Goal: Information Seeking & Learning: Learn about a topic

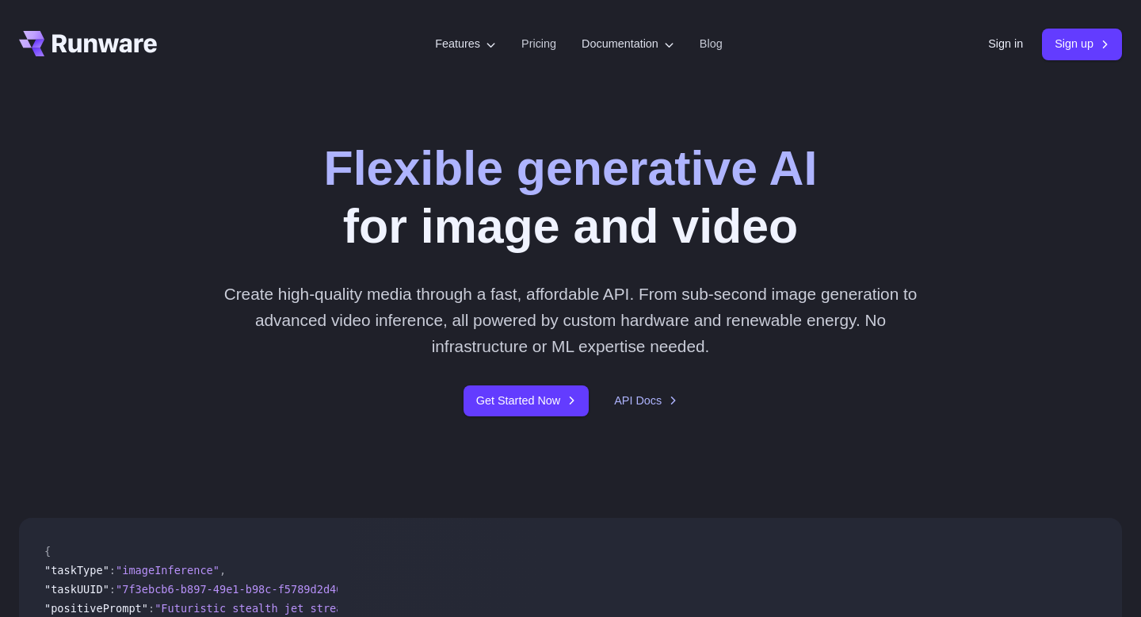
click at [432, 162] on strong "Flexible generative AI" at bounding box center [571, 168] width 494 height 54
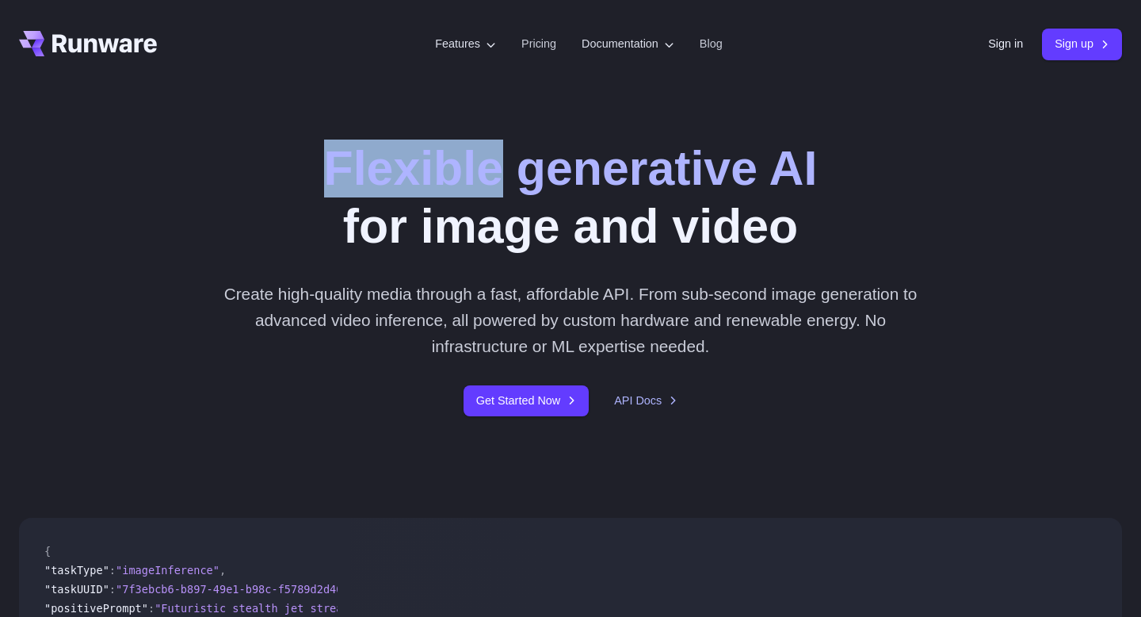
click at [432, 162] on strong "Flexible generative AI" at bounding box center [571, 168] width 494 height 54
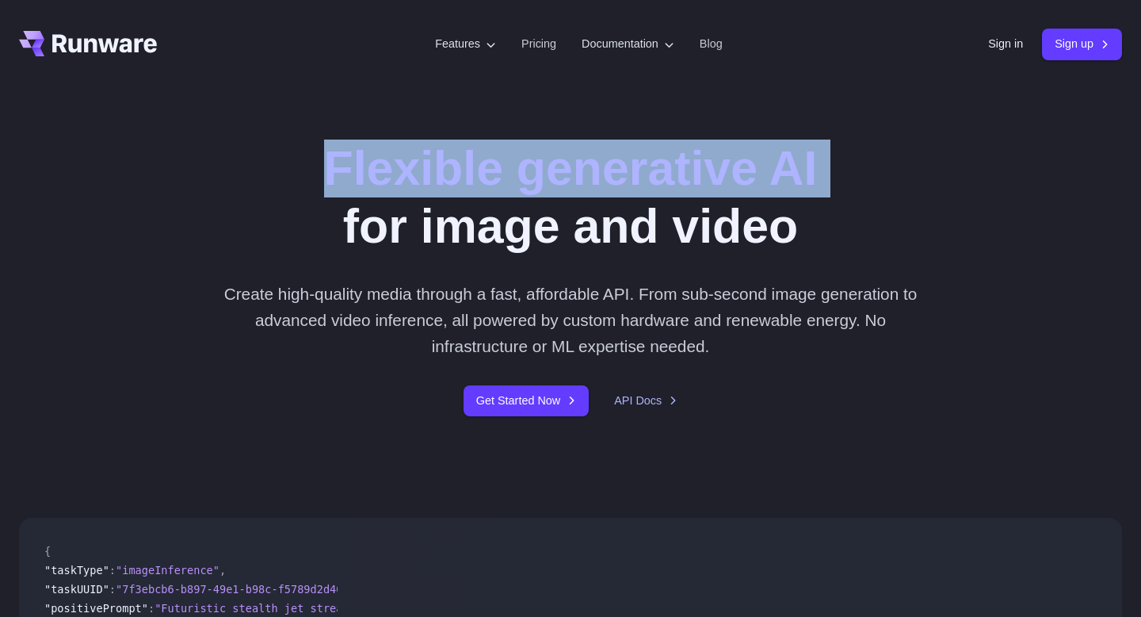
click at [449, 162] on strong "Flexible generative AI" at bounding box center [571, 168] width 494 height 54
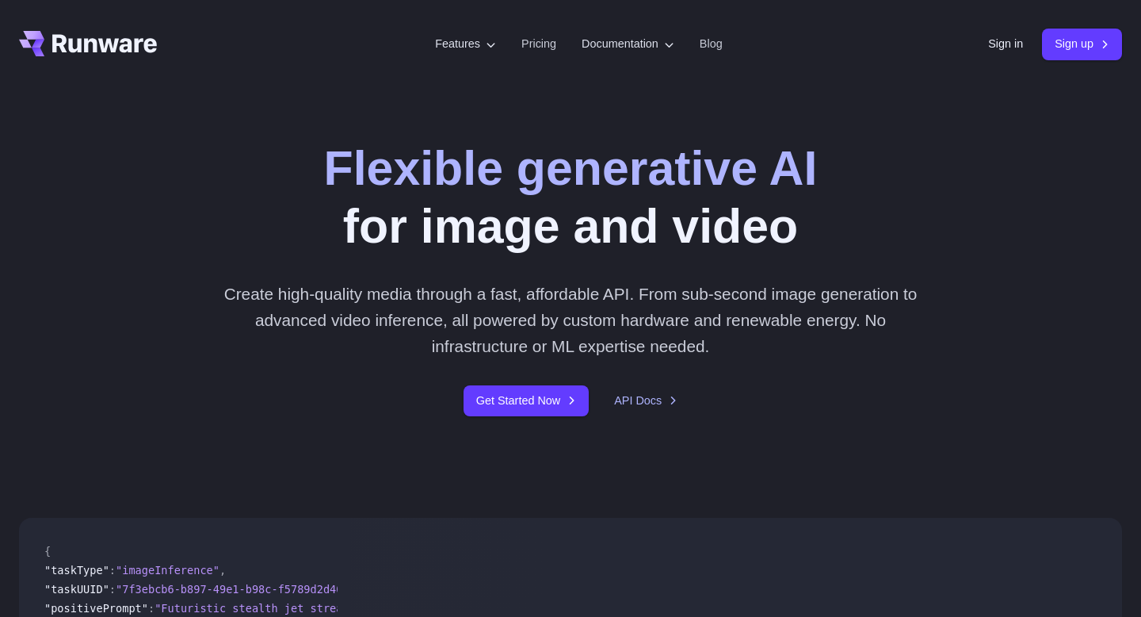
click at [432, 213] on h1 "Flexible generative AI for image and video" at bounding box center [571, 197] width 494 height 116
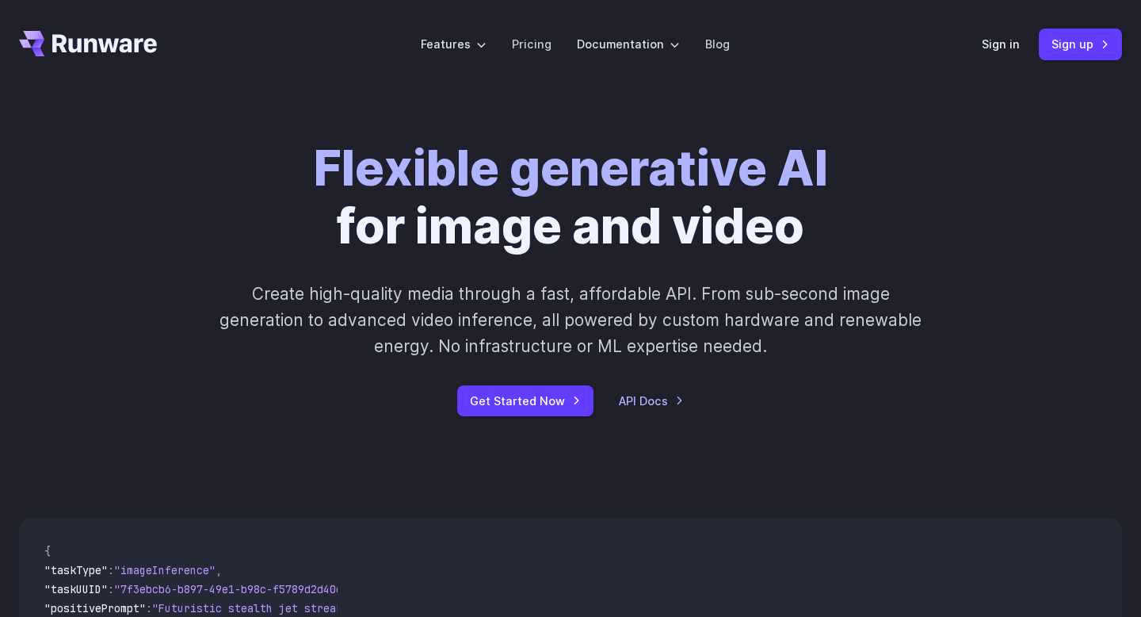
click at [432, 213] on h1 "Flexible generative AI for image and video" at bounding box center [571, 197] width 514 height 116
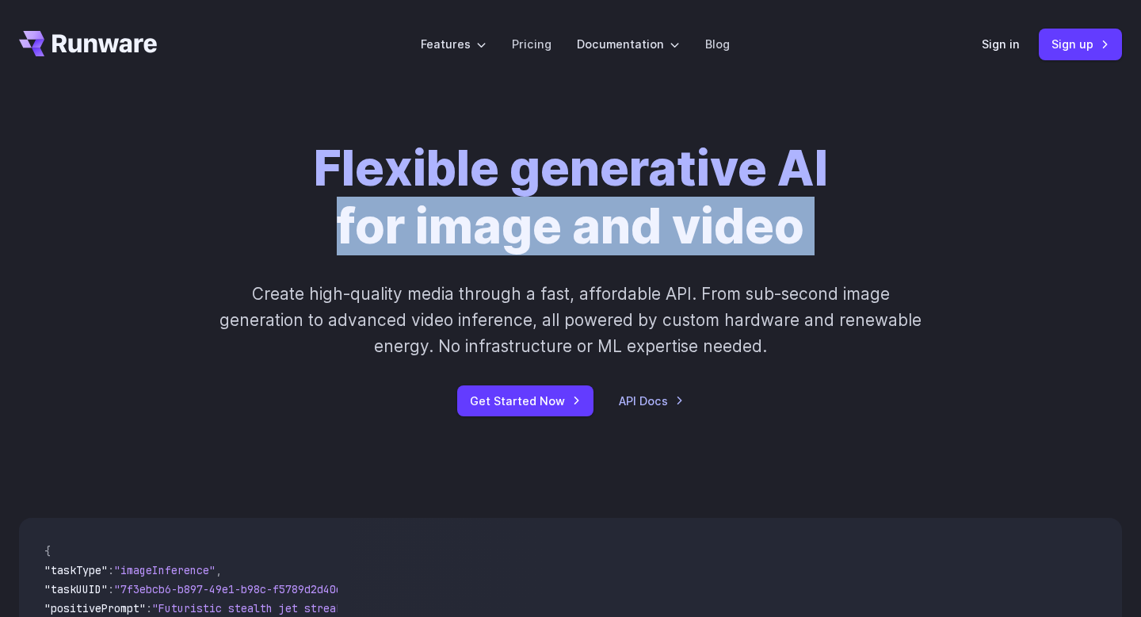
click at [432, 213] on h1 "Flexible generative AI for image and video" at bounding box center [571, 197] width 514 height 116
click at [453, 215] on h1 "Flexible generative AI for image and video" at bounding box center [571, 197] width 514 height 116
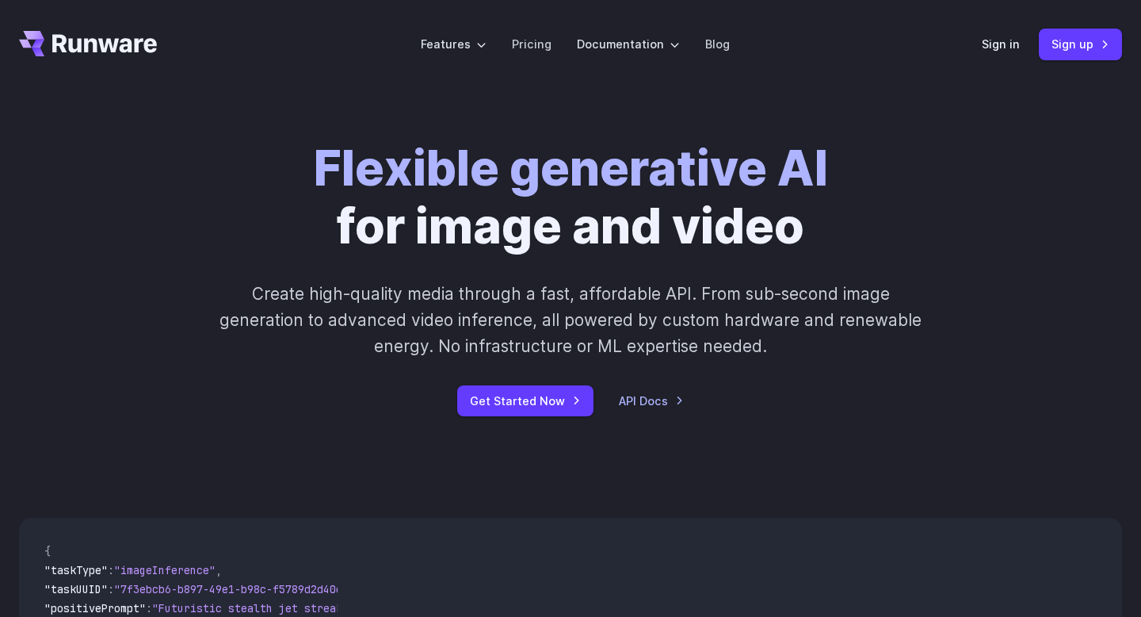
click at [253, 231] on div "Flexible generative AI for image and video Create high-quality media through a …" at bounding box center [570, 277] width 883 height 277
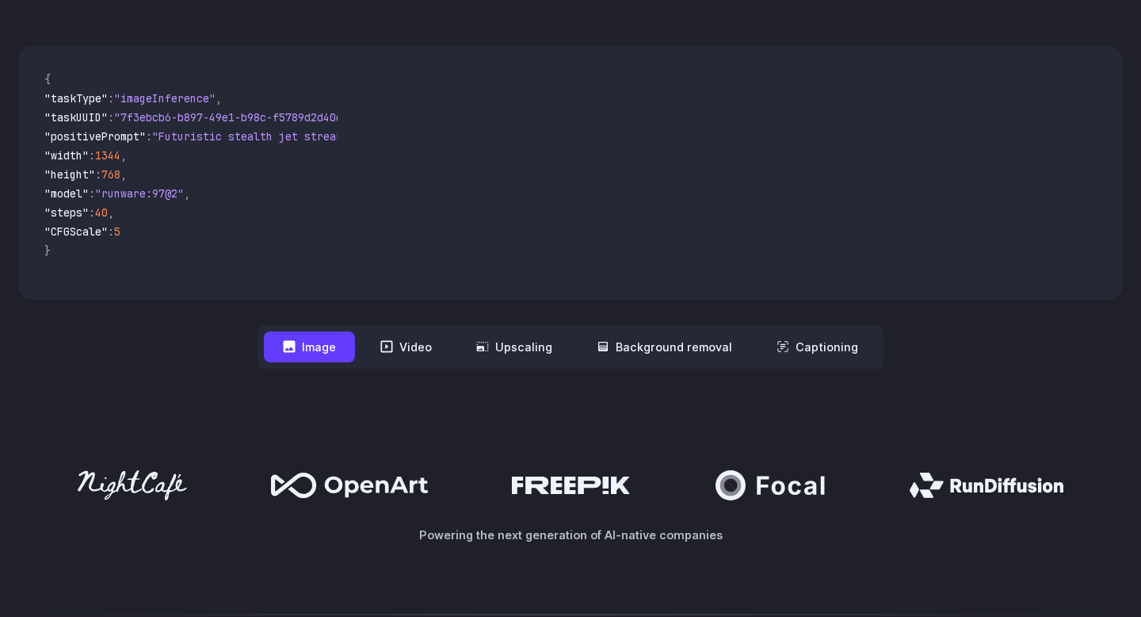
click at [205, 349] on div "**********" at bounding box center [570, 207] width 1103 height 323
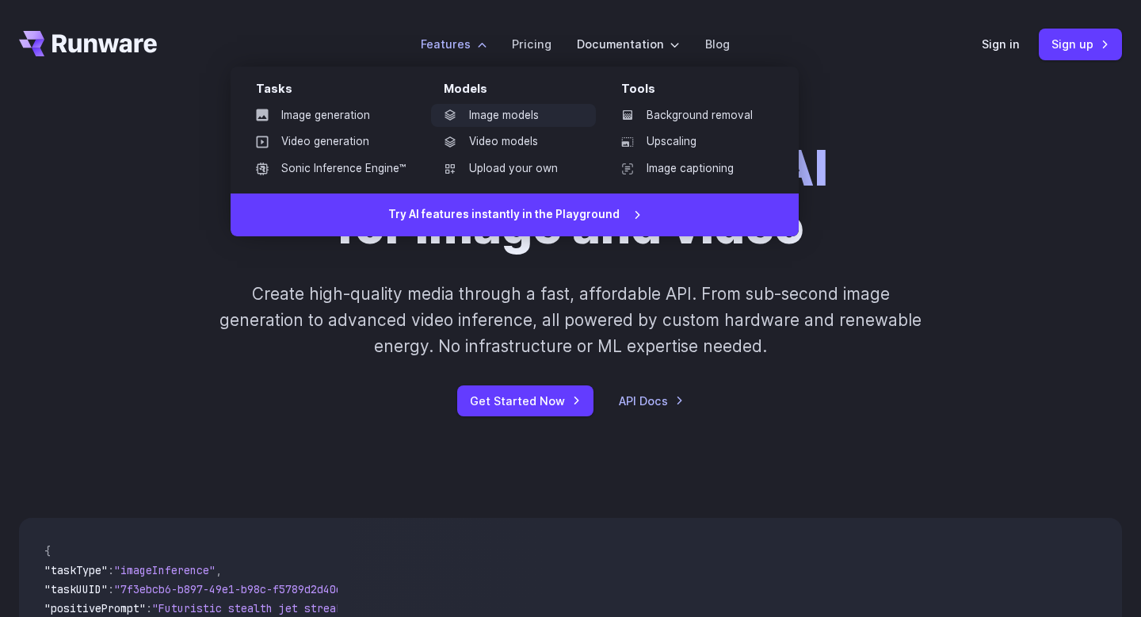
click at [486, 120] on link "Image models" at bounding box center [513, 116] width 165 height 24
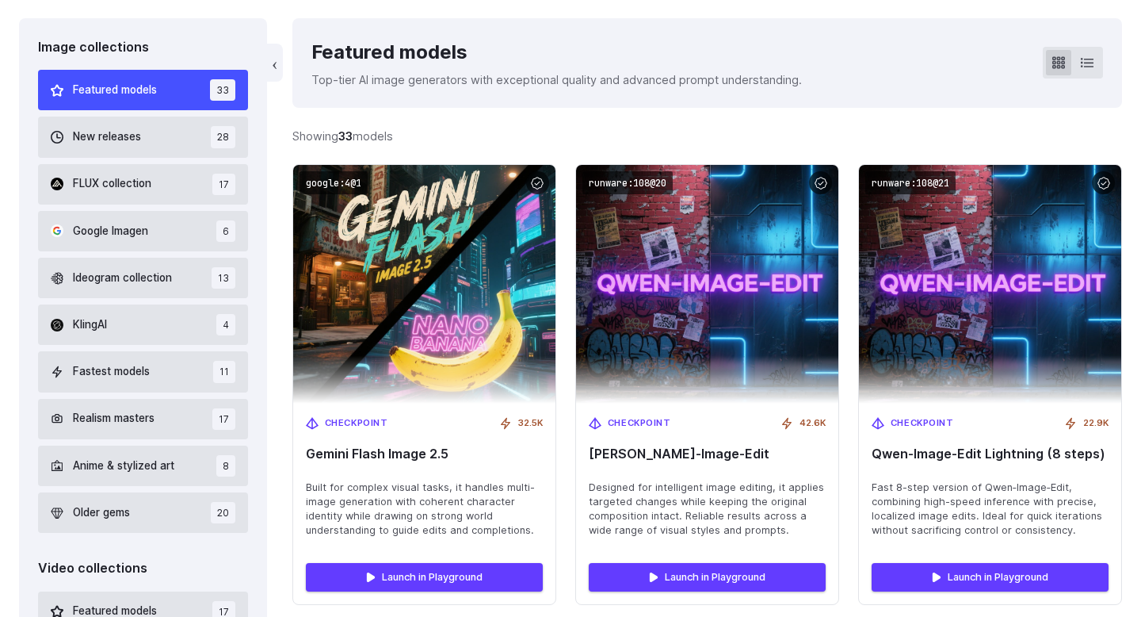
scroll to position [489, 0]
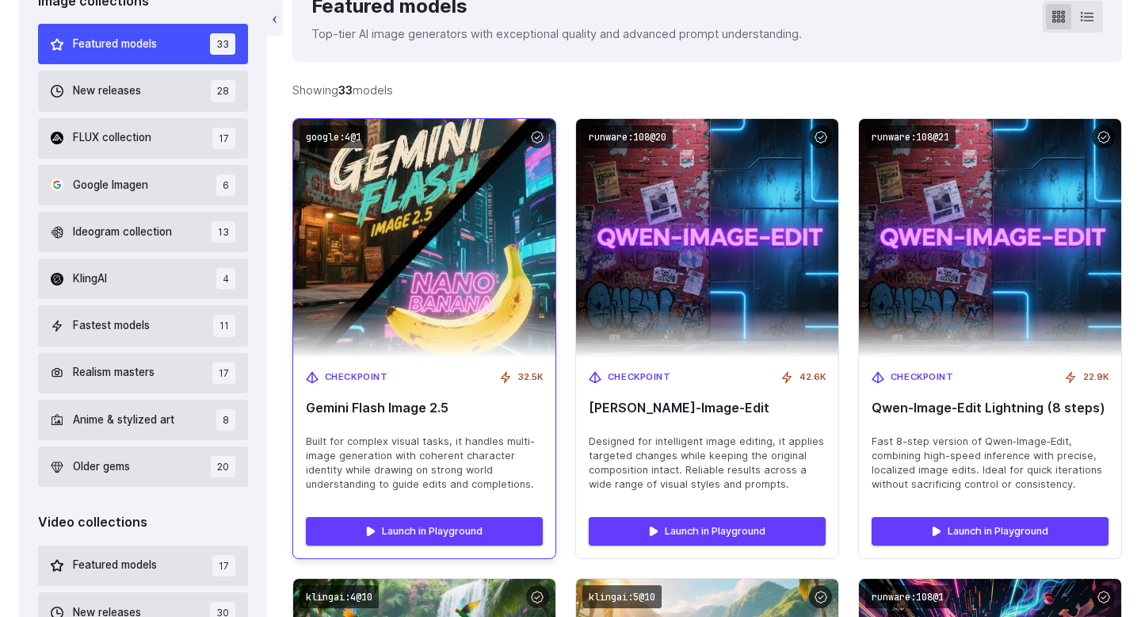
click at [447, 224] on img at bounding box center [424, 238] width 288 height 262
click at [441, 188] on img at bounding box center [424, 238] width 288 height 262
click at [397, 176] on img at bounding box center [424, 238] width 288 height 262
click at [391, 412] on span "Gemini Flash Image 2.5" at bounding box center [424, 407] width 237 height 15
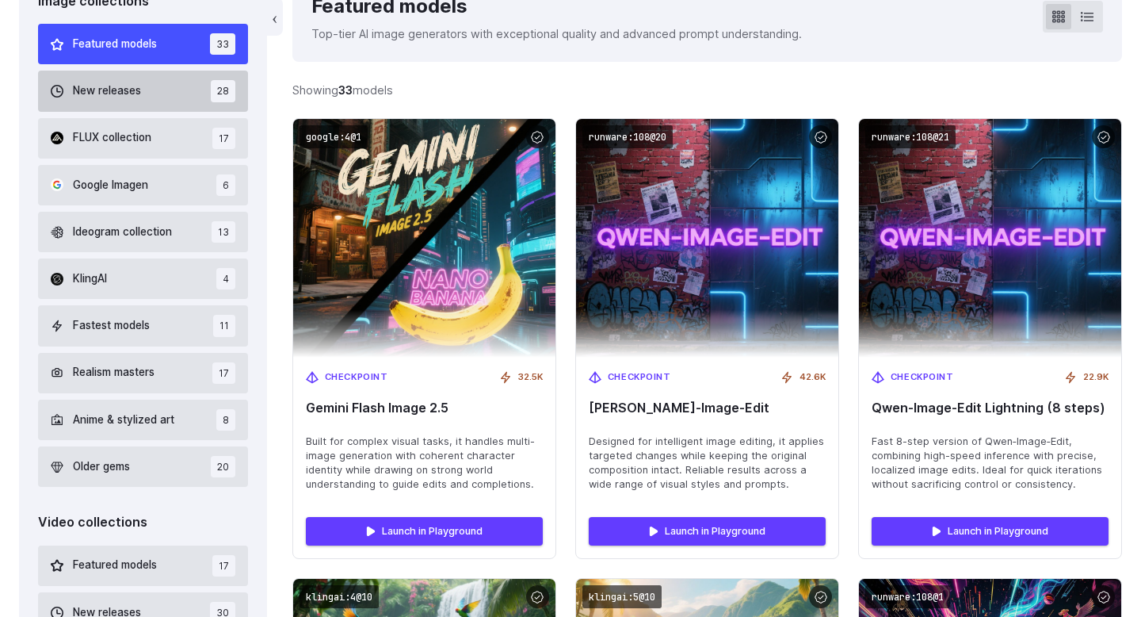
click at [154, 98] on button "New releases 28" at bounding box center [143, 91] width 210 height 40
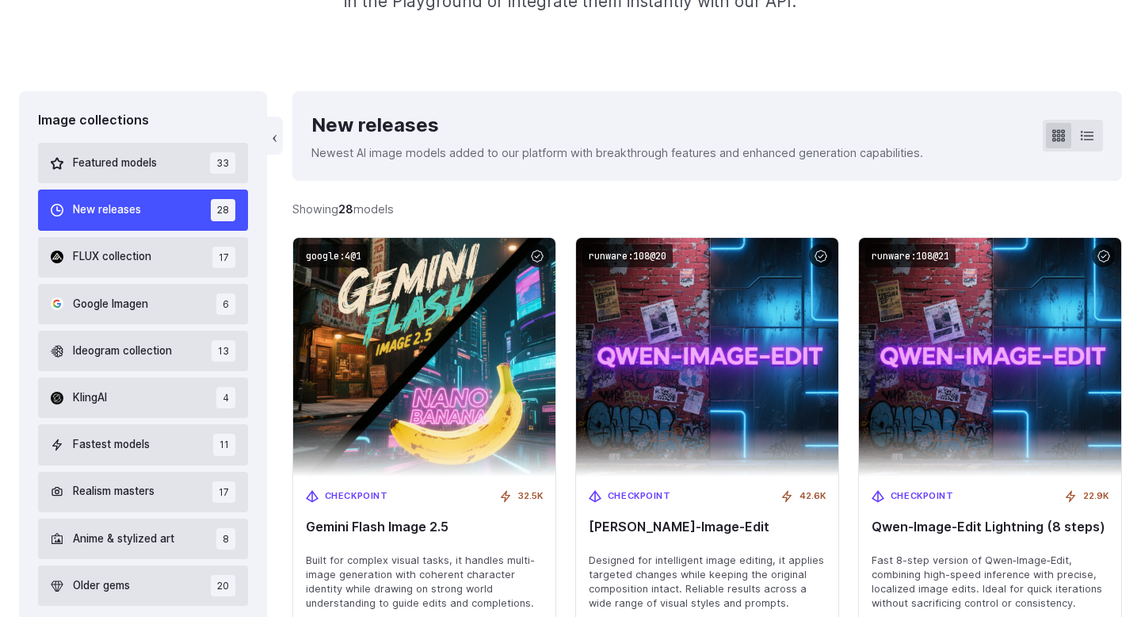
scroll to position [359, 0]
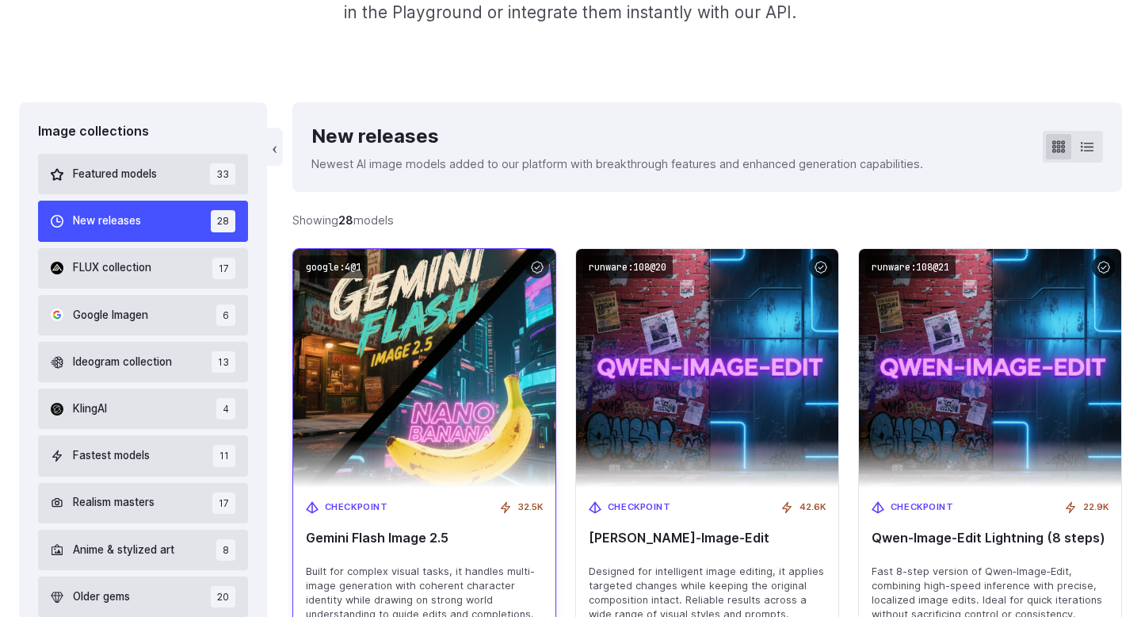
click at [411, 296] on img at bounding box center [424, 368] width 288 height 262
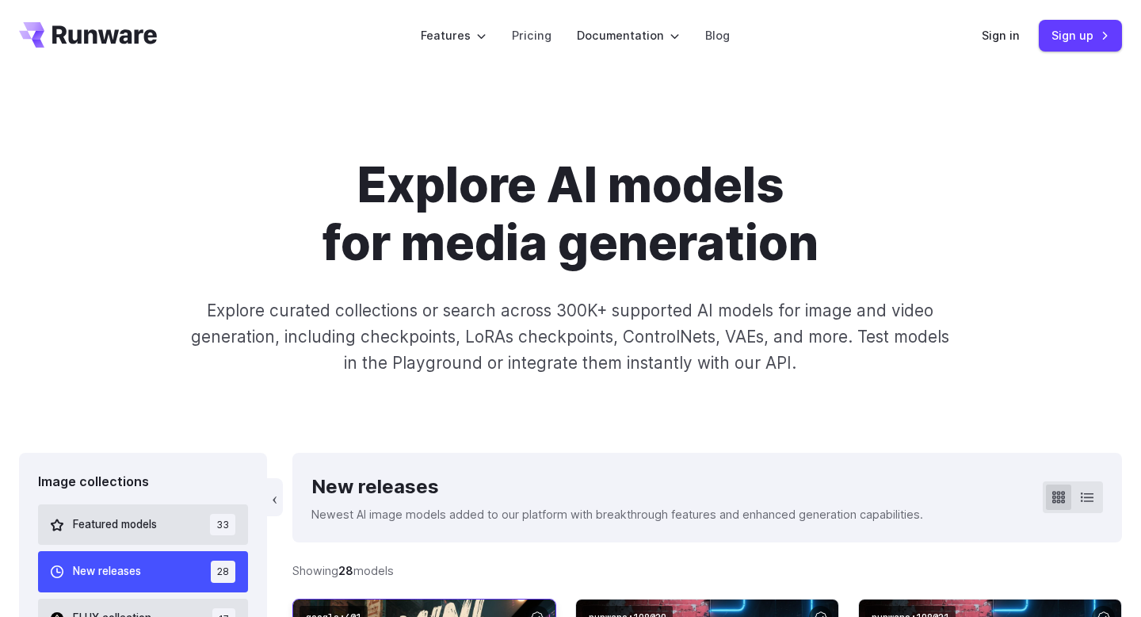
scroll to position [0, 0]
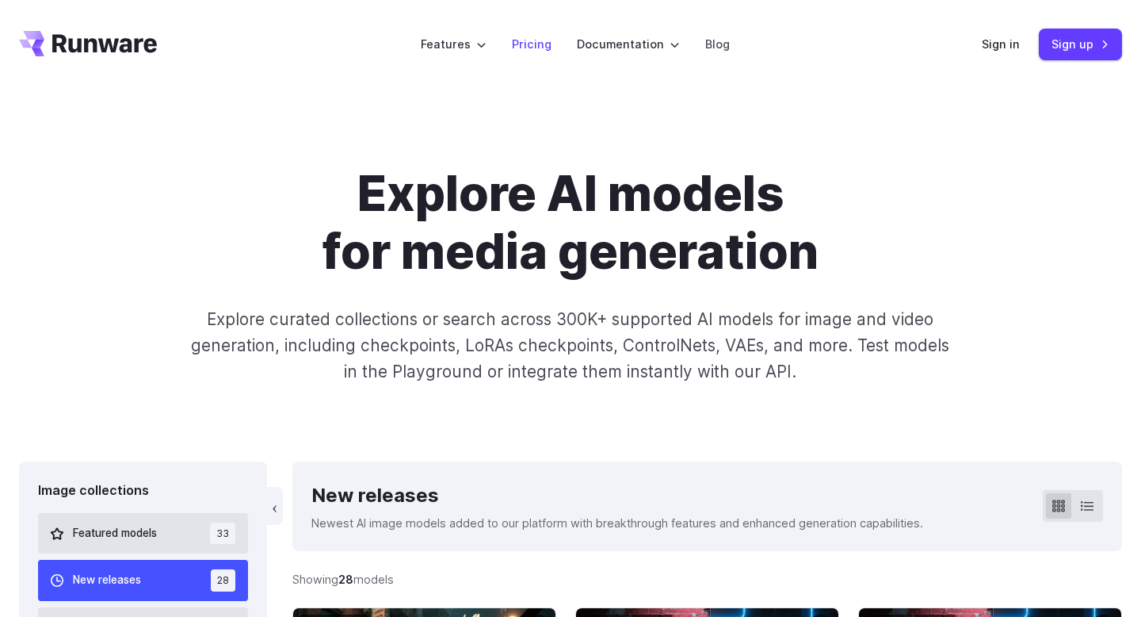
click at [539, 44] on link "Pricing" at bounding box center [532, 44] width 40 height 18
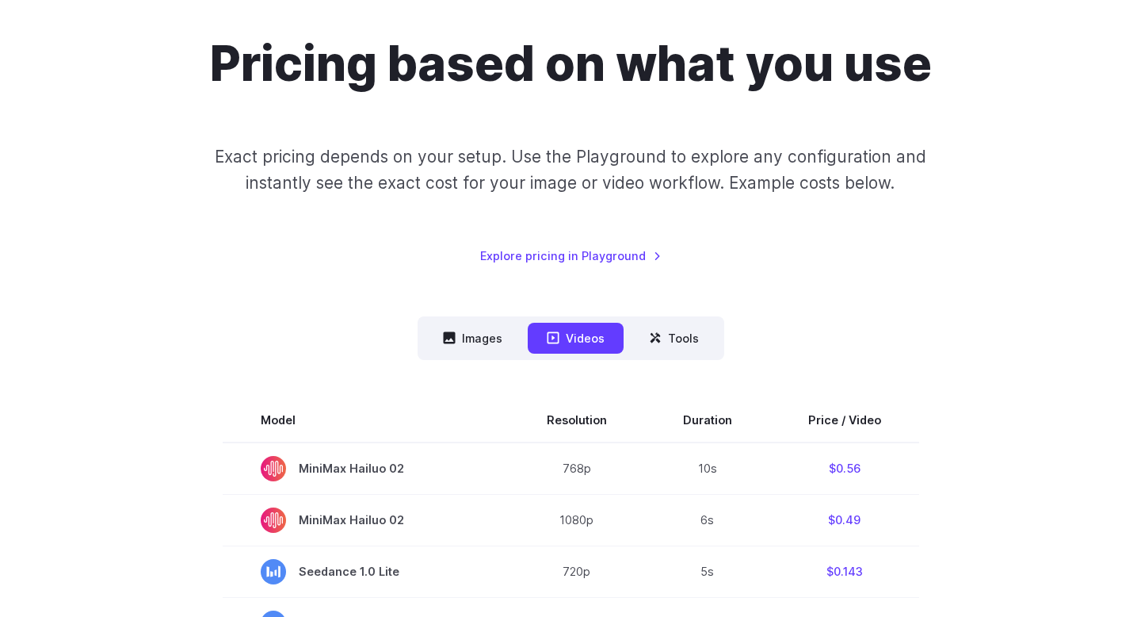
scroll to position [296, 0]
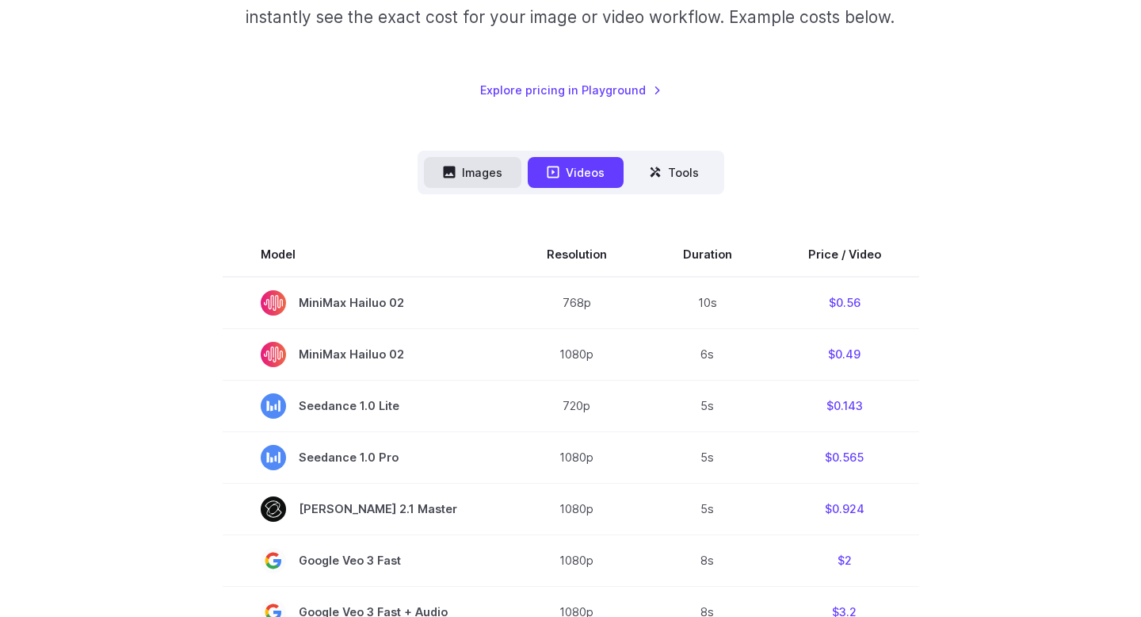
click at [464, 166] on button "Images" at bounding box center [472, 172] width 97 height 31
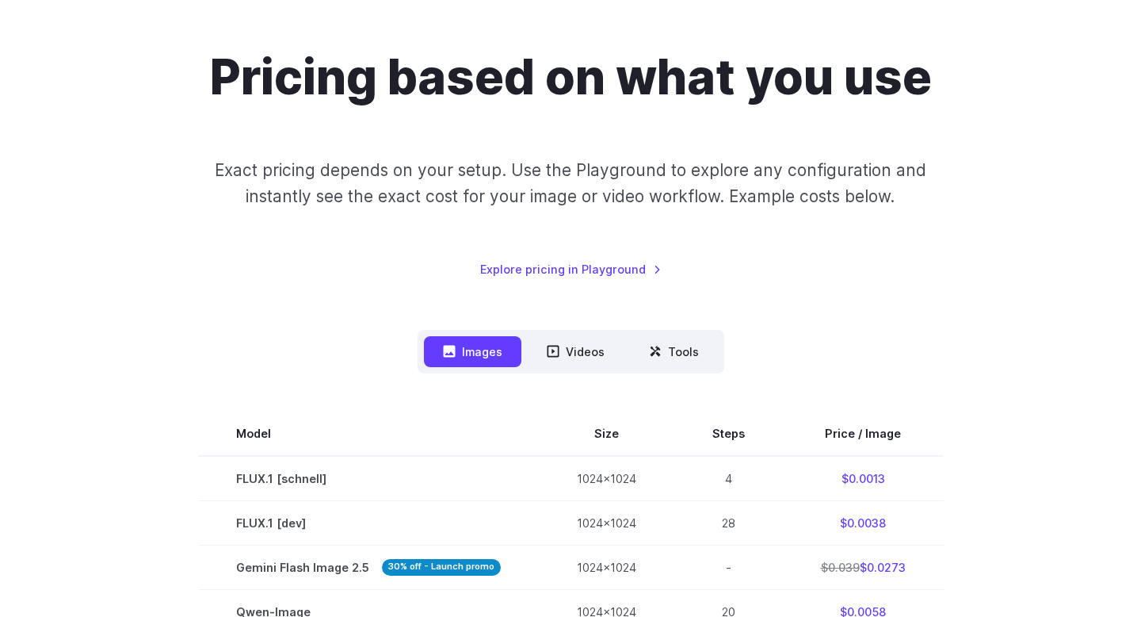
scroll to position [113, 0]
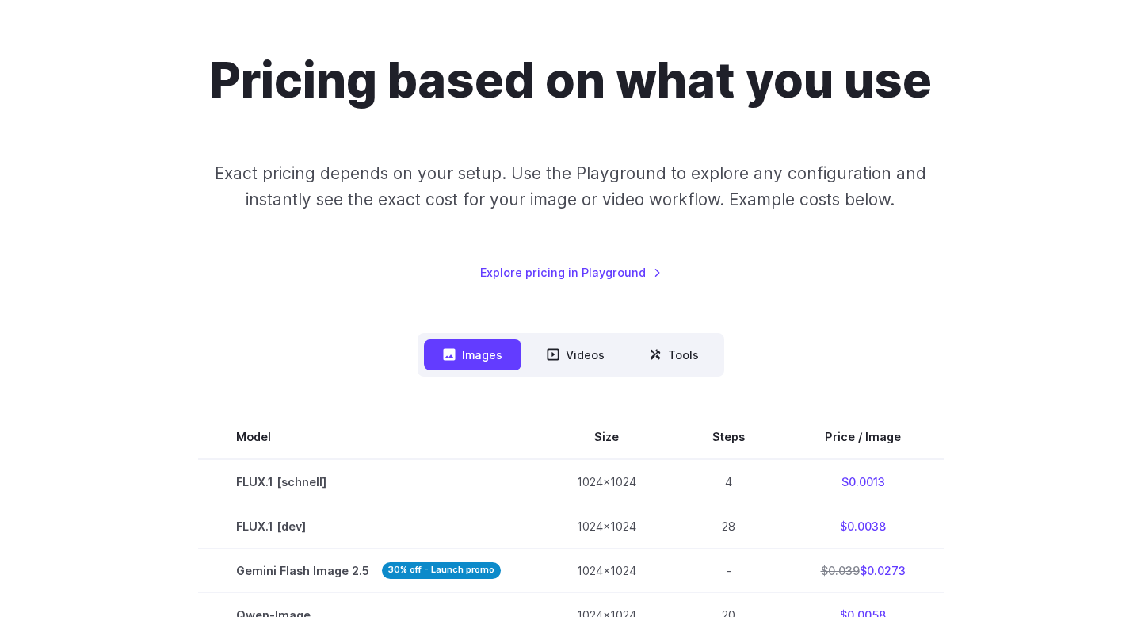
click at [378, 175] on p "Exact pricing depends on your setup. Use the Playground to explore any configur…" at bounding box center [571, 186] width 772 height 53
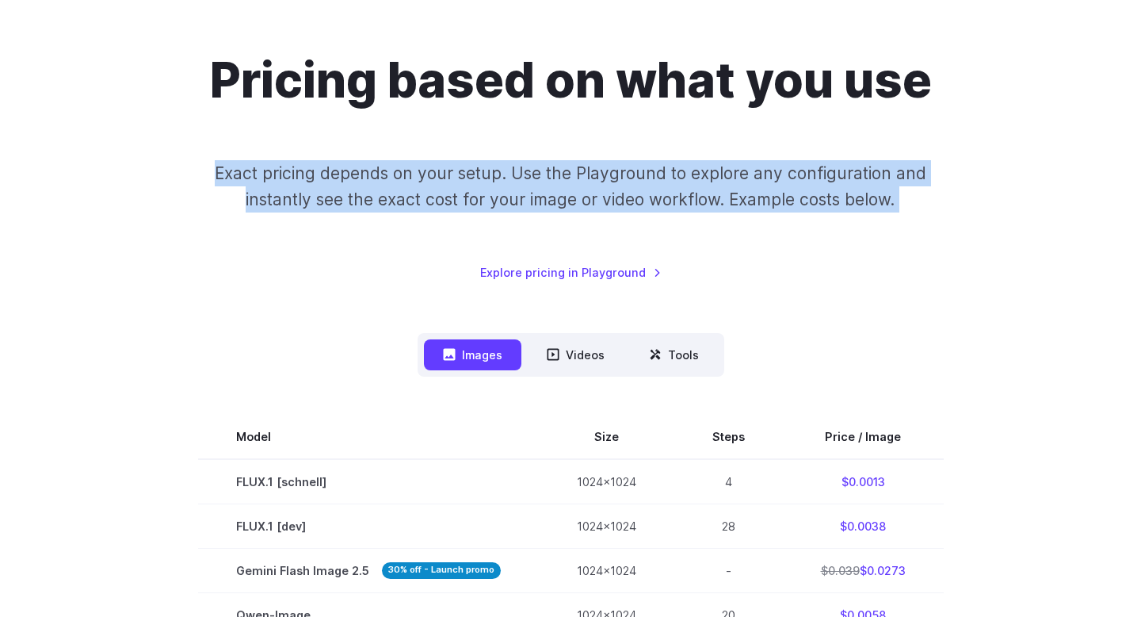
click at [418, 170] on p "Exact pricing depends on your setup. Use the Playground to explore any configur…" at bounding box center [571, 186] width 772 height 53
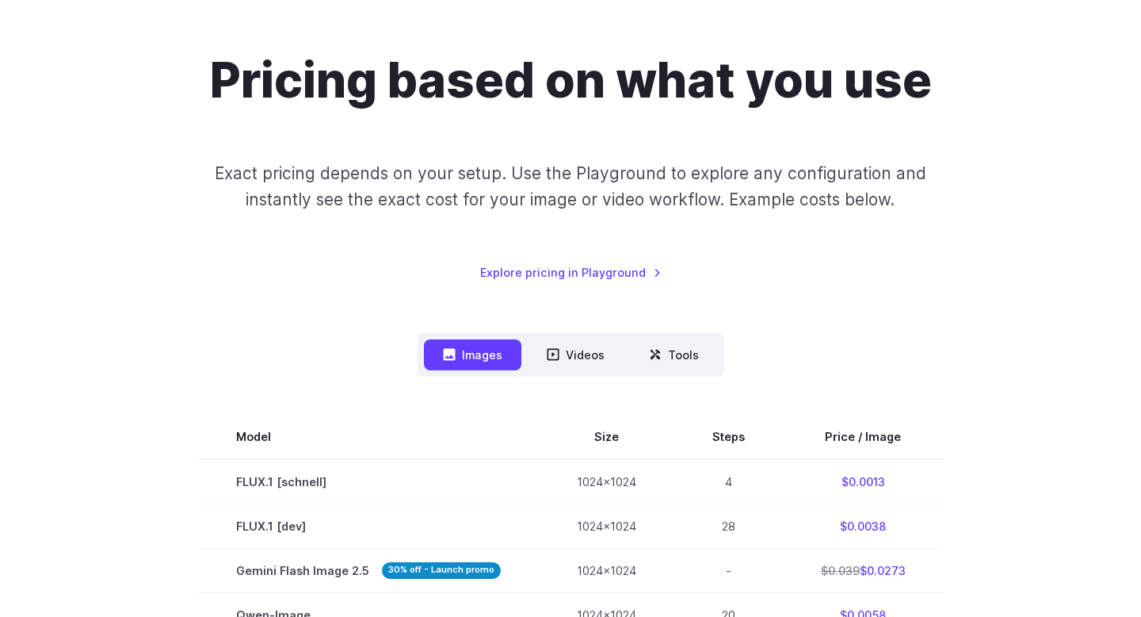
click at [254, 222] on div "Pricing based on what you use Exact pricing depends on your setup. Use the Play…" at bounding box center [570, 167] width 1103 height 231
click at [182, 231] on div "Pricing based on what you use Exact pricing depends on your setup. Use the Play…" at bounding box center [570, 167] width 1103 height 231
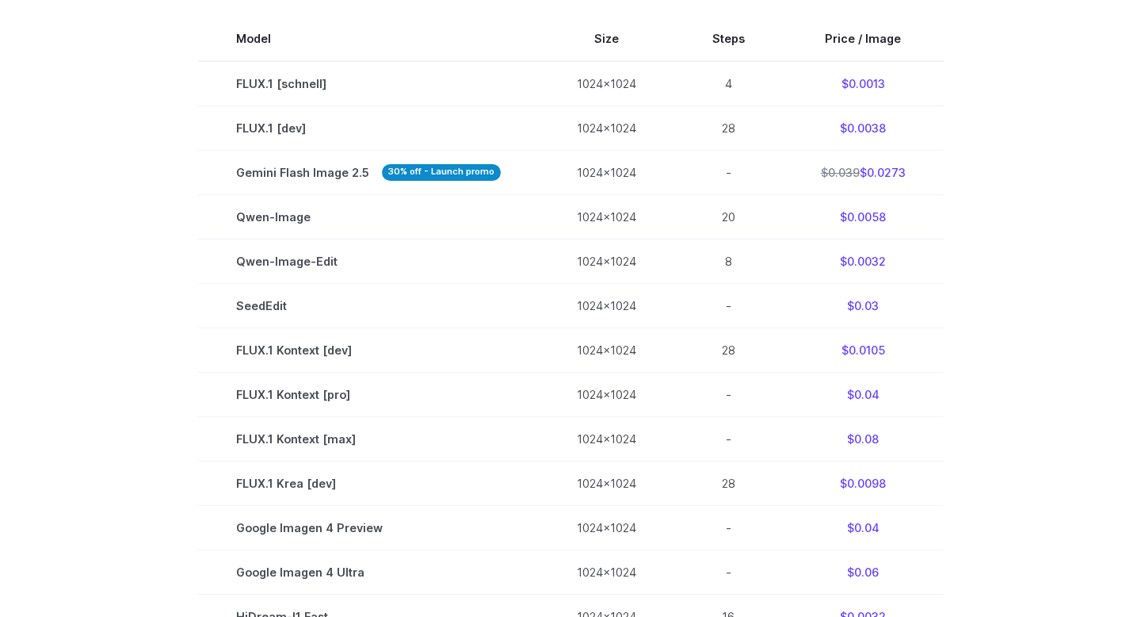
scroll to position [512, 0]
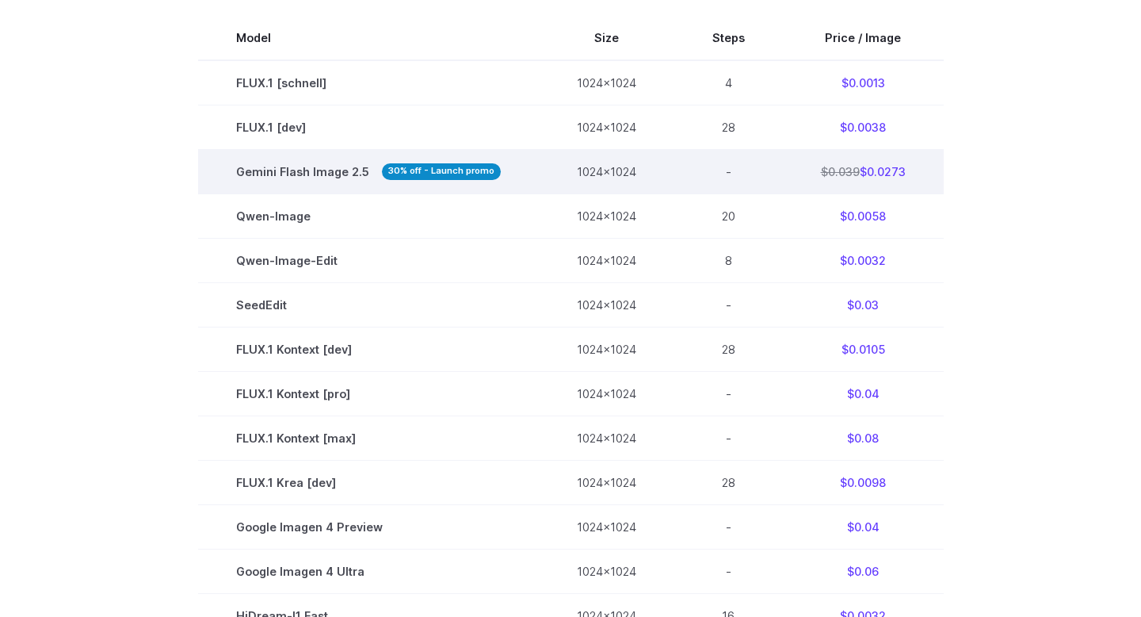
click at [874, 166] on td "$0.039 $0.0273" at bounding box center [863, 171] width 161 height 44
click at [887, 166] on td "$0.039 $0.0273" at bounding box center [863, 171] width 161 height 44
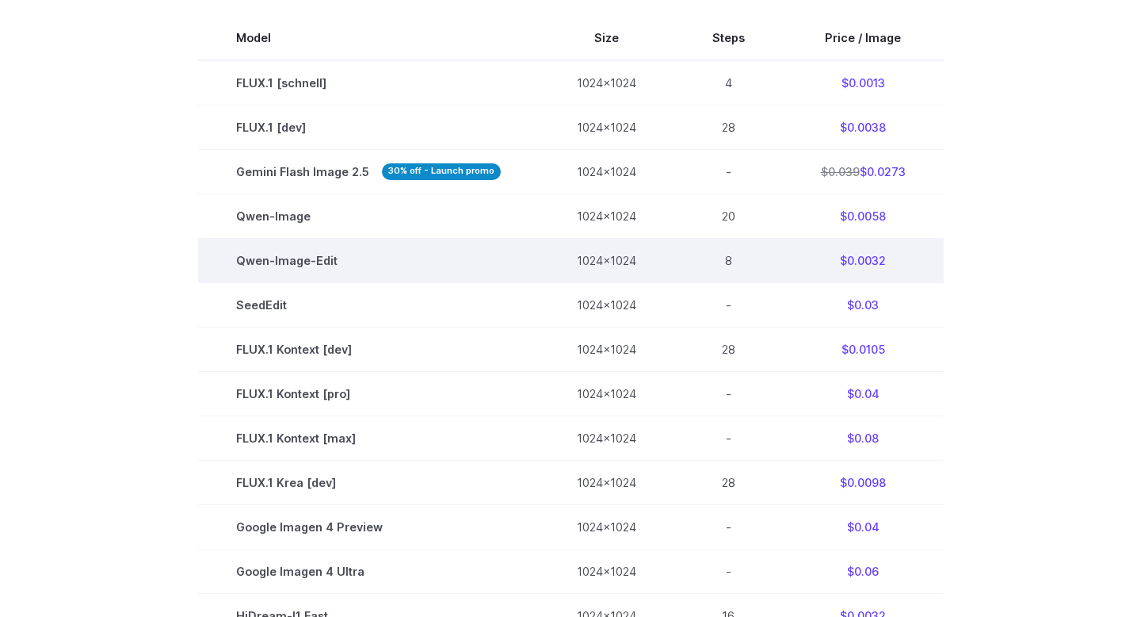
scroll to position [635, 0]
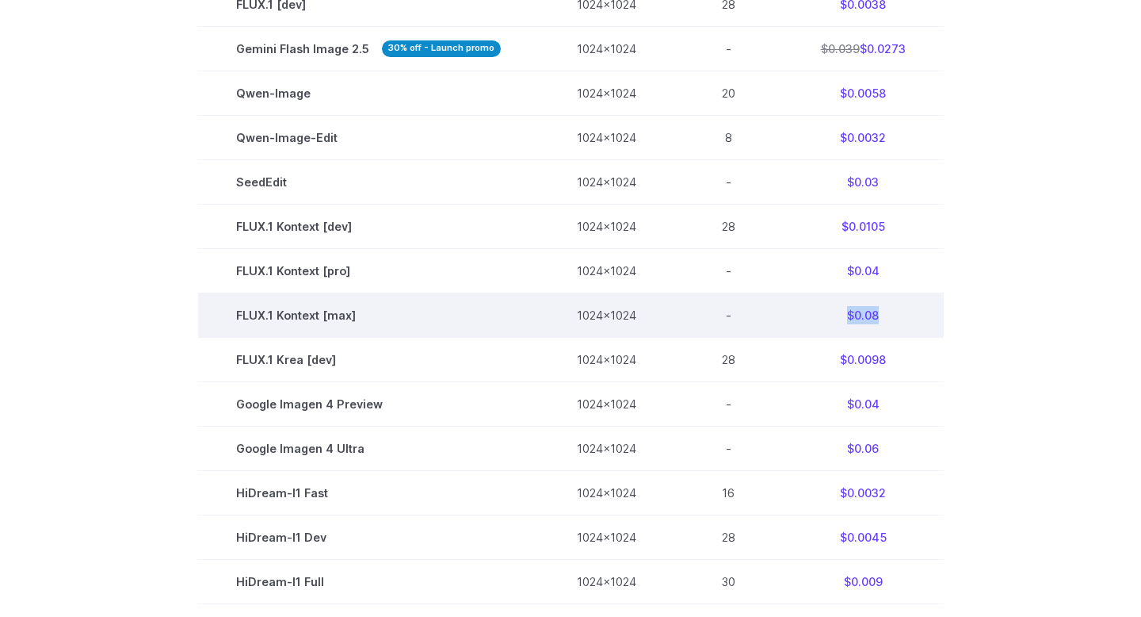
drag, startPoint x: 839, startPoint y: 315, endPoint x: 906, endPoint y: 315, distance: 67.4
click at [906, 315] on td "$0.08" at bounding box center [863, 315] width 161 height 44
click at [868, 296] on td "$0.08" at bounding box center [863, 315] width 161 height 44
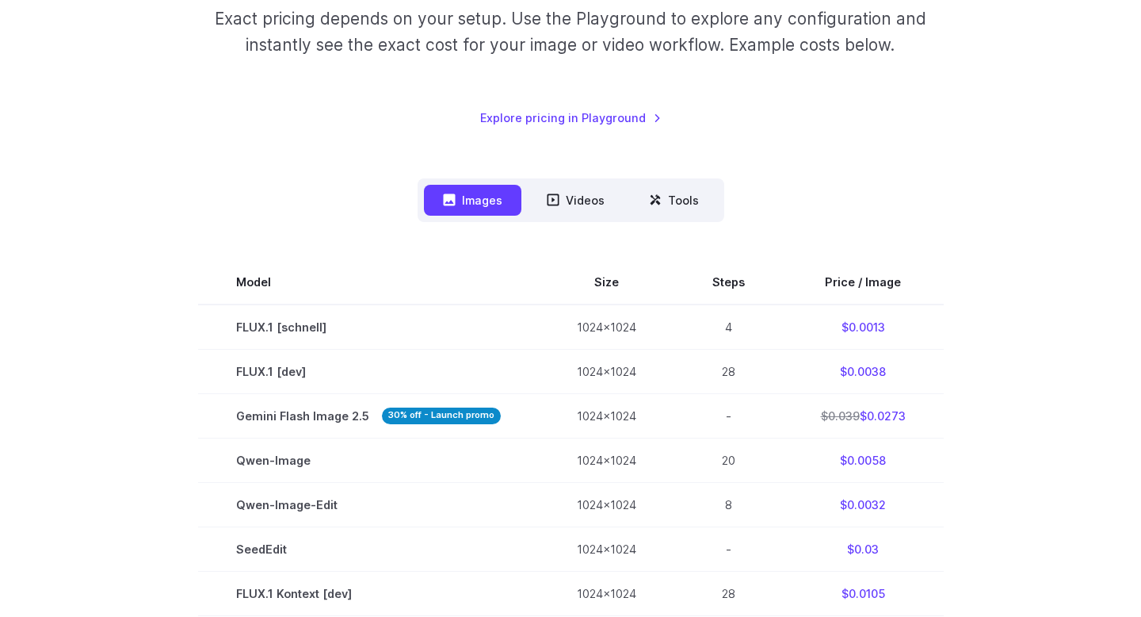
scroll to position [0, 0]
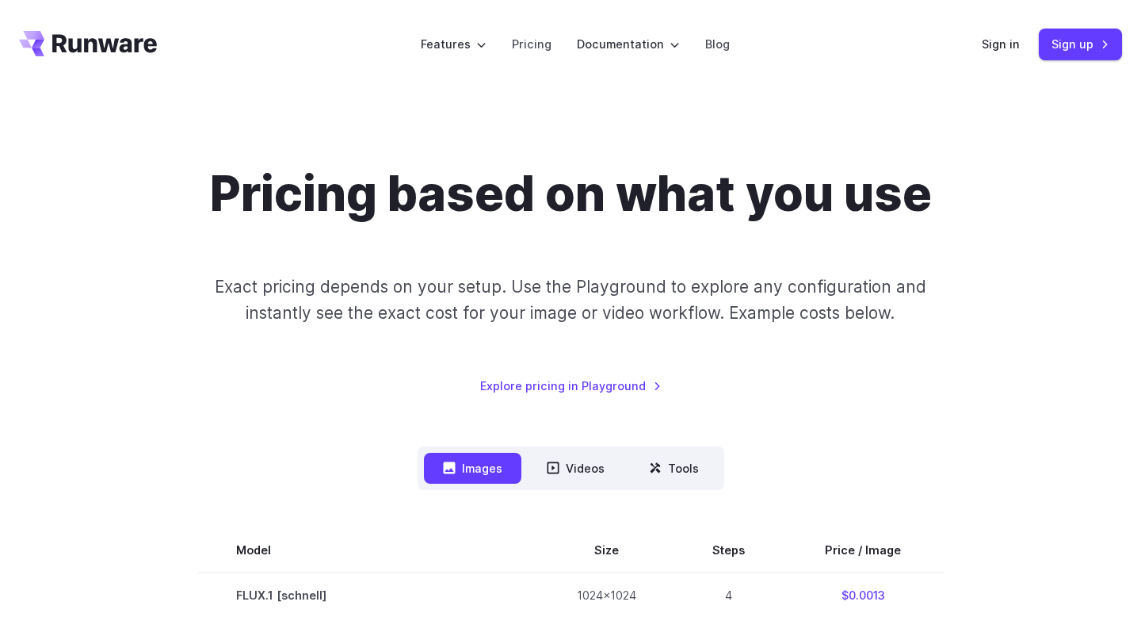
click at [491, 304] on p "Exact pricing depends on your setup. Use the Playground to explore any configur…" at bounding box center [571, 299] width 772 height 53
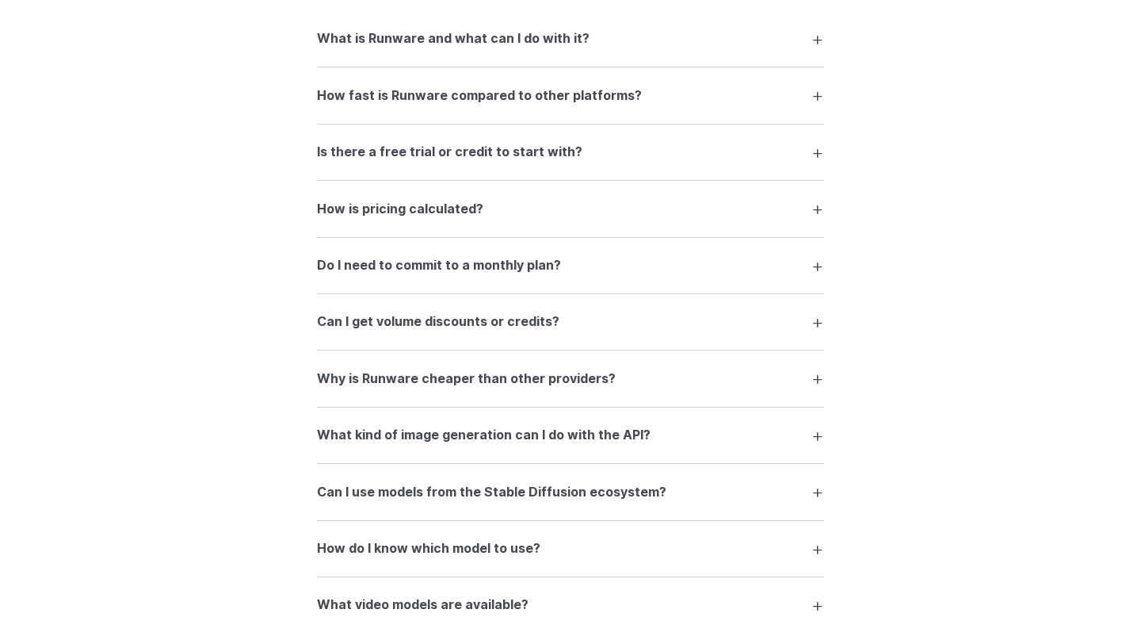
scroll to position [2057, 0]
click at [483, 48] on h3 "What is Runware and what can I do with it?" at bounding box center [453, 37] width 273 height 21
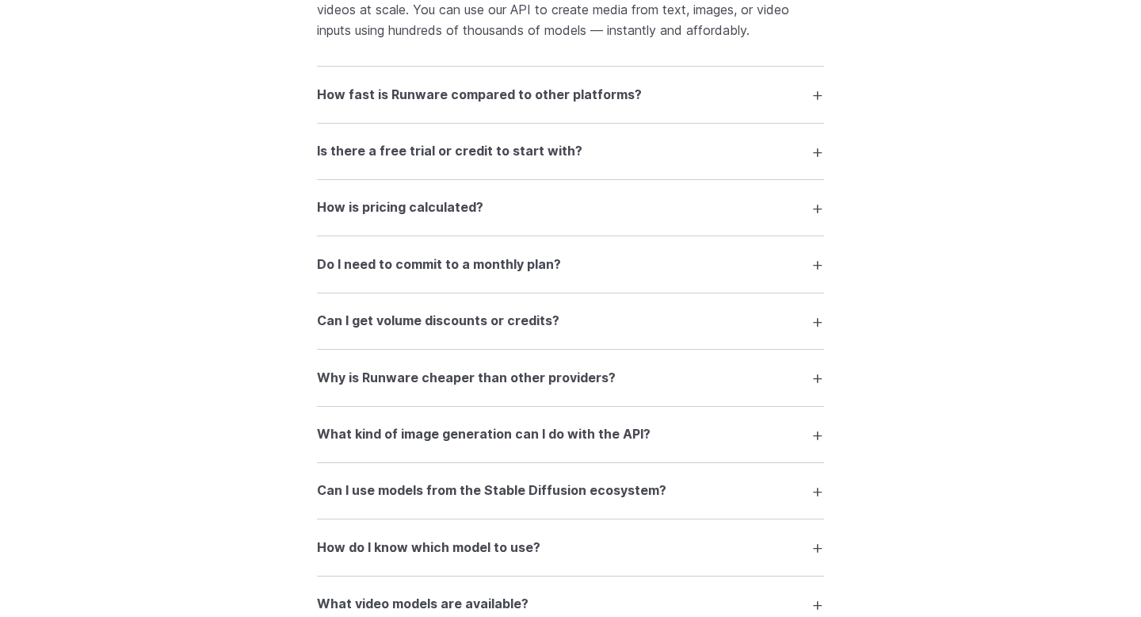
click at [483, 117] on details "How fast is Runware compared to other platforms? Thanks to our Sonic Inference …" at bounding box center [570, 95] width 507 height 56
click at [494, 90] on summary "How fast is Runware compared to other platforms?" at bounding box center [570, 94] width 507 height 30
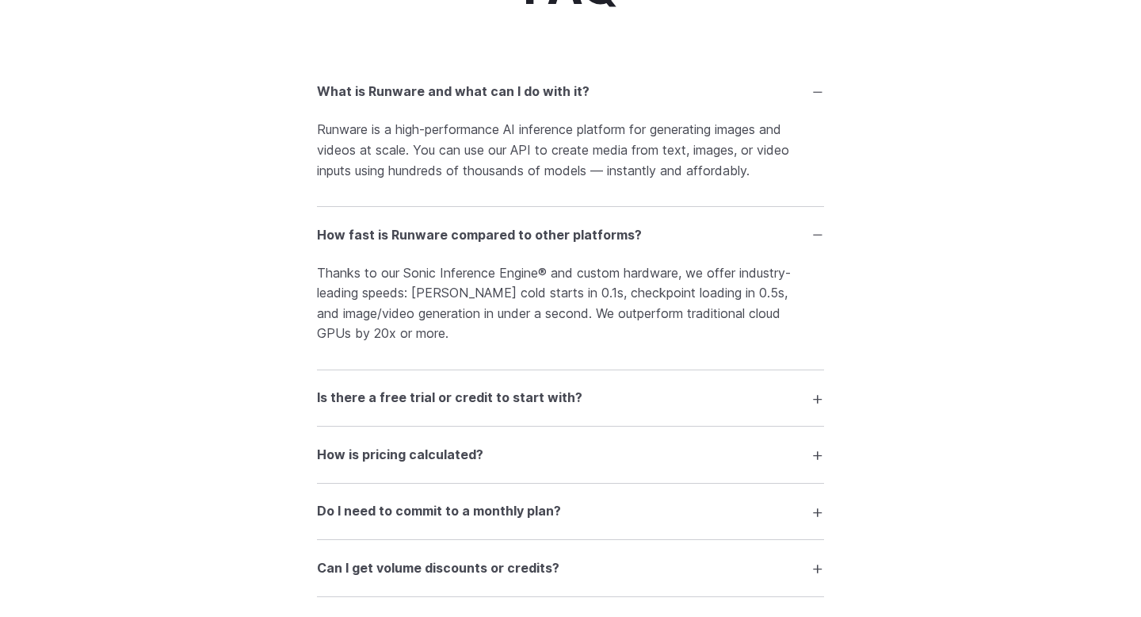
scroll to position [1995, 0]
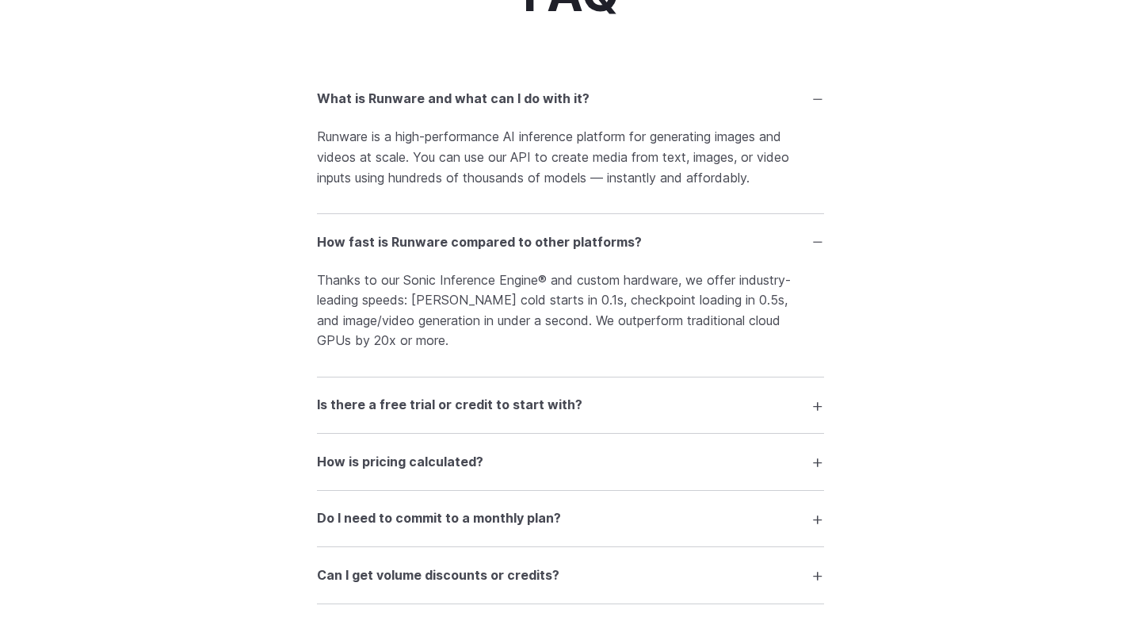
click at [476, 94] on summary "What is Runware and what can I do with it?" at bounding box center [570, 99] width 507 height 30
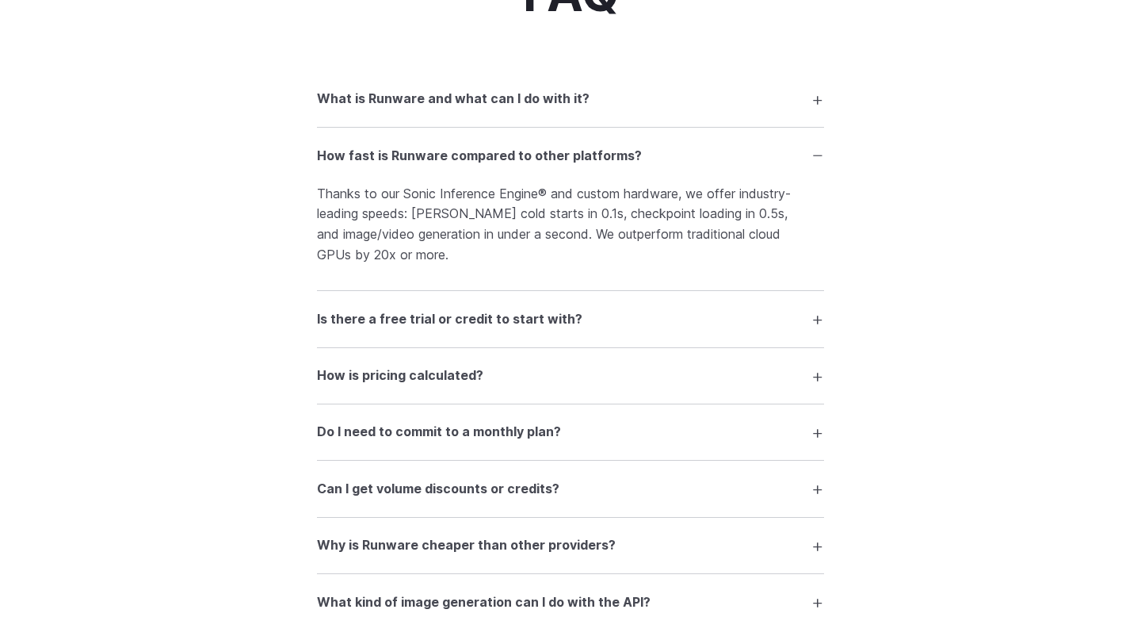
click at [476, 161] on h3 "How fast is Runware compared to other platforms?" at bounding box center [479, 156] width 325 height 21
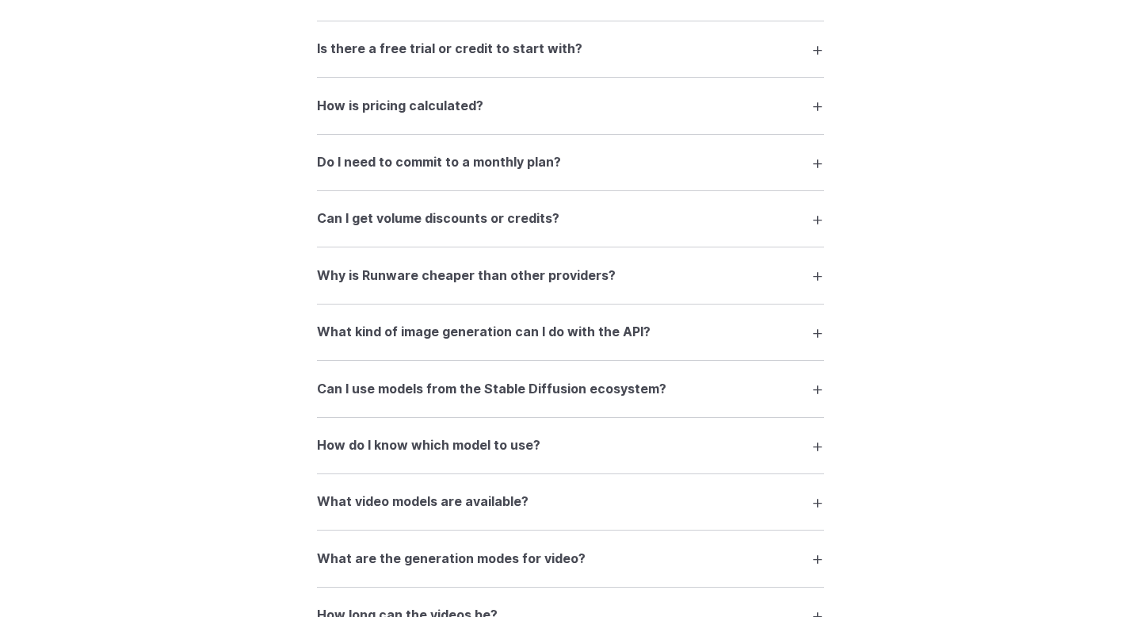
scroll to position [2174, 0]
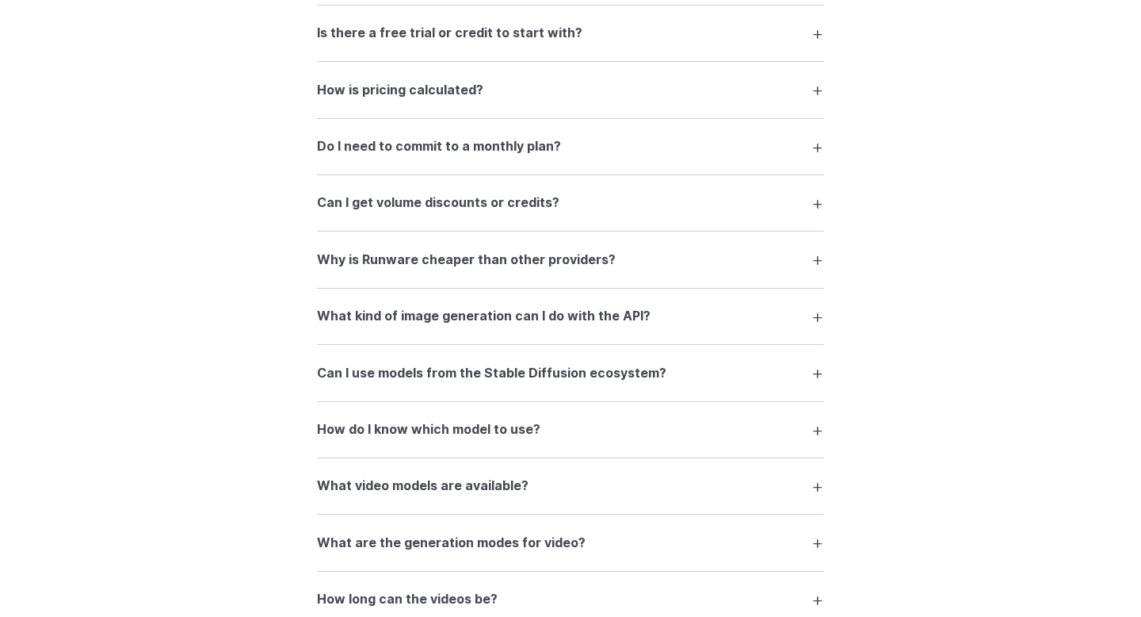
click at [484, 157] on h3 "Do I need to commit to a monthly plan?" at bounding box center [439, 146] width 244 height 21
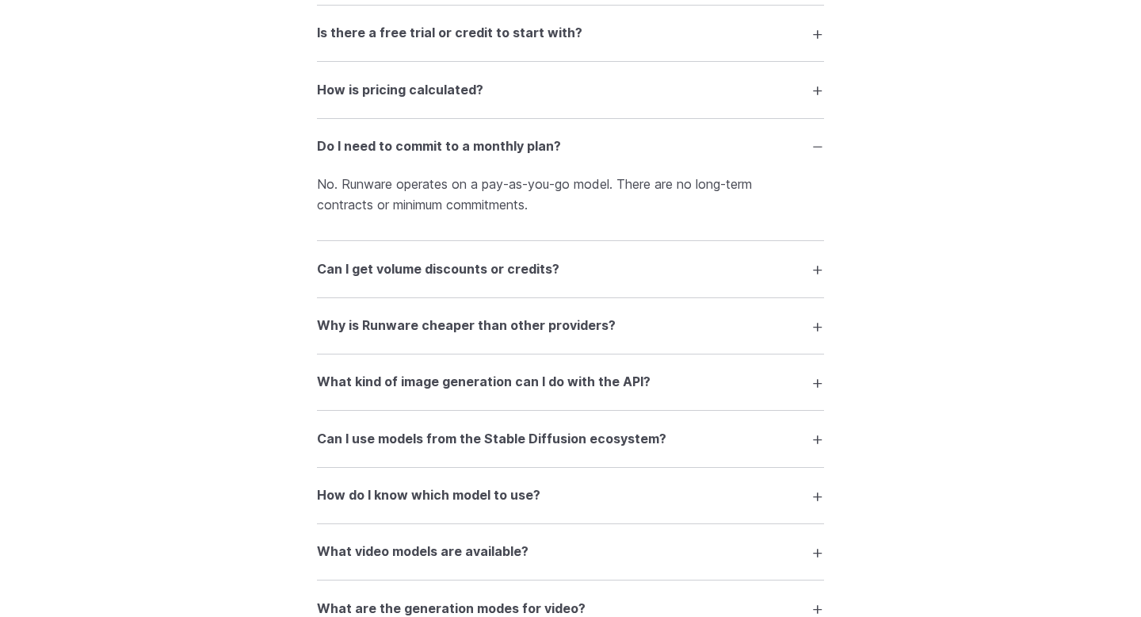
click at [484, 157] on h3 "Do I need to commit to a monthly plan?" at bounding box center [439, 146] width 244 height 21
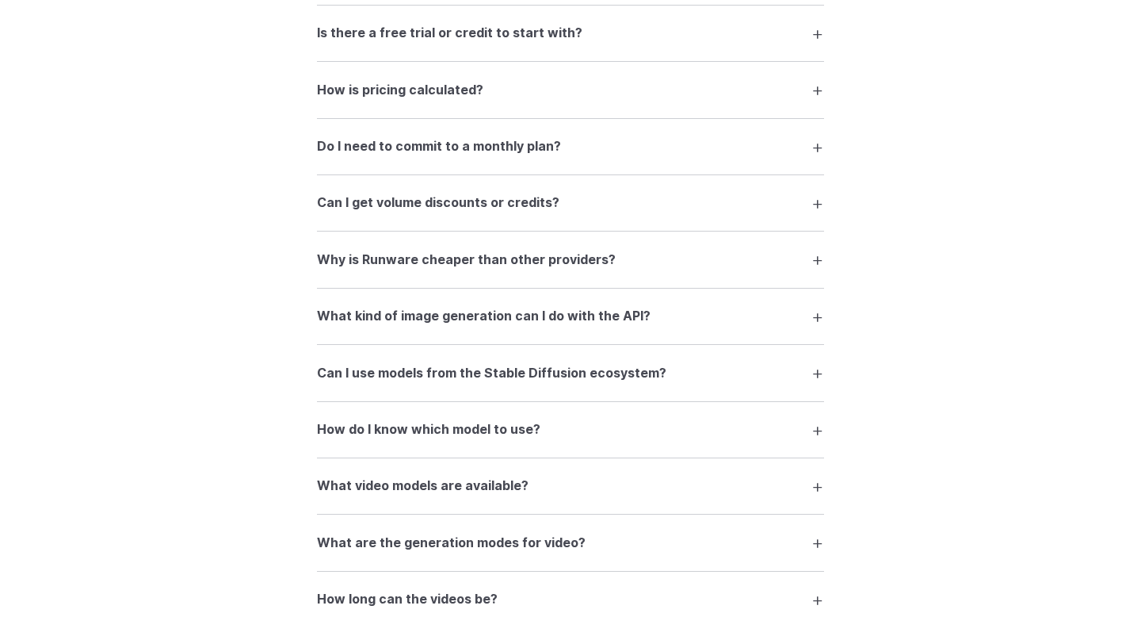
click at [488, 212] on h3 "Can I get volume discounts or credits?" at bounding box center [438, 203] width 243 height 21
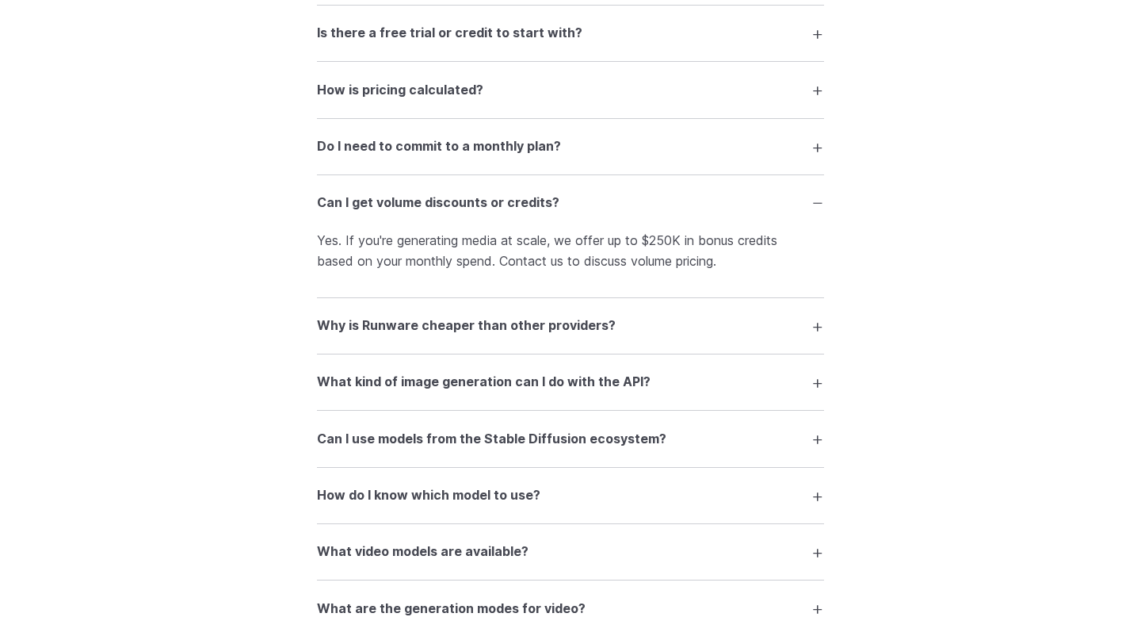
click at [488, 212] on h3 "Can I get volume discounts or credits?" at bounding box center [438, 203] width 243 height 21
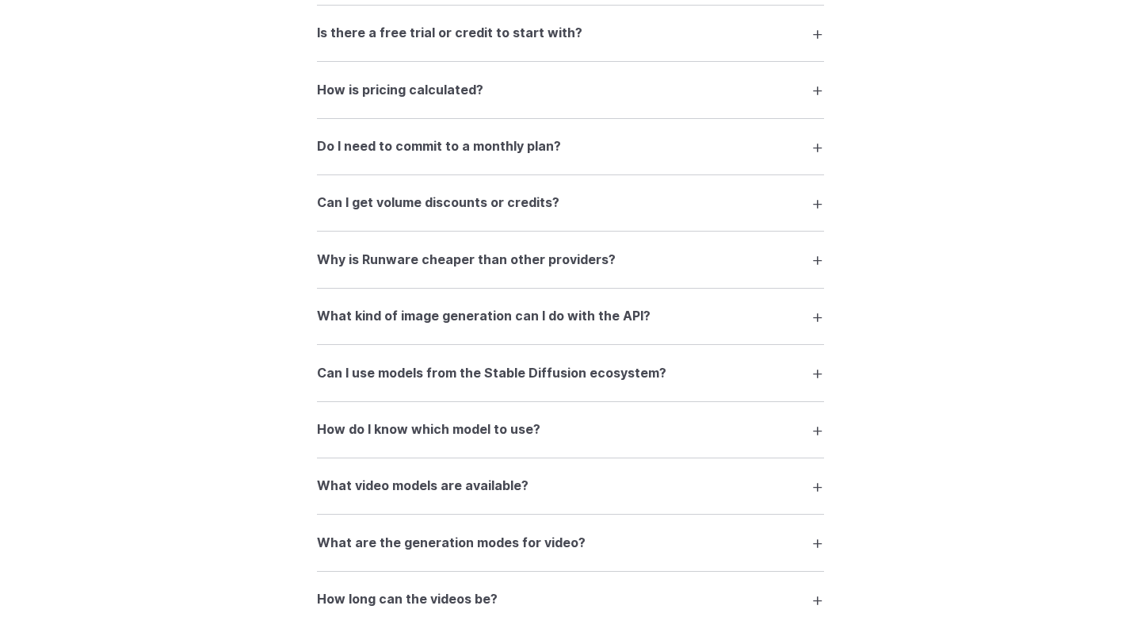
click at [471, 100] on h3 "How is pricing calculated?" at bounding box center [400, 90] width 166 height 21
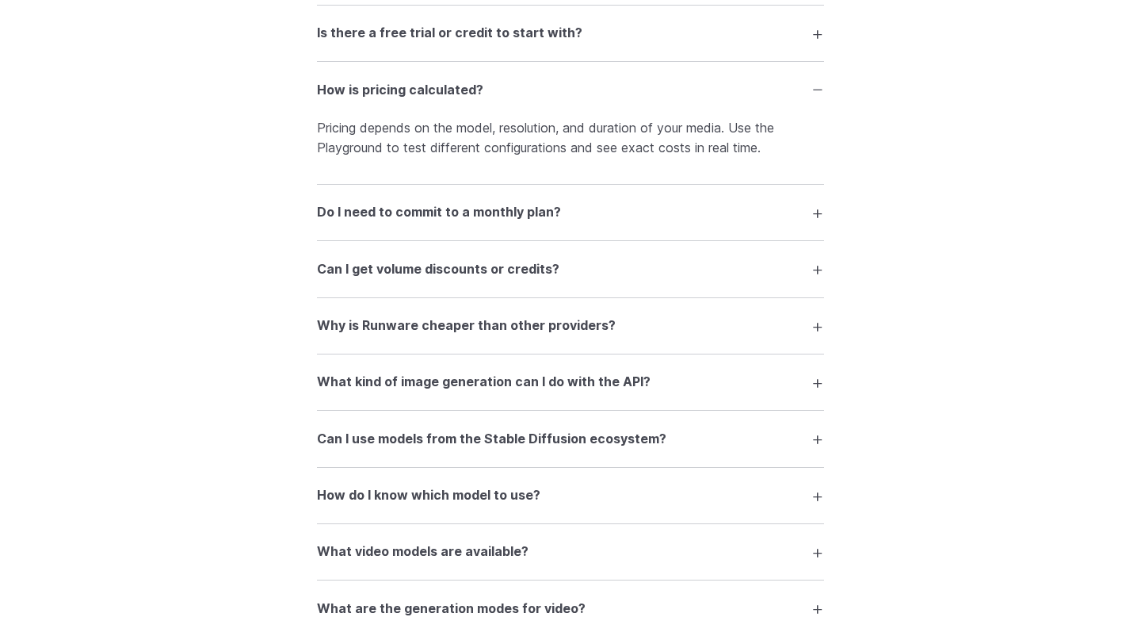
click at [471, 100] on h3 "How is pricing calculated?" at bounding box center [400, 90] width 166 height 21
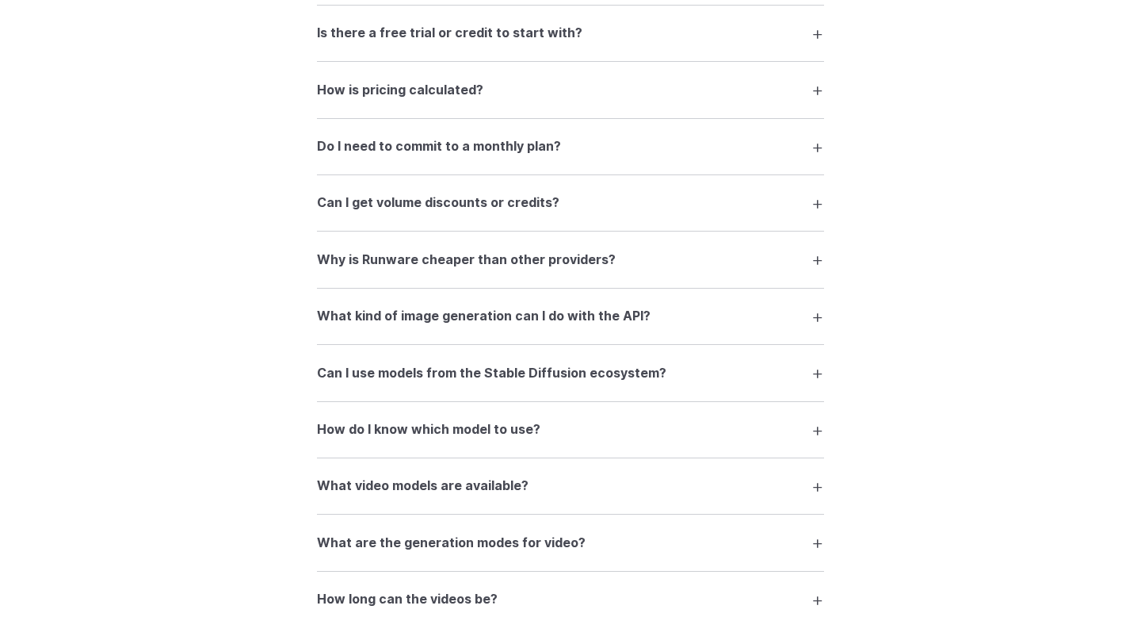
click at [486, 157] on h3 "Do I need to commit to a monthly plan?" at bounding box center [439, 146] width 244 height 21
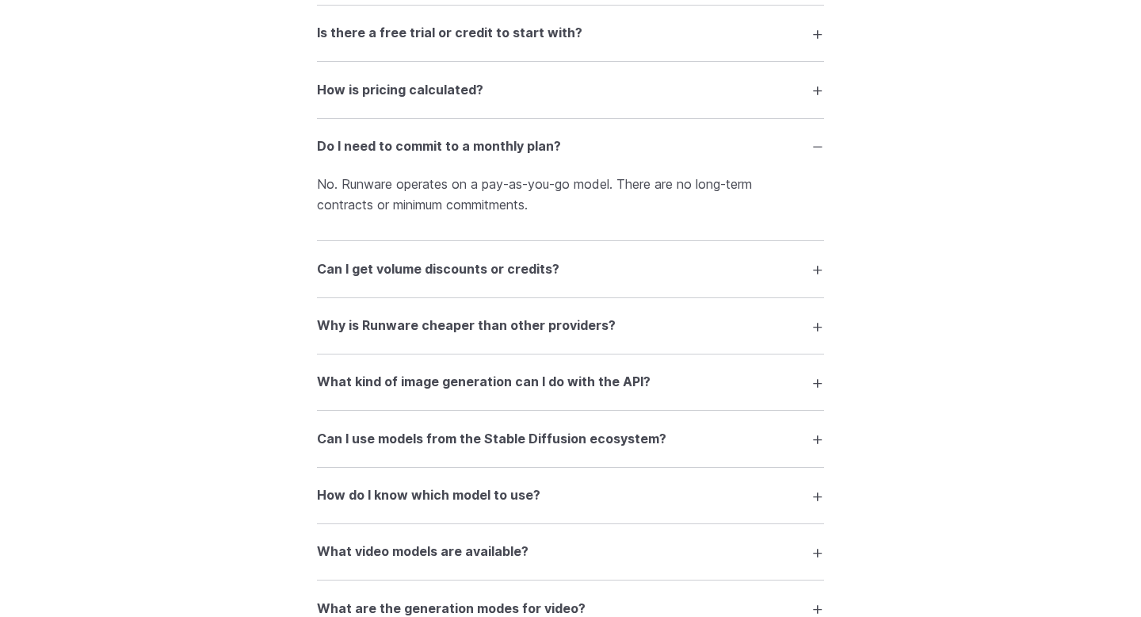
click at [486, 157] on h3 "Do I need to commit to a monthly plan?" at bounding box center [439, 146] width 244 height 21
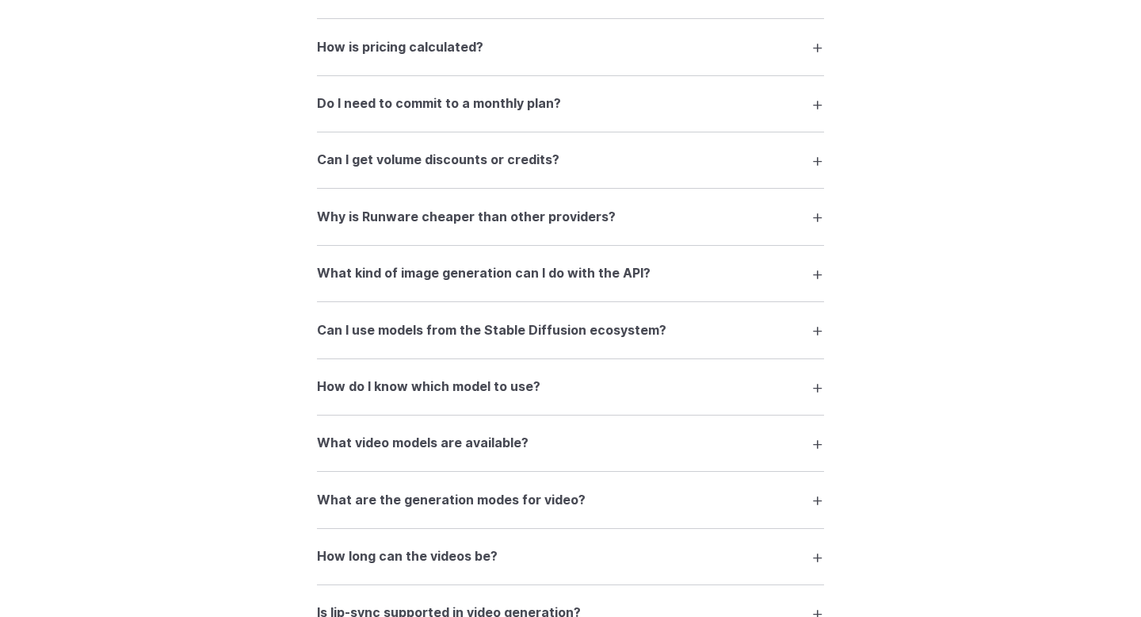
scroll to position [2264, 0]
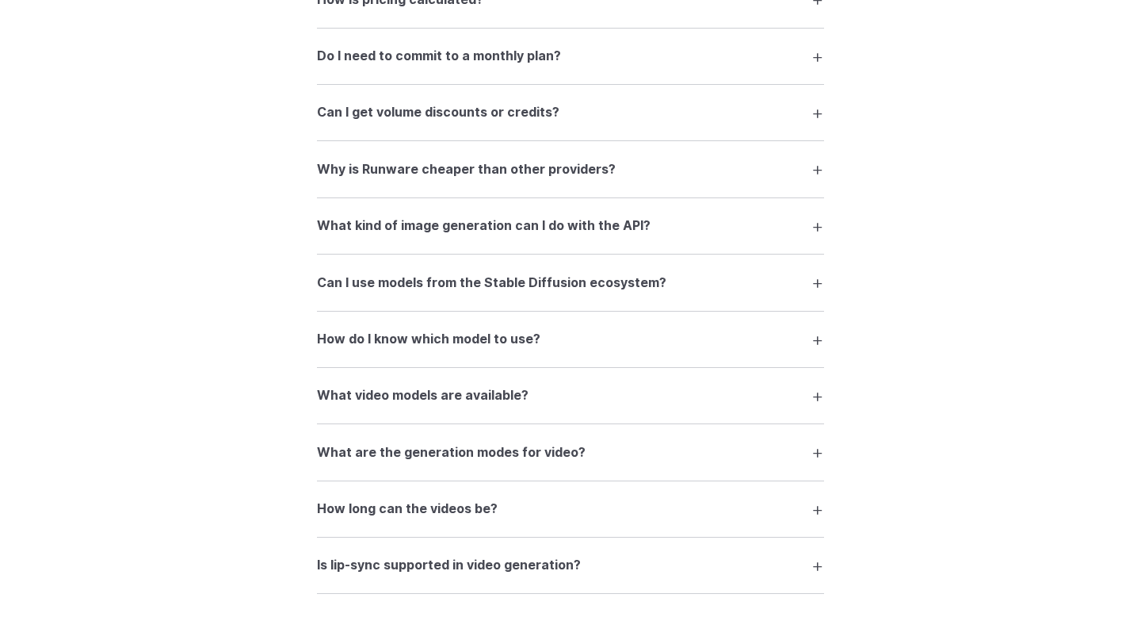
click at [498, 180] on h3 "Why is Runware cheaper than other providers?" at bounding box center [466, 169] width 299 height 21
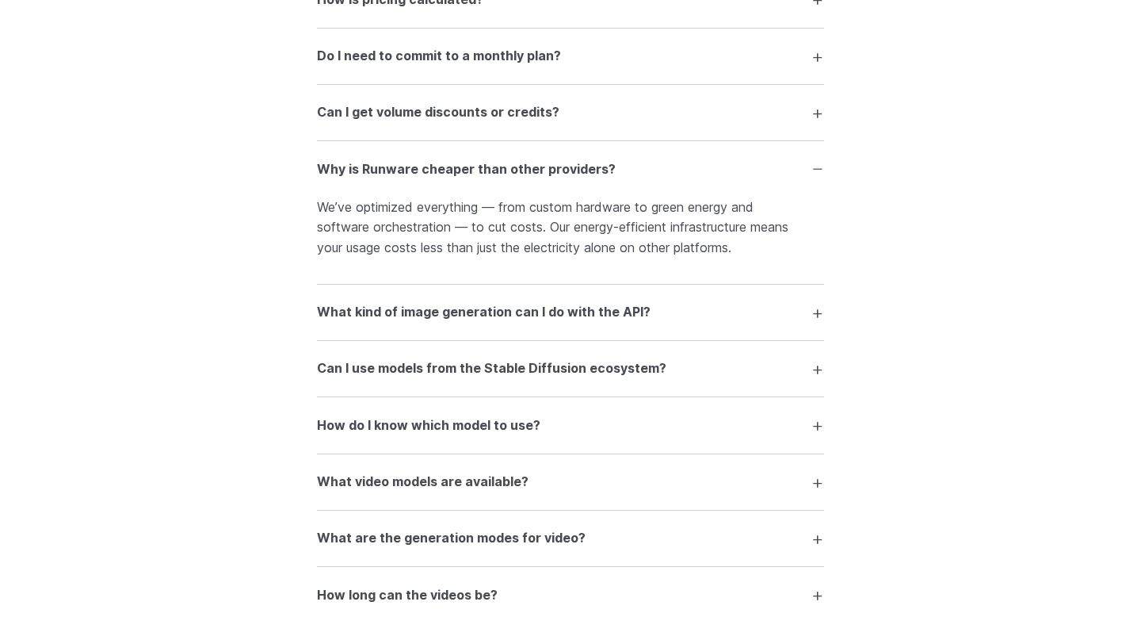
click at [514, 214] on p "We’ve optimized everything — from custom hardware to green energy and software …" at bounding box center [570, 227] width 507 height 61
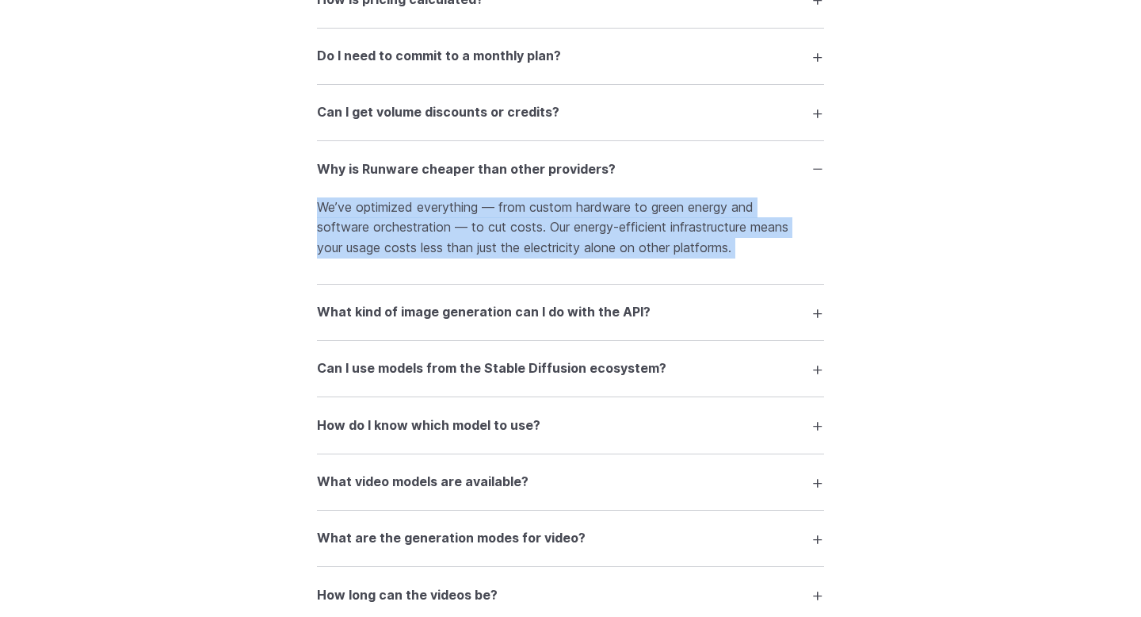
click at [548, 216] on p "We’ve optimized everything — from custom hardware to green energy and software …" at bounding box center [570, 227] width 507 height 61
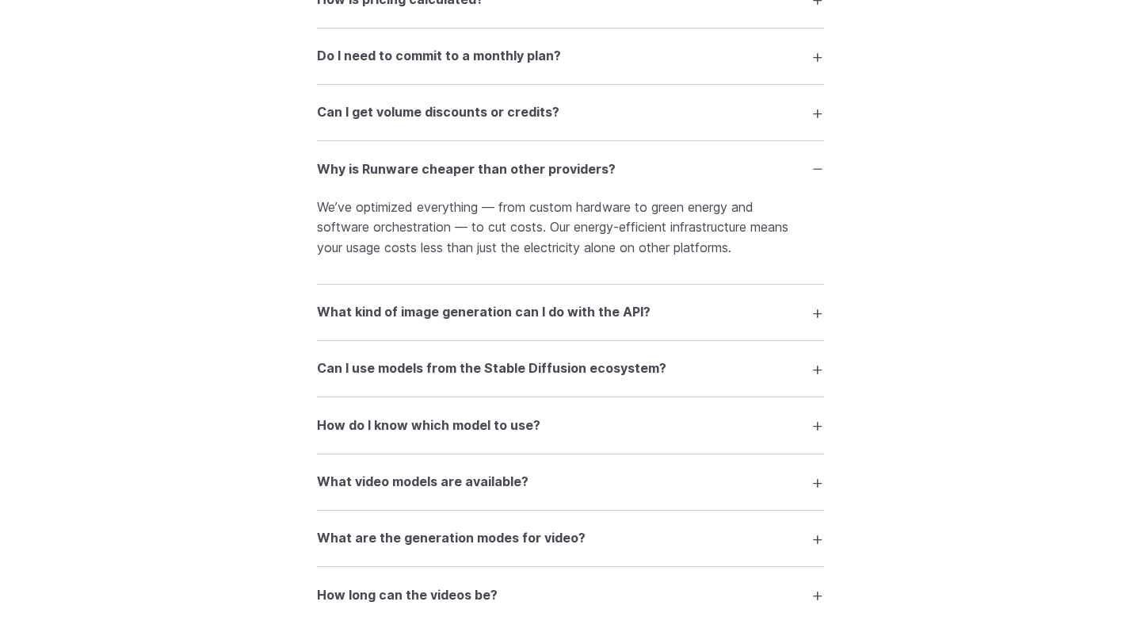
click at [530, 174] on h3 "Why is Runware cheaper than other providers?" at bounding box center [466, 169] width 299 height 21
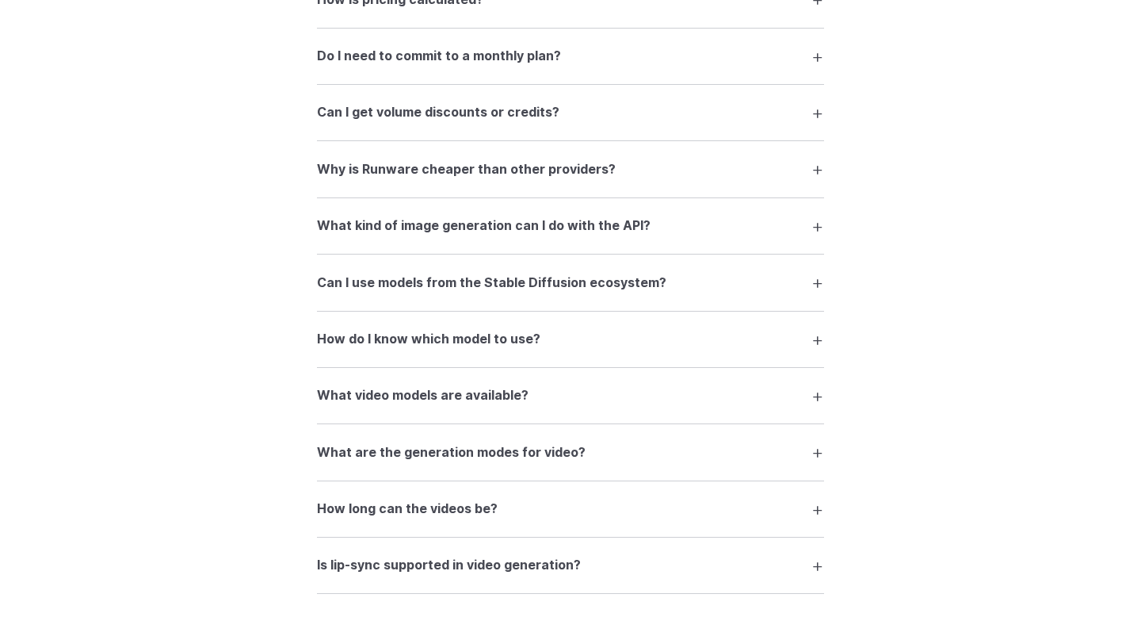
click at [503, 236] on h3 "What kind of image generation can I do with the API?" at bounding box center [484, 226] width 334 height 21
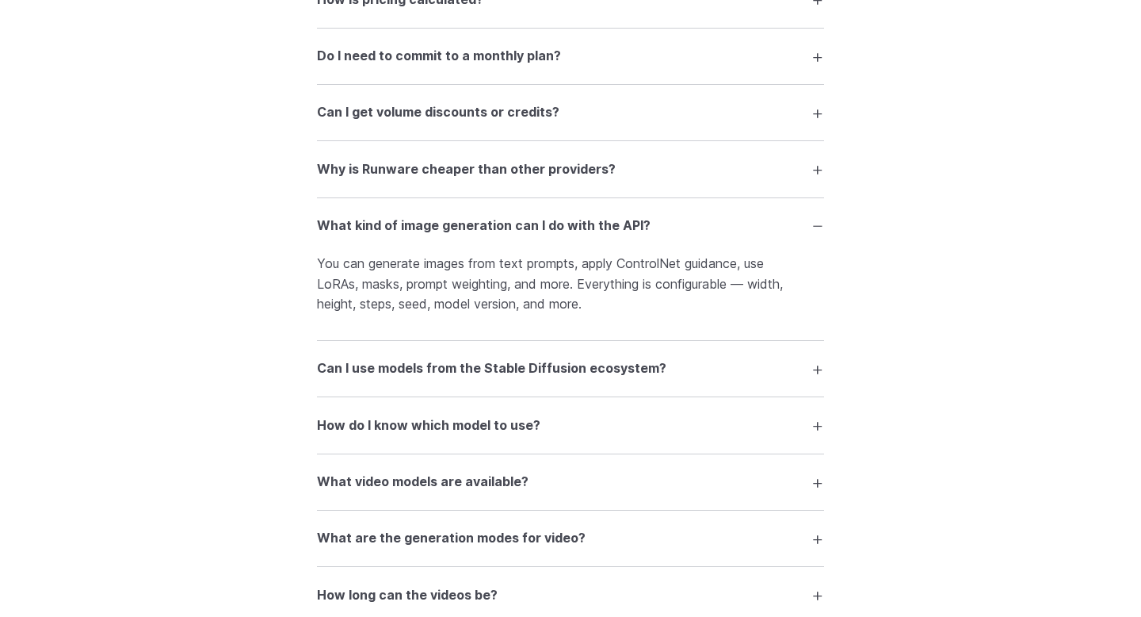
click at [503, 236] on h3 "What kind of image generation can I do with the API?" at bounding box center [484, 226] width 334 height 21
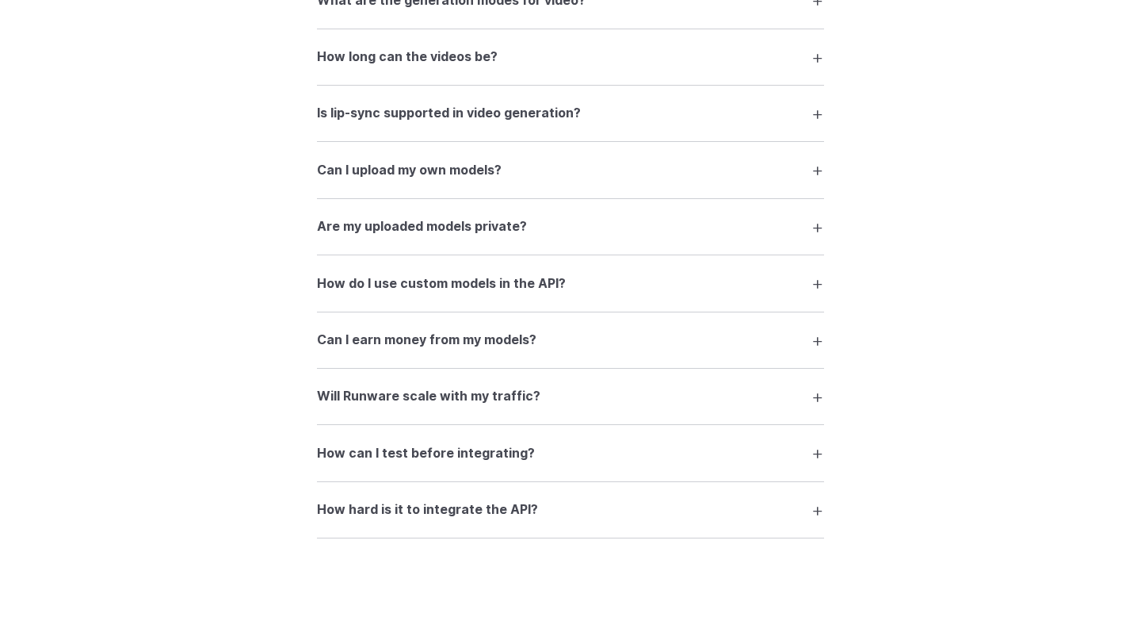
scroll to position [2736, 0]
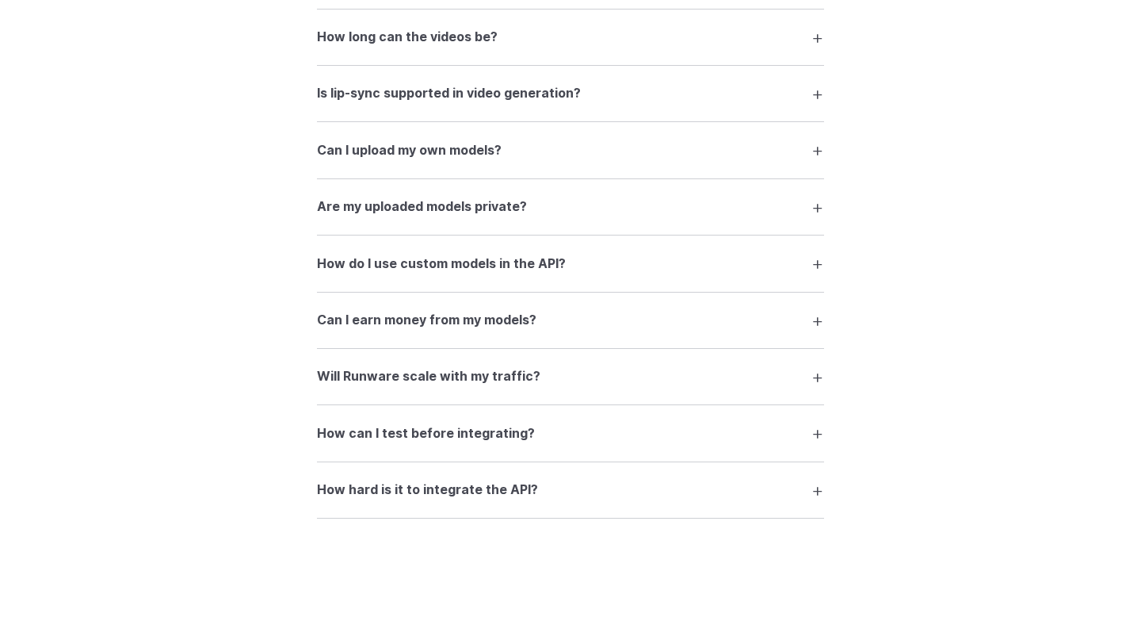
click at [460, 161] on h3 "Can I upload my own models?" at bounding box center [409, 150] width 185 height 21
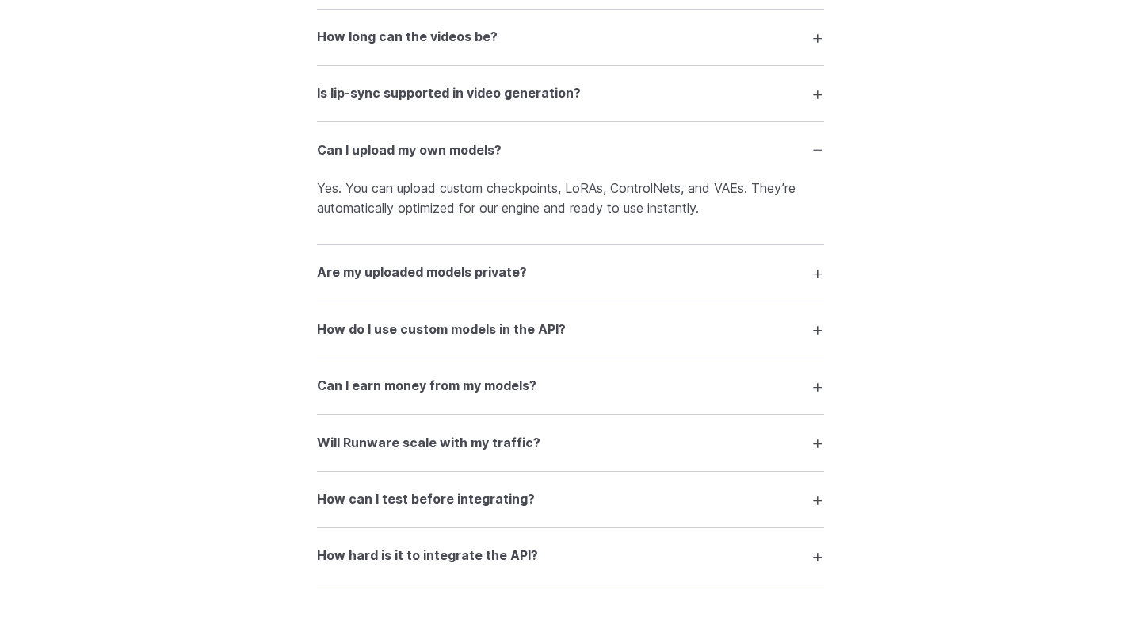
click at [460, 161] on h3 "Can I upload my own models?" at bounding box center [409, 150] width 185 height 21
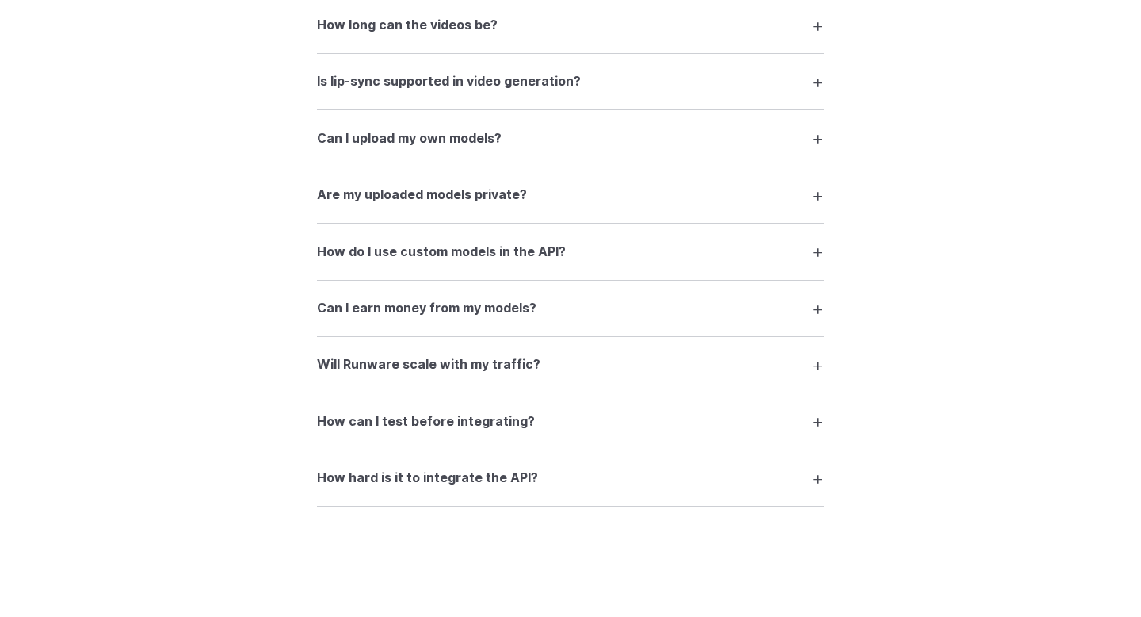
scroll to position [2749, 0]
click at [463, 144] on h3 "Can I upload my own models?" at bounding box center [409, 138] width 185 height 21
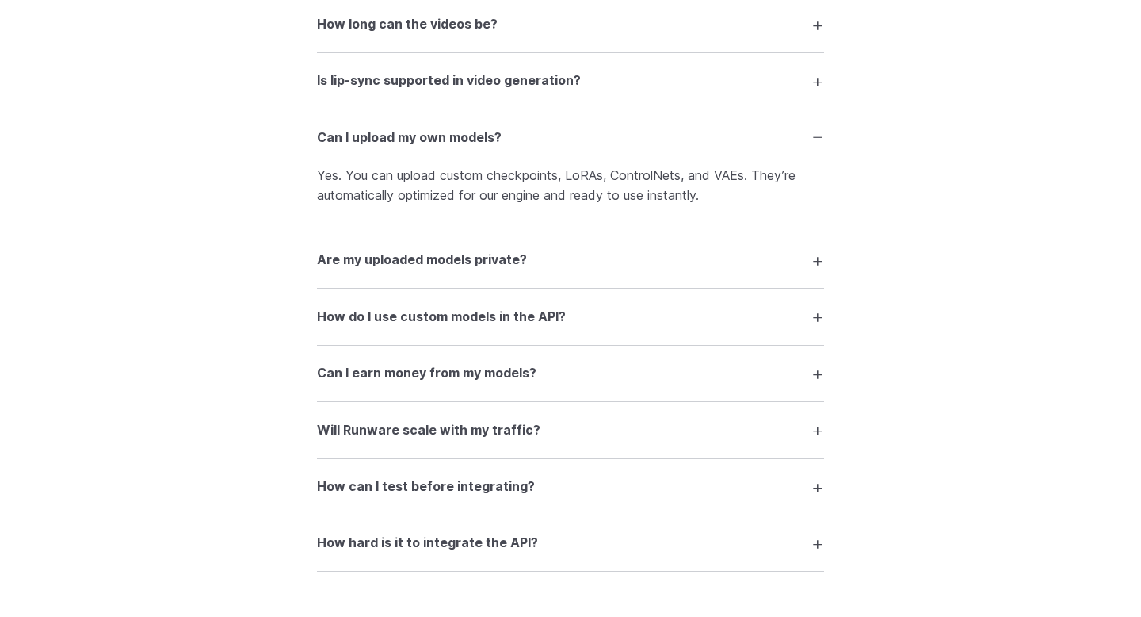
click at [471, 189] on p "Yes. You can upload custom checkpoints, LoRAs, ControlNets, and VAEs. They’re a…" at bounding box center [570, 186] width 507 height 40
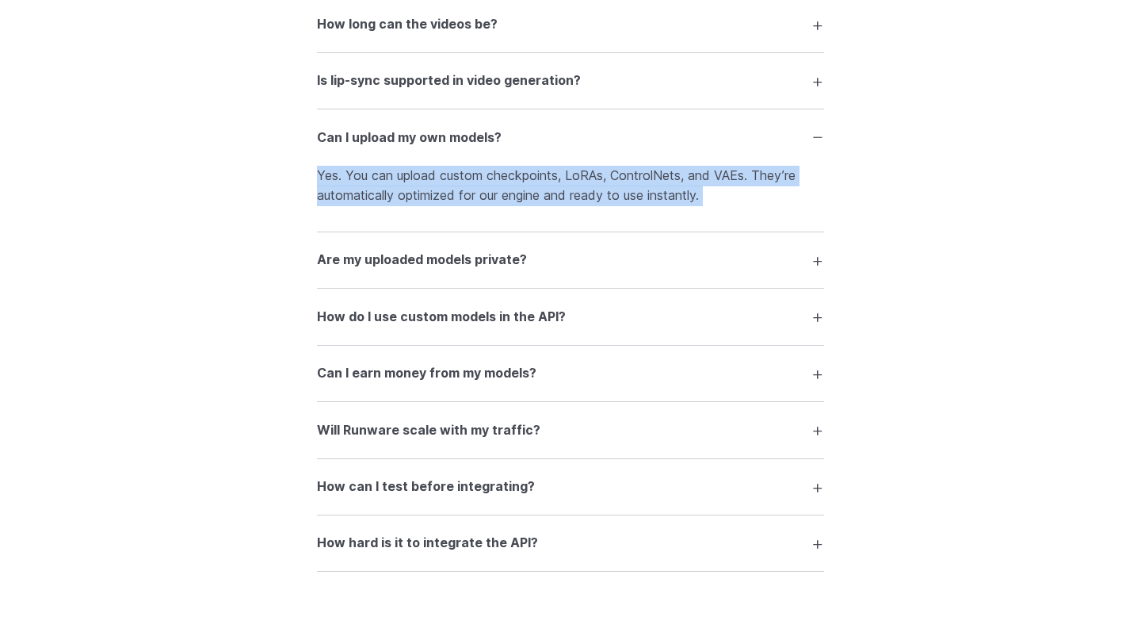
click at [485, 189] on p "Yes. You can upload custom checkpoints, LoRAs, ControlNets, and VAEs. They’re a…" at bounding box center [570, 186] width 507 height 40
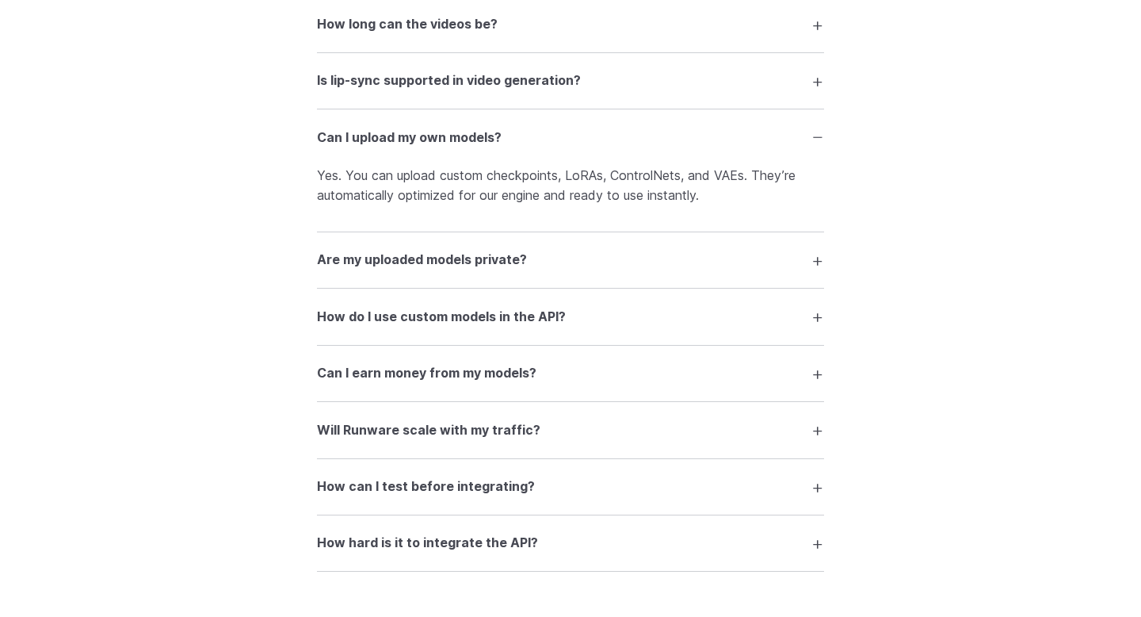
click at [434, 186] on p "Yes. You can upload custom checkpoints, LoRAs, ControlNets, and VAEs. They’re a…" at bounding box center [570, 186] width 507 height 40
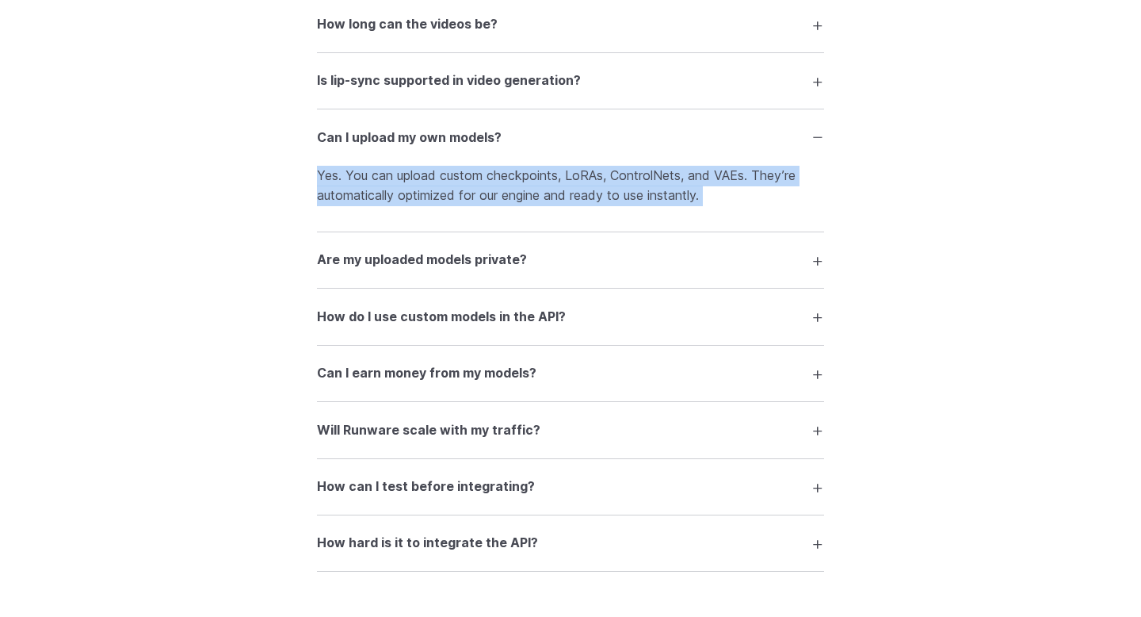
click at [446, 186] on p "Yes. You can upload custom checkpoints, LoRAs, ControlNets, and VAEs. They’re a…" at bounding box center [570, 186] width 507 height 40
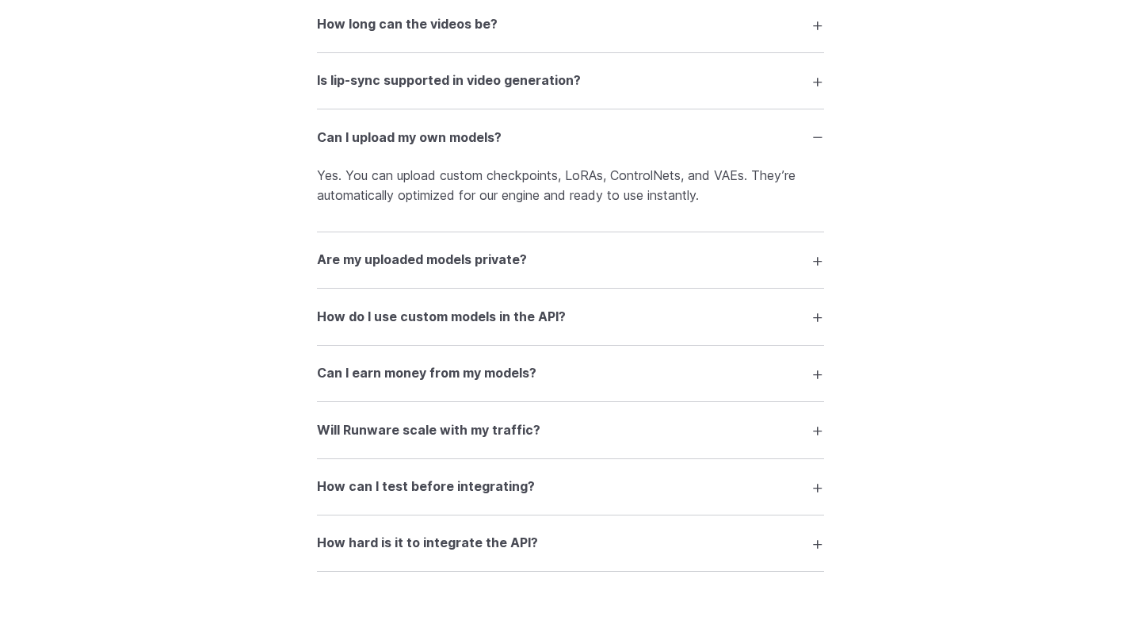
click at [438, 186] on p "Yes. You can upload custom checkpoints, LoRAs, ControlNets, and VAEs. They’re a…" at bounding box center [570, 186] width 507 height 40
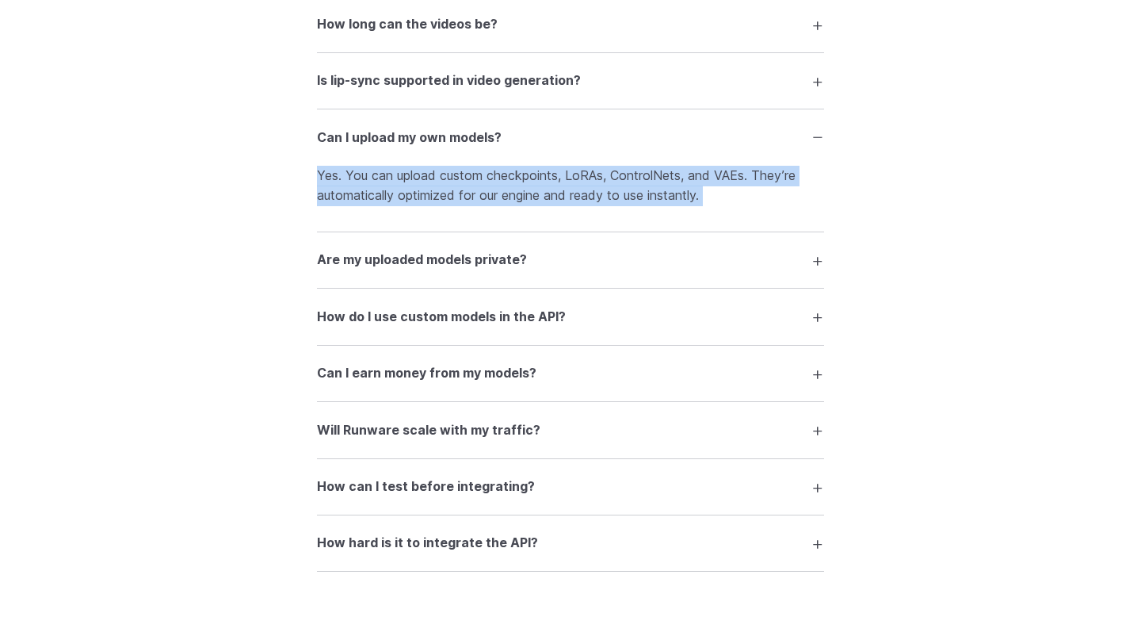
click at [466, 187] on p "Yes. You can upload custom checkpoints, LoRAs, ControlNets, and VAEs. They’re a…" at bounding box center [570, 186] width 507 height 40
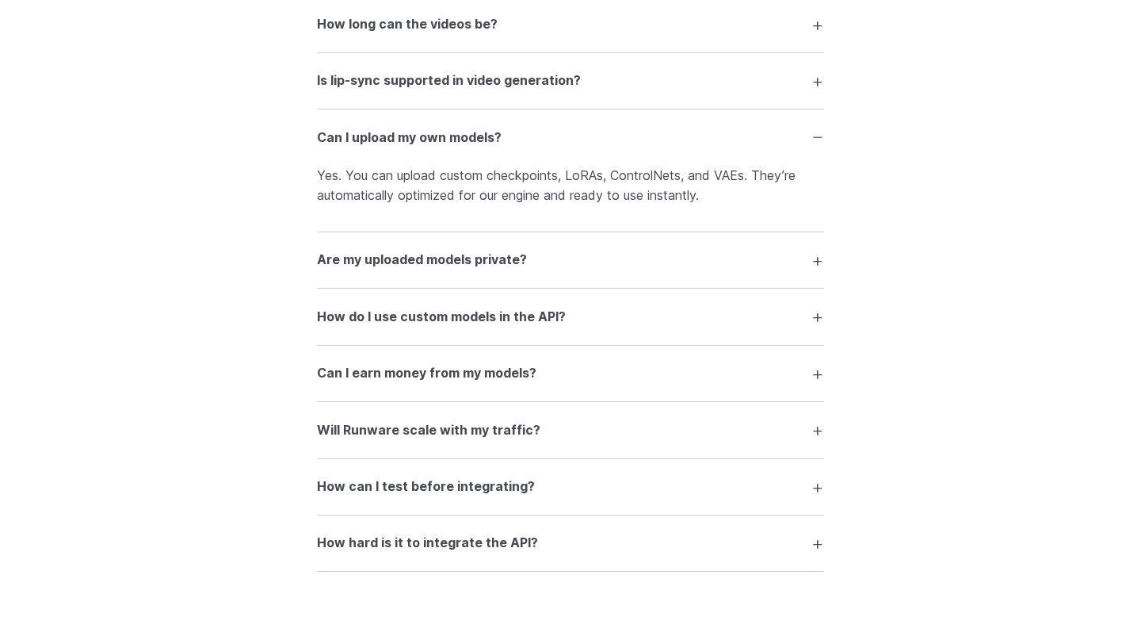
click at [381, 206] on p "Yes. You can upload custom checkpoints, LoRAs, ControlNets, and VAEs. They’re a…" at bounding box center [570, 186] width 507 height 40
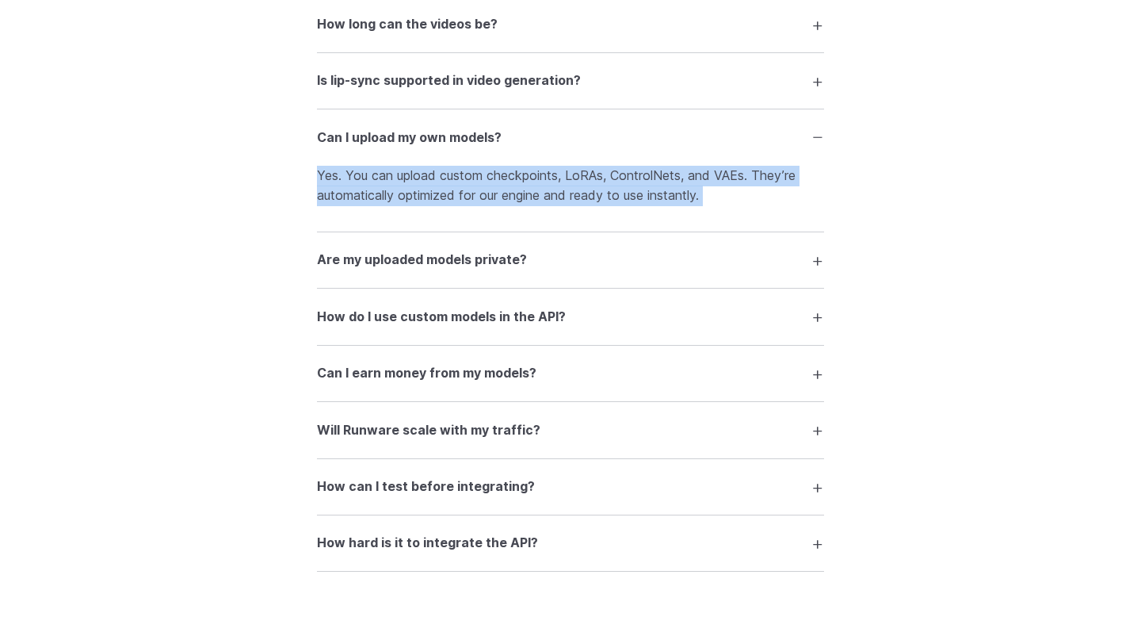
click at [434, 203] on p "Yes. You can upload custom checkpoints, LoRAs, ControlNets, and VAEs. They’re a…" at bounding box center [570, 186] width 507 height 40
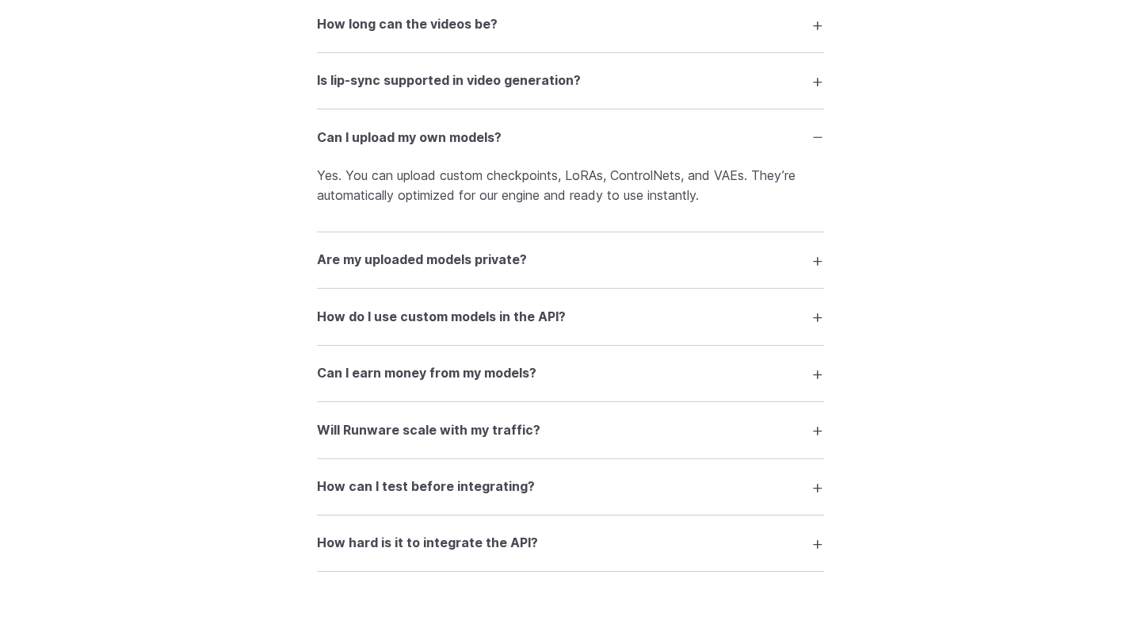
click at [479, 204] on p "Yes. You can upload custom checkpoints, LoRAs, ControlNets, and VAEs. They’re a…" at bounding box center [570, 186] width 507 height 40
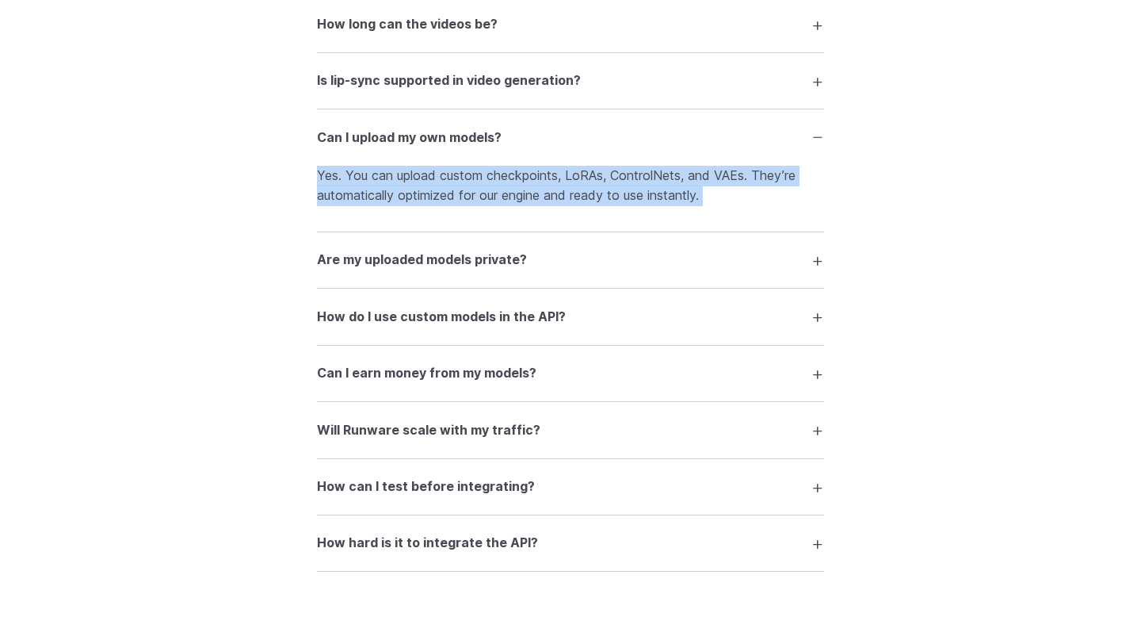
click at [505, 201] on p "Yes. You can upload custom checkpoints, LoRAs, ControlNets, and VAEs. They’re a…" at bounding box center [570, 186] width 507 height 40
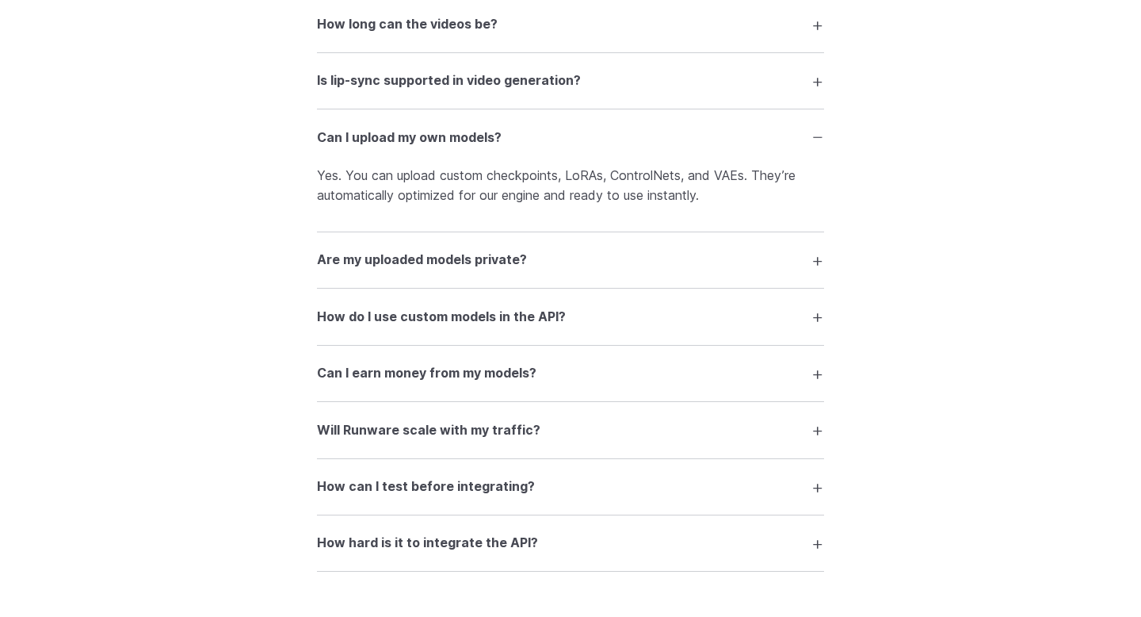
click at [446, 148] on h3 "Can I upload my own models?" at bounding box center [409, 138] width 185 height 21
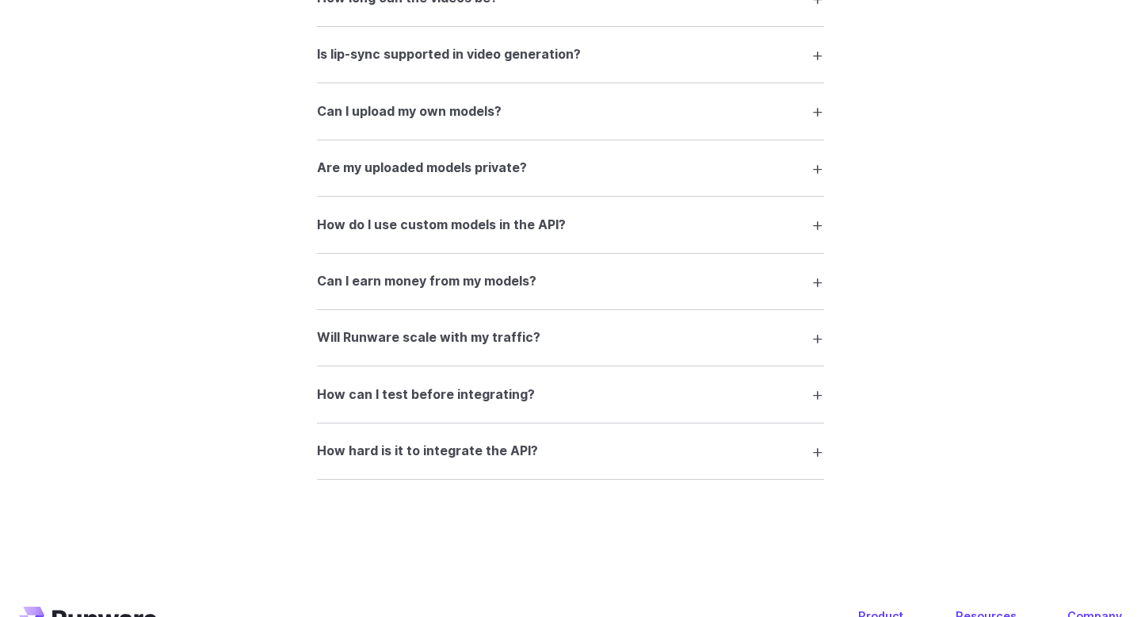
scroll to position [2780, 0]
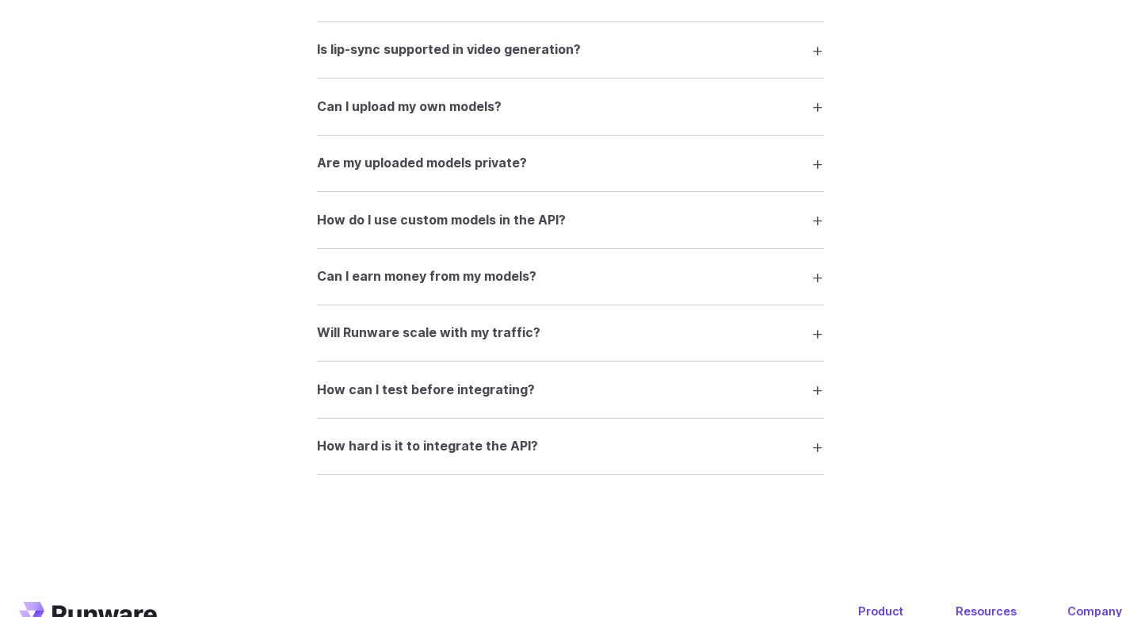
click at [483, 287] on h3 "Can I earn money from my models?" at bounding box center [427, 276] width 220 height 21
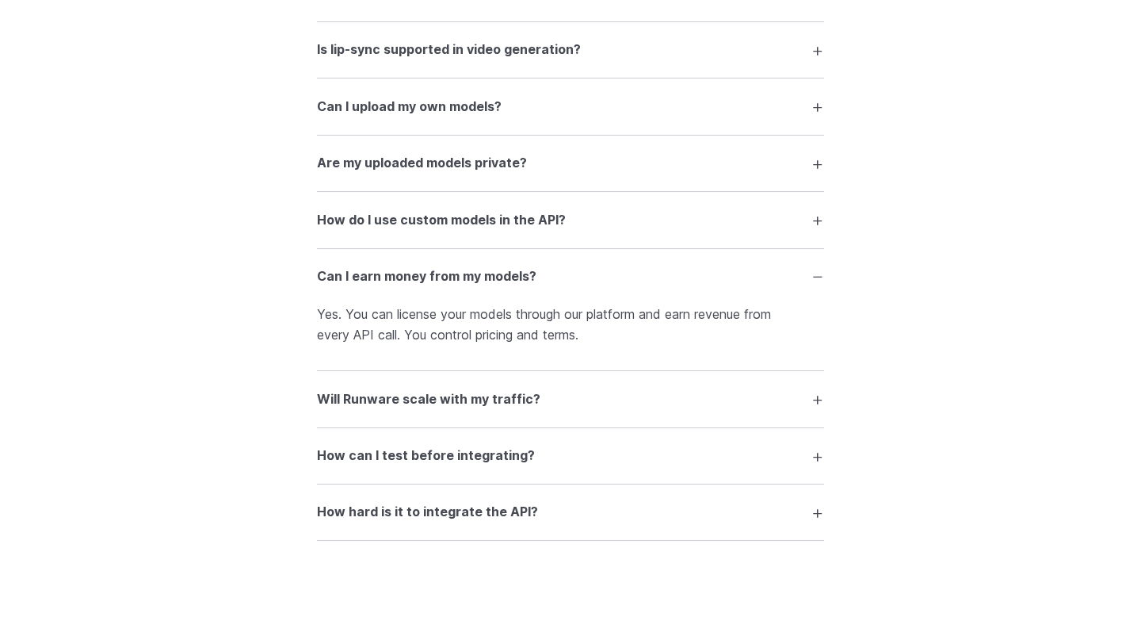
click at [476, 287] on h3 "Can I earn money from my models?" at bounding box center [427, 276] width 220 height 21
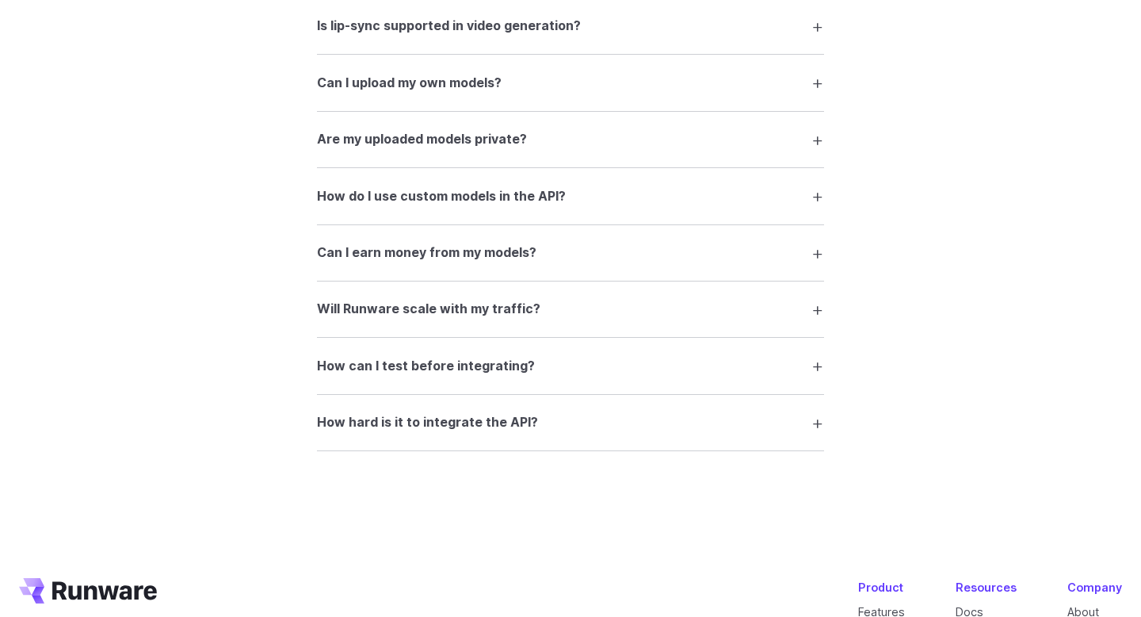
scroll to position [2811, 0]
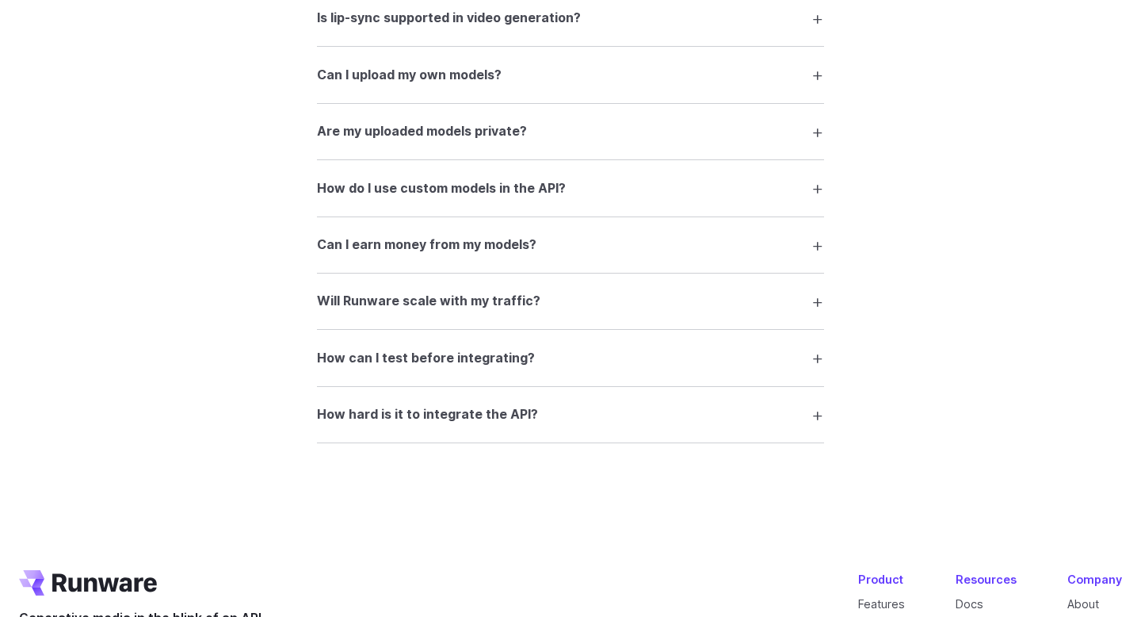
click at [483, 311] on h3 "Will Runware scale with my traffic?" at bounding box center [429, 301] width 224 height 21
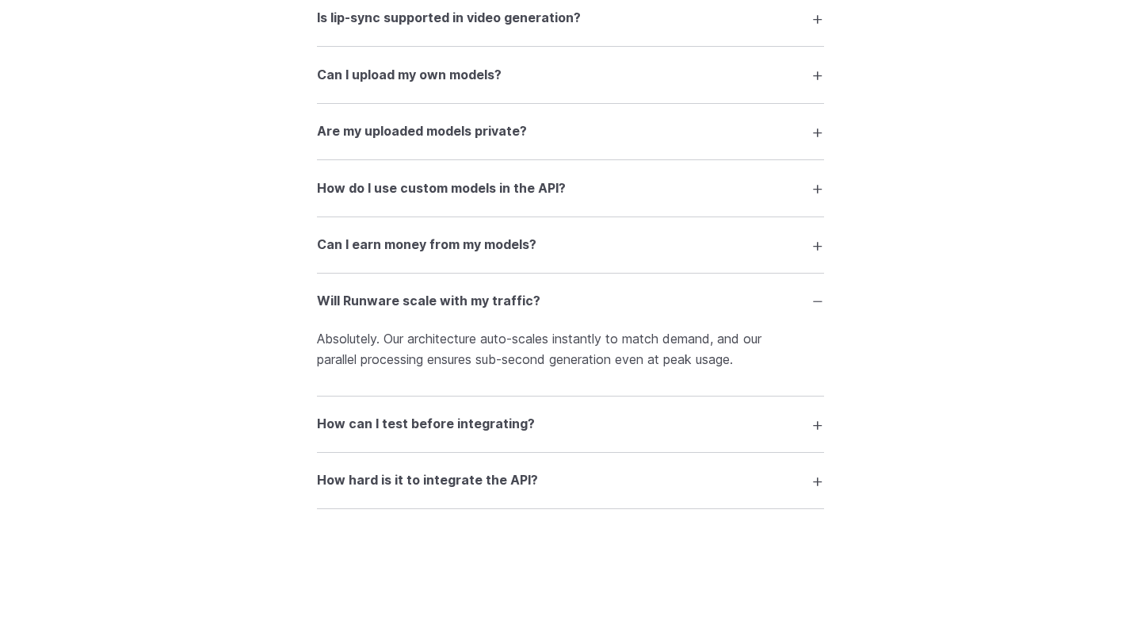
scroll to position [2851, 0]
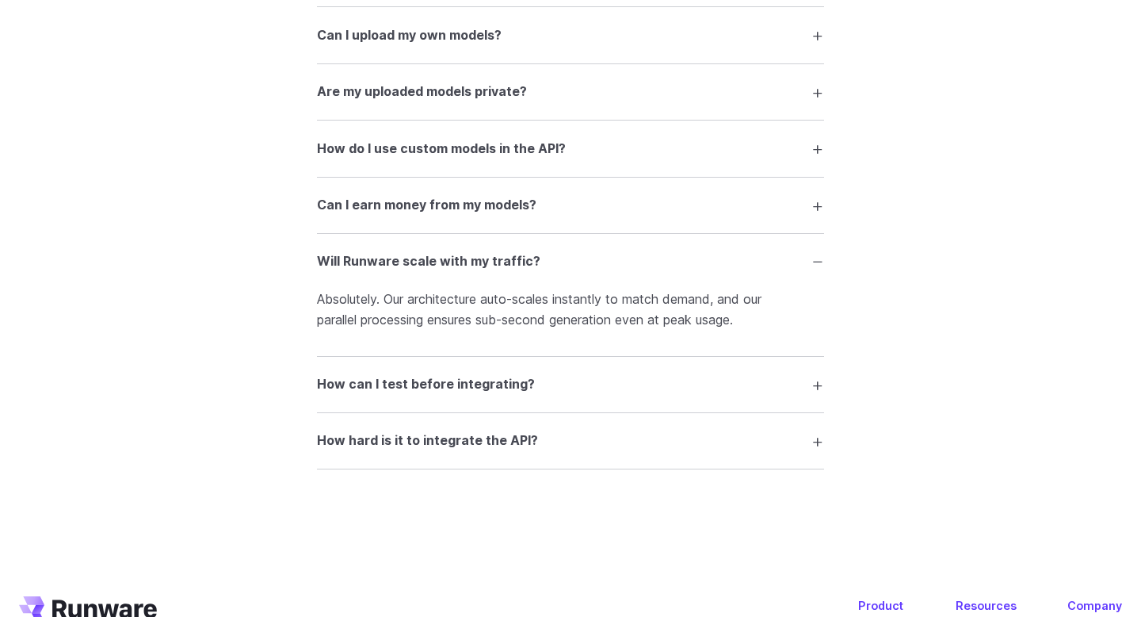
click at [486, 313] on p "Absolutely. Our architecture auto-scales instantly to match demand, and our par…" at bounding box center [570, 309] width 507 height 40
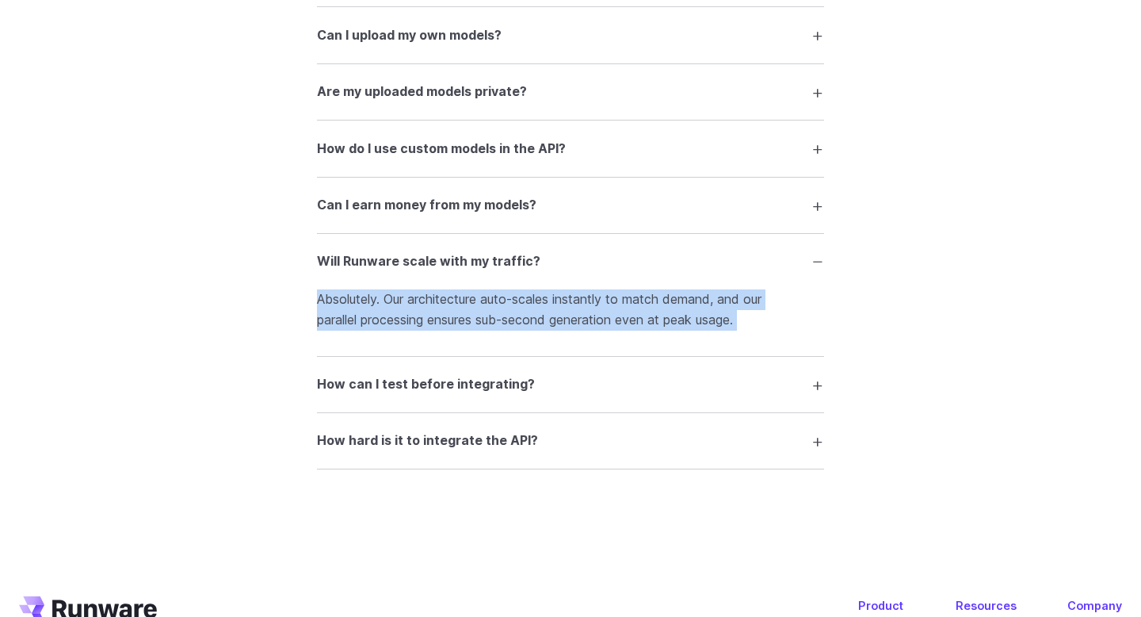
click at [522, 311] on p "Absolutely. Our architecture auto-scales instantly to match demand, and our par…" at bounding box center [570, 309] width 507 height 40
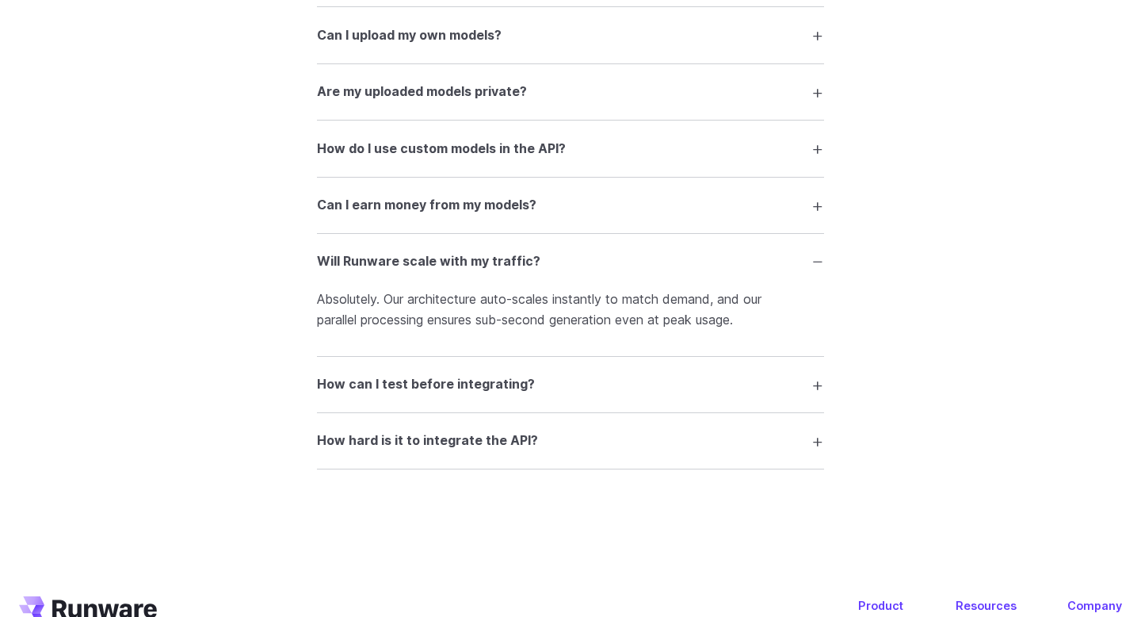
click at [423, 330] on p "Absolutely. Our architecture auto-scales instantly to match demand, and our par…" at bounding box center [570, 309] width 507 height 40
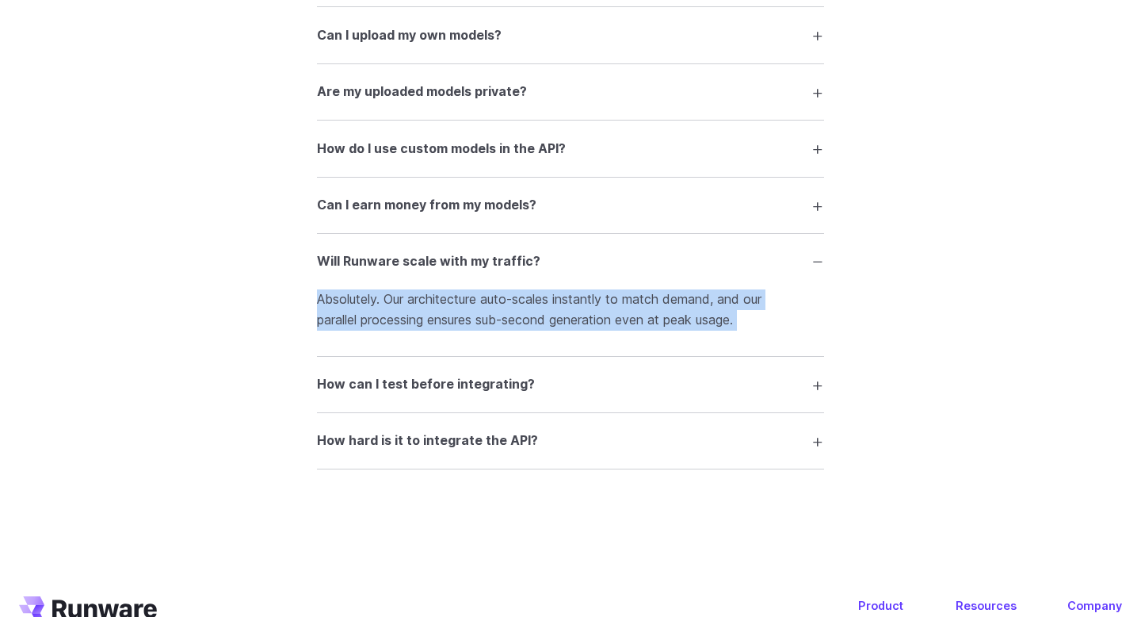
click at [457, 330] on p "Absolutely. Our architecture auto-scales instantly to match demand, and our par…" at bounding box center [570, 309] width 507 height 40
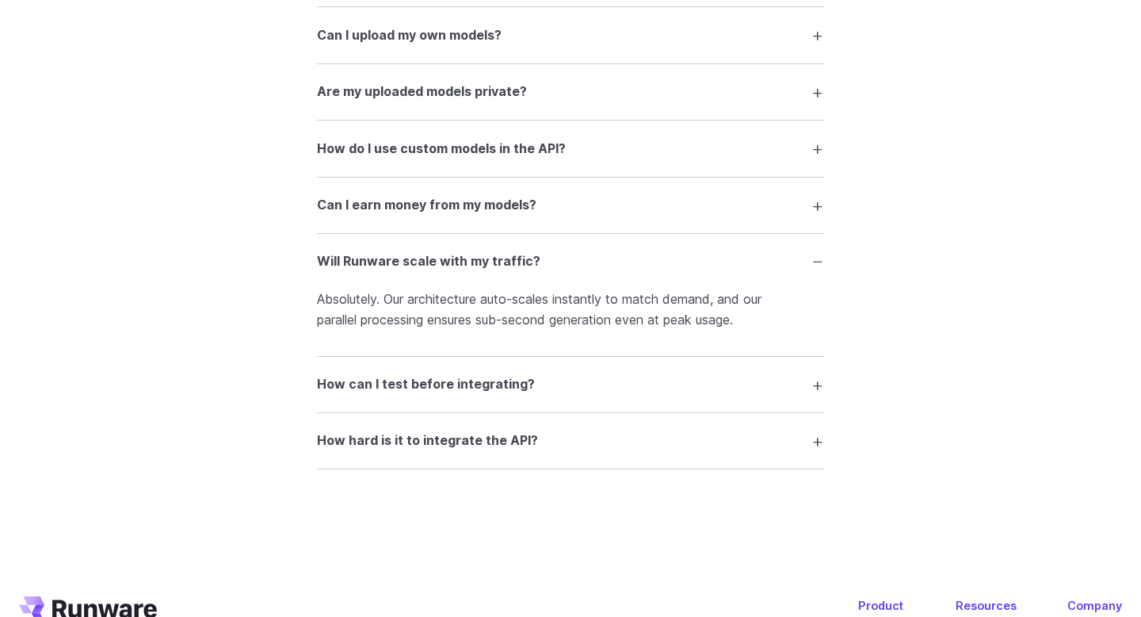
click at [518, 270] on h3 "Will Runware scale with my traffic?" at bounding box center [429, 261] width 224 height 21
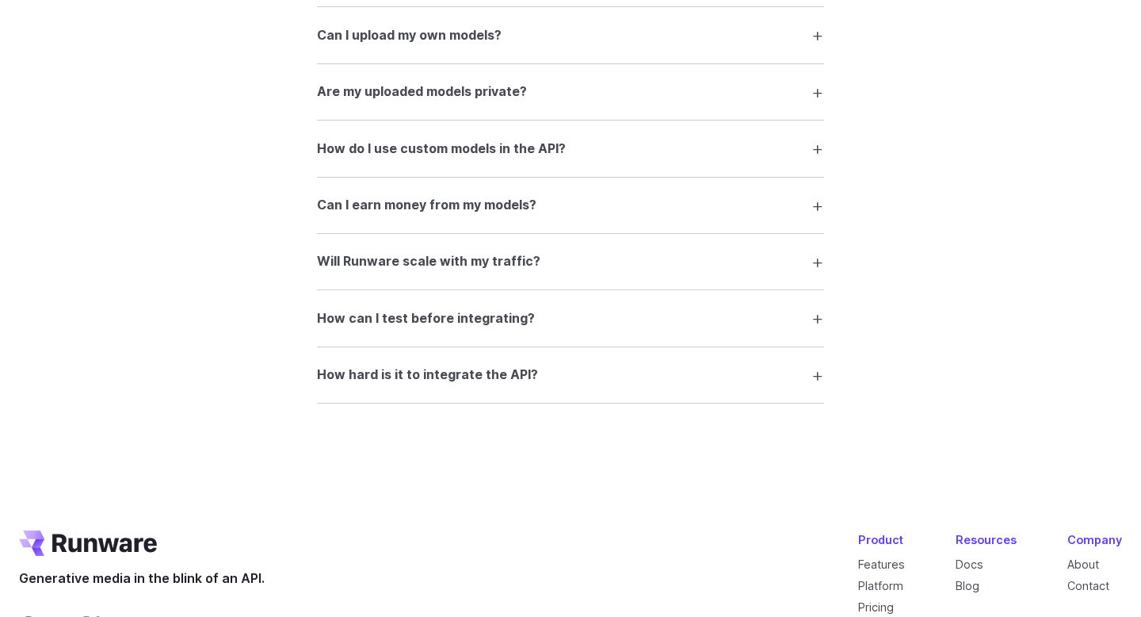
click at [503, 390] on summary "How hard is it to integrate the API?" at bounding box center [570, 375] width 507 height 30
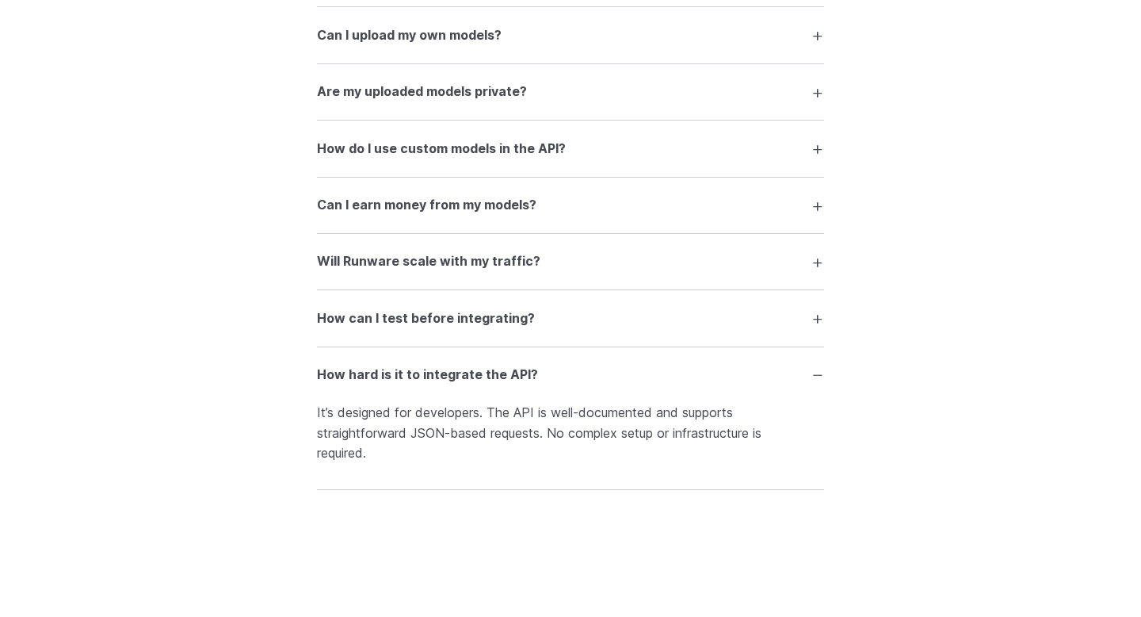
click at [522, 425] on p "It’s designed for developers. The API is well-documented and supports straightf…" at bounding box center [570, 433] width 507 height 61
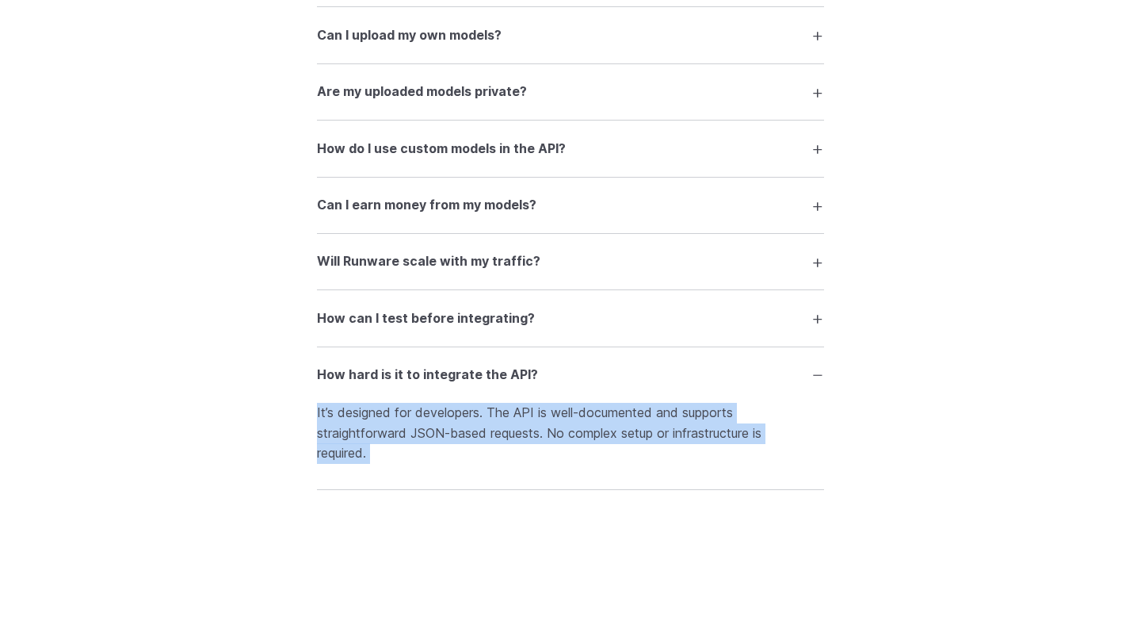
click at [530, 430] on p "It’s designed for developers. The API is well-documented and supports straightf…" at bounding box center [570, 433] width 507 height 61
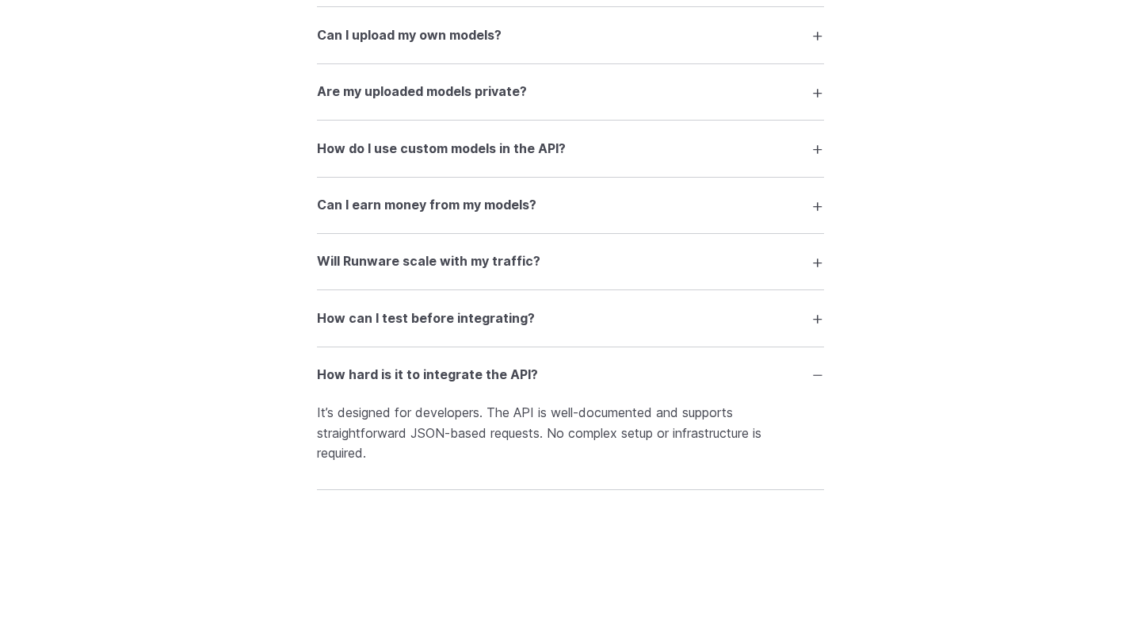
click at [481, 373] on details "How hard is it to integrate the API? It’s designed for developers. The API is w…" at bounding box center [570, 418] width 507 height 143
click at [482, 385] on h3 "How hard is it to integrate the API?" at bounding box center [427, 375] width 221 height 21
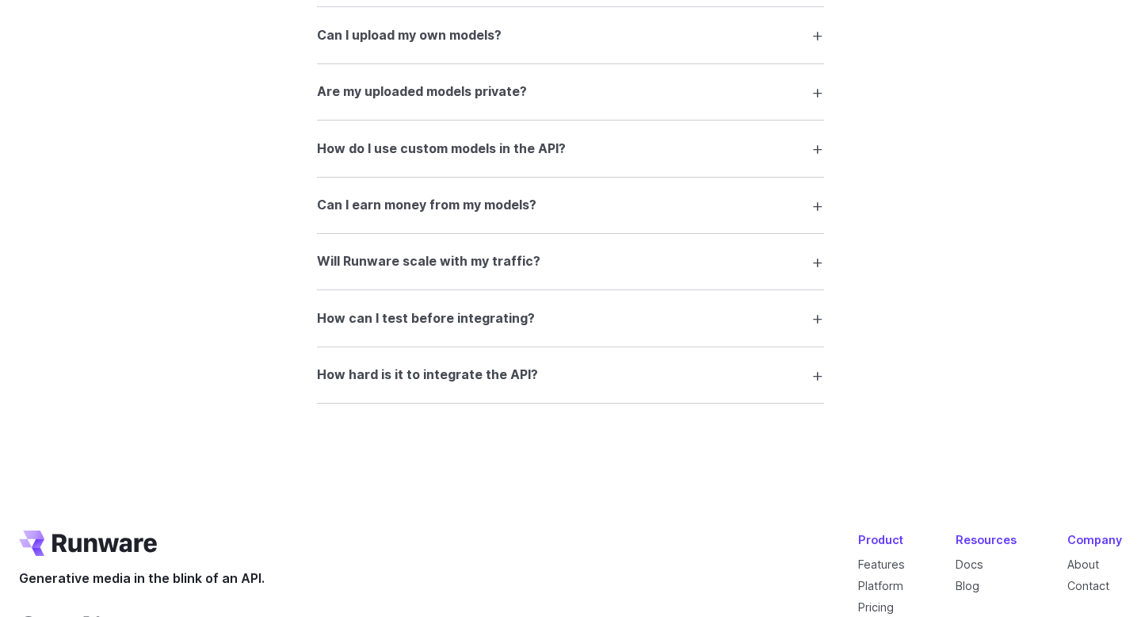
click at [479, 333] on summary "How can I test before integrating?" at bounding box center [570, 318] width 507 height 30
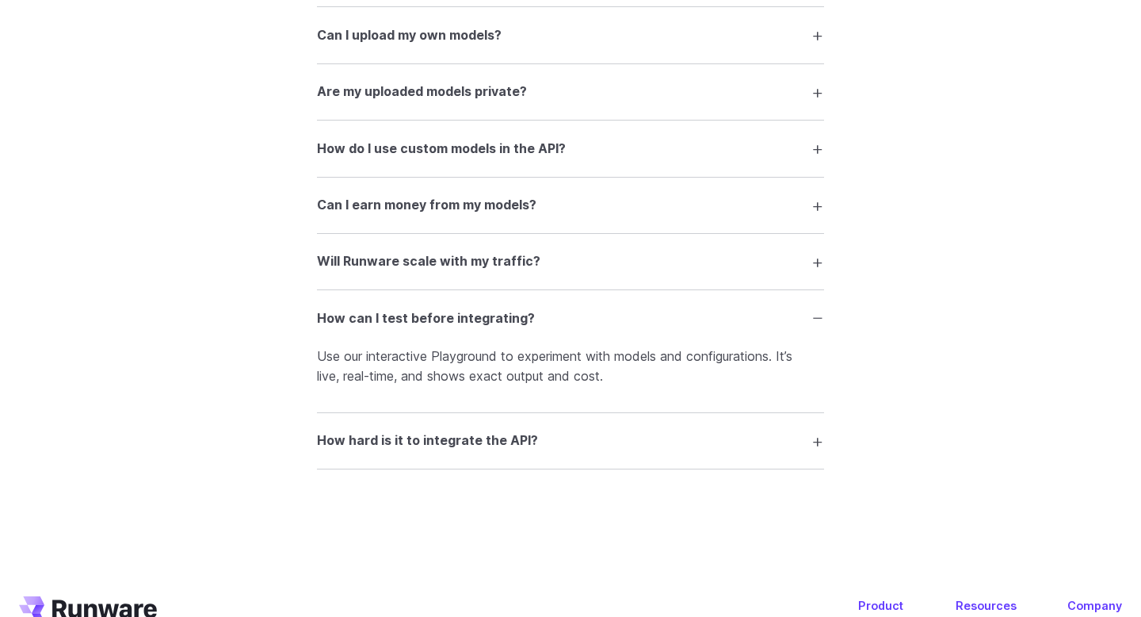
click at [479, 380] on p "Use our interactive Playground to experiment with models and configurations. It…" at bounding box center [570, 366] width 507 height 40
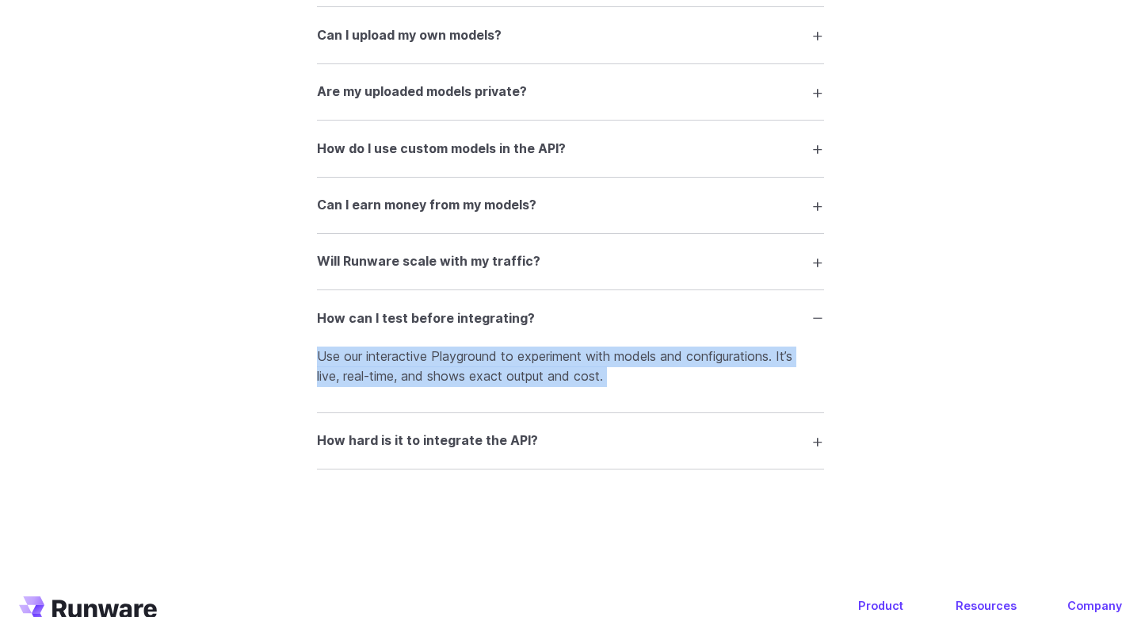
click at [491, 377] on p "Use our interactive Playground to experiment with models and configurations. It…" at bounding box center [570, 366] width 507 height 40
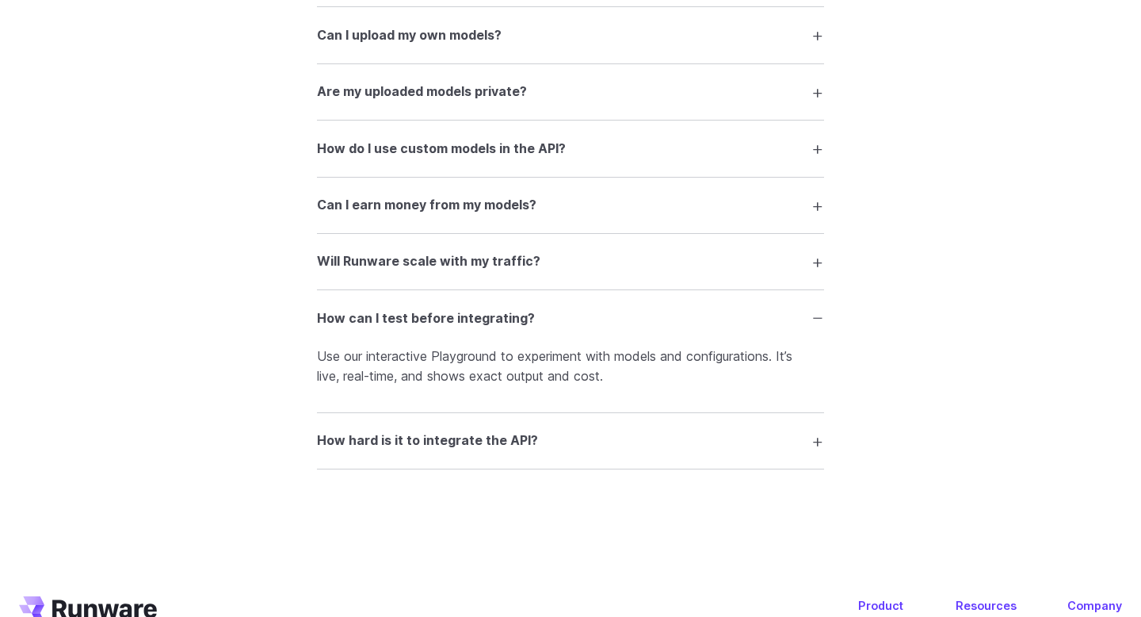
click at [460, 320] on summary "How can I test before integrating?" at bounding box center [570, 318] width 507 height 30
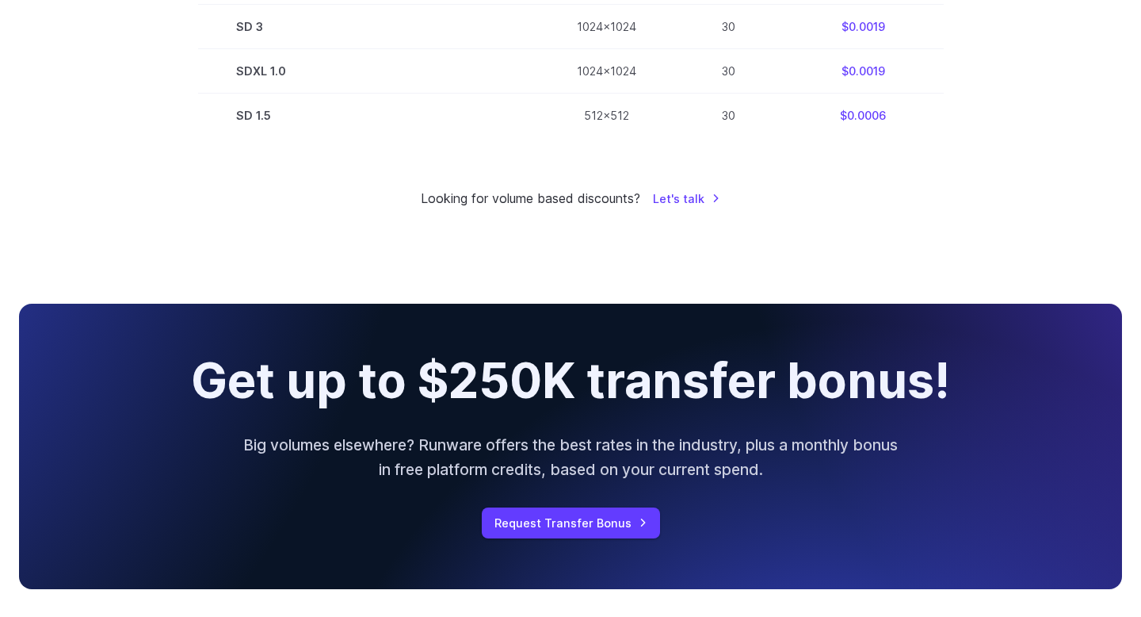
scroll to position [1274, 0]
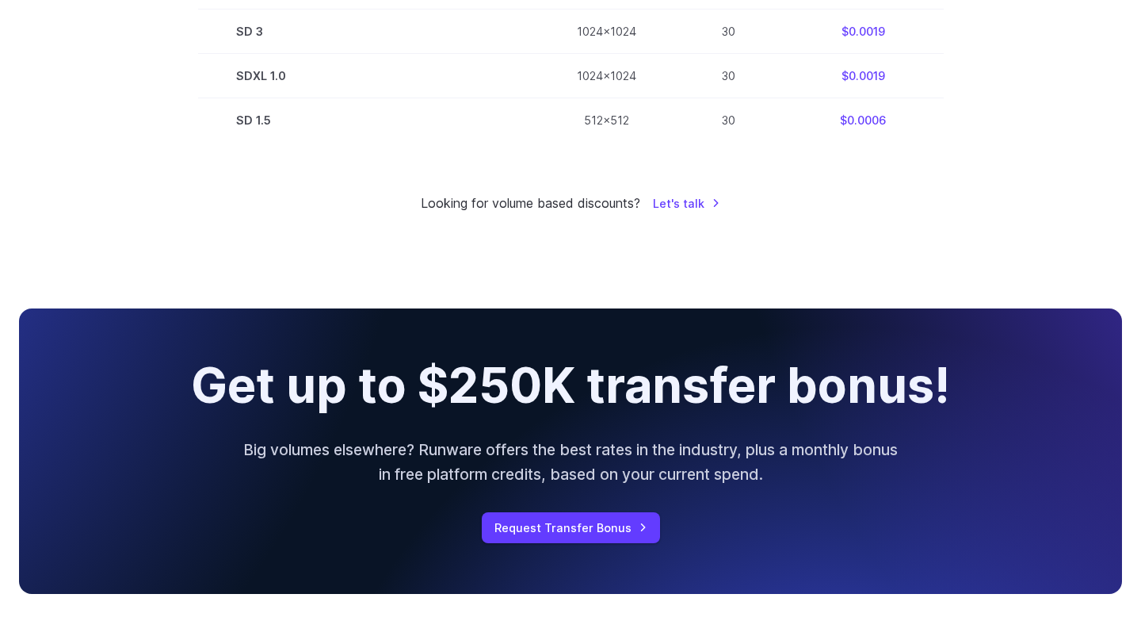
click at [471, 390] on h2 "Get up to $250K transfer bonus!" at bounding box center [570, 385] width 759 height 53
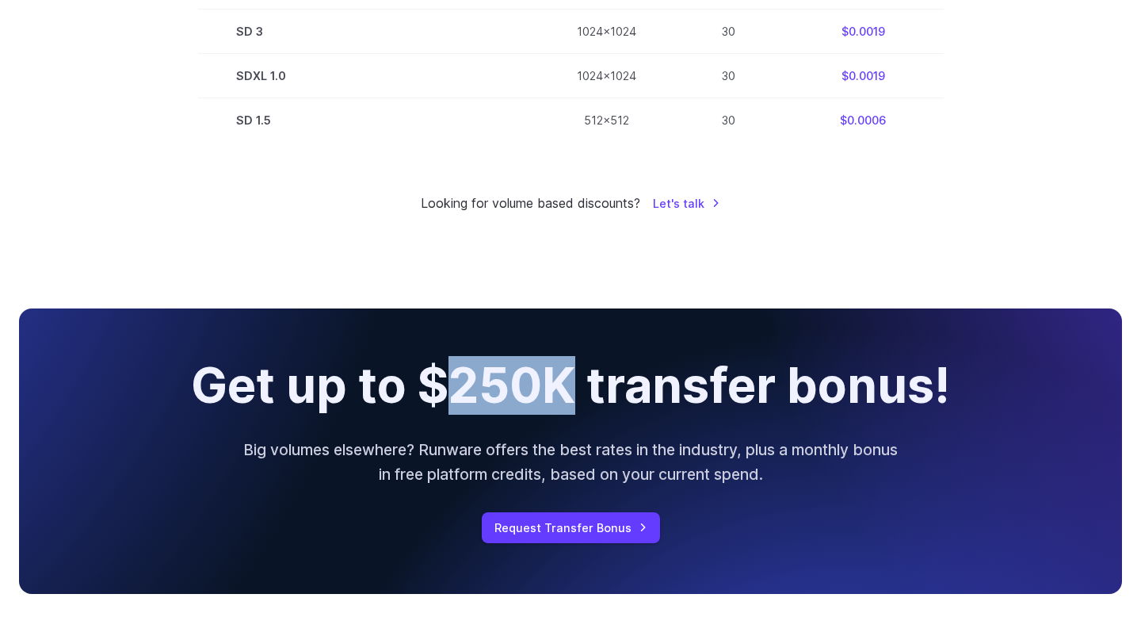
click at [471, 390] on h2 "Get up to $250K transfer bonus!" at bounding box center [570, 385] width 759 height 53
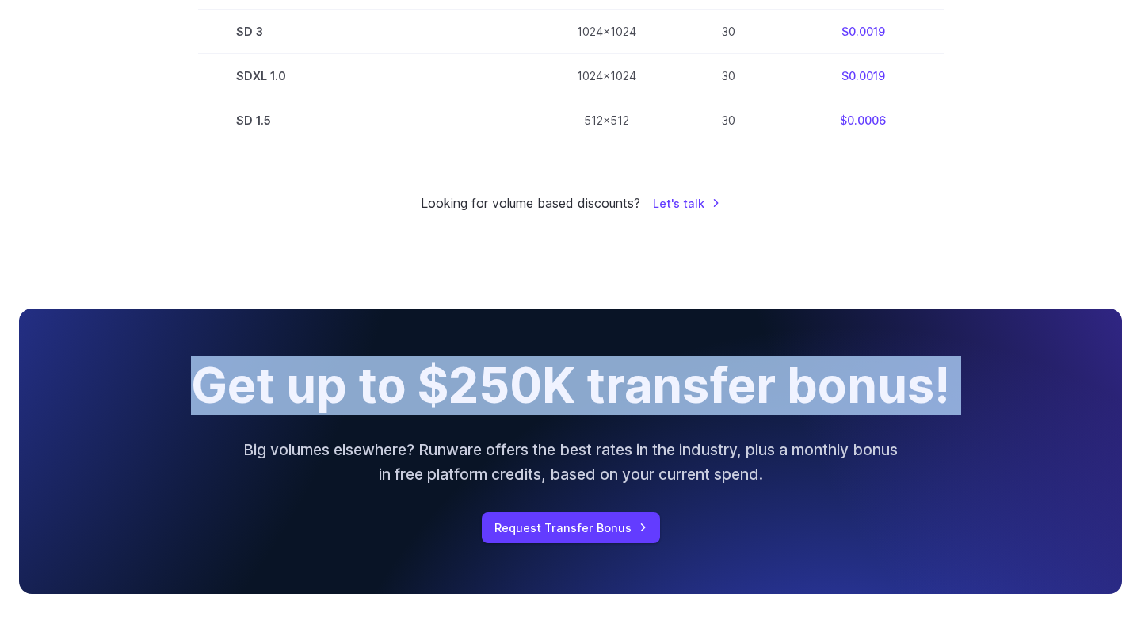
click at [494, 389] on h2 "Get up to $250K transfer bonus!" at bounding box center [570, 385] width 759 height 53
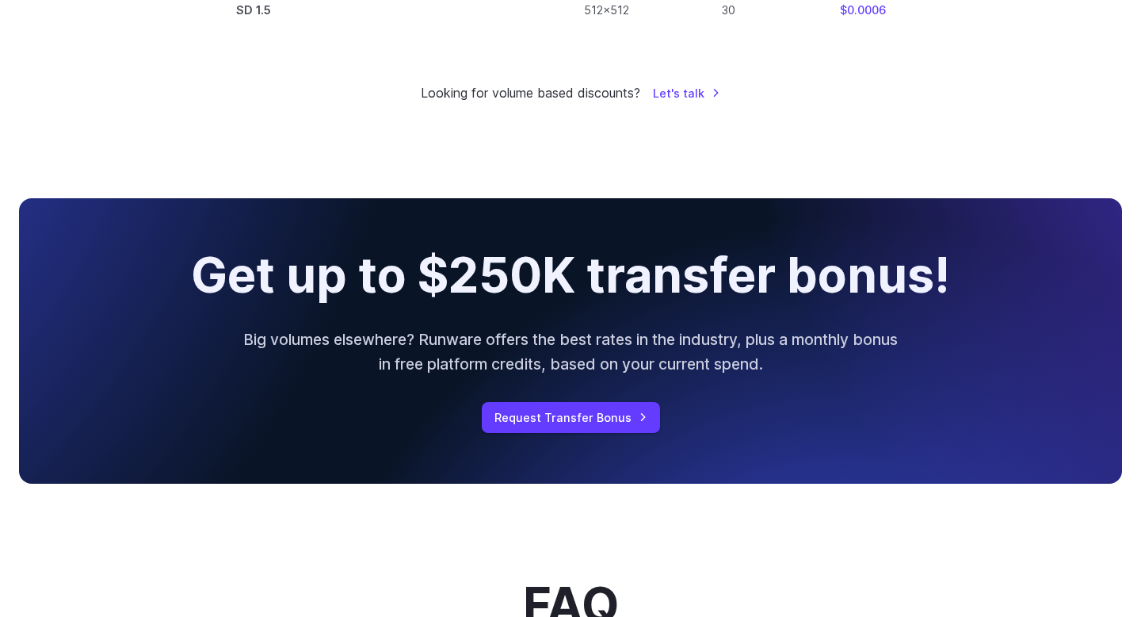
scroll to position [1402, 0]
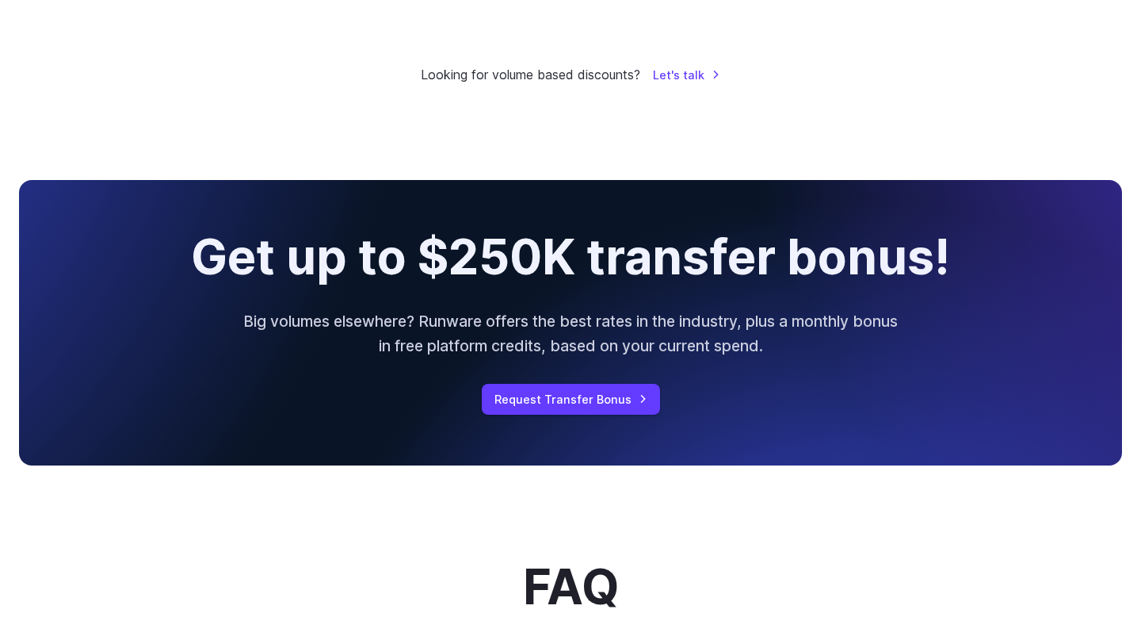
click at [453, 327] on p "Big volumes elsewhere? Runware offers the best rates in the industry, plus a mo…" at bounding box center [570, 333] width 659 height 48
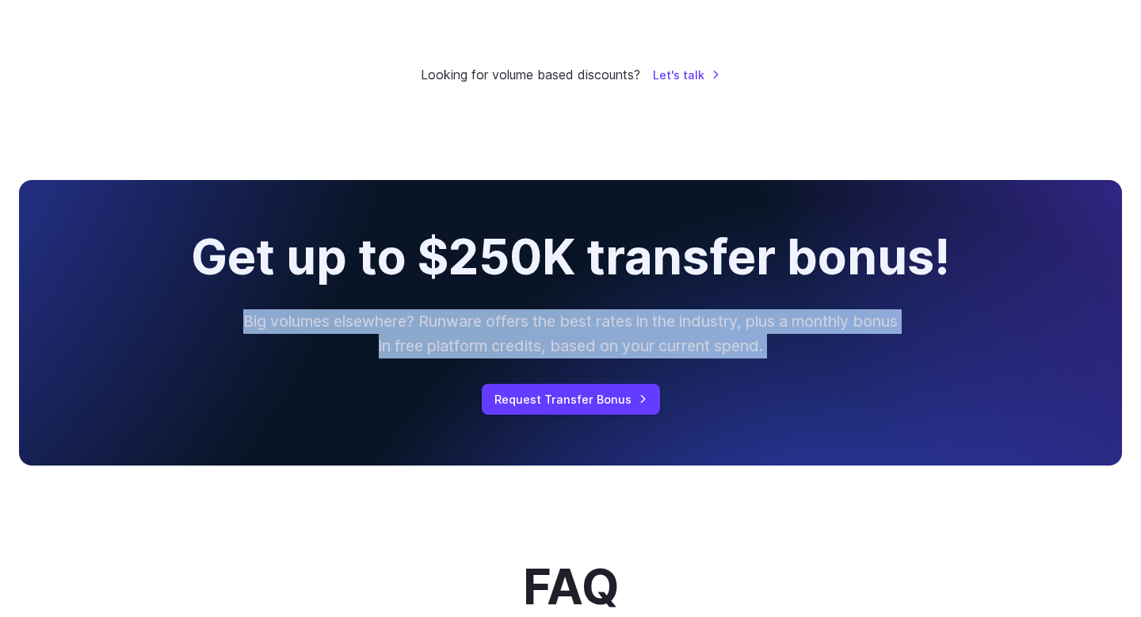
click at [475, 327] on p "Big volumes elsewhere? Runware offers the best rates in the industry, plus a mo…" at bounding box center [570, 333] width 659 height 48
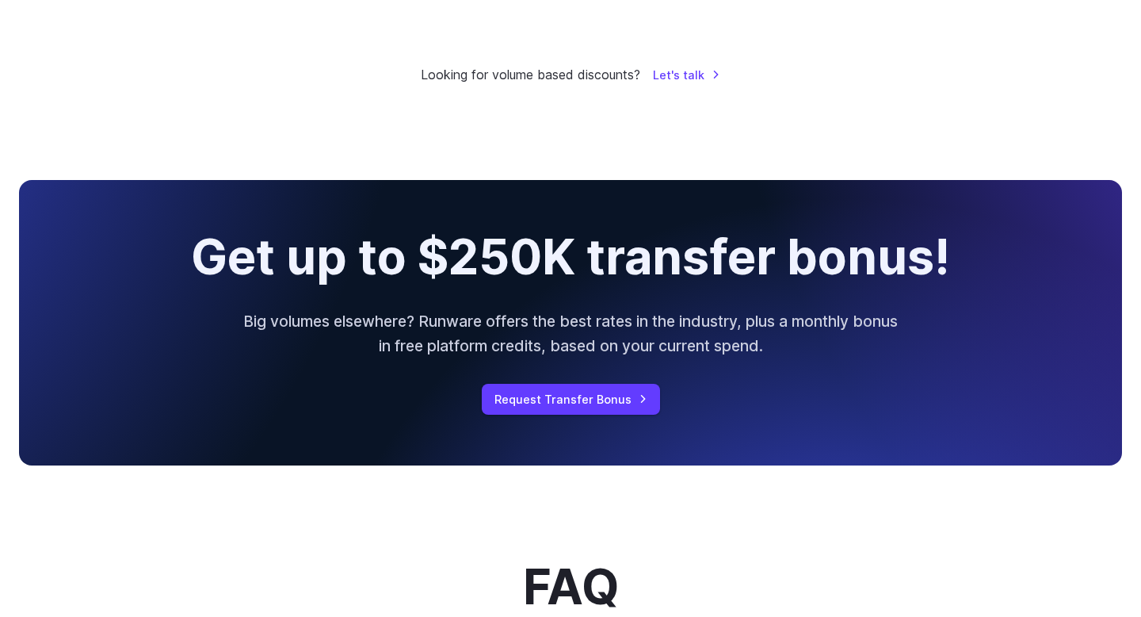
click at [502, 330] on p "Big volumes elsewhere? Runware offers the best rates in the industry, plus a mo…" at bounding box center [570, 333] width 659 height 48
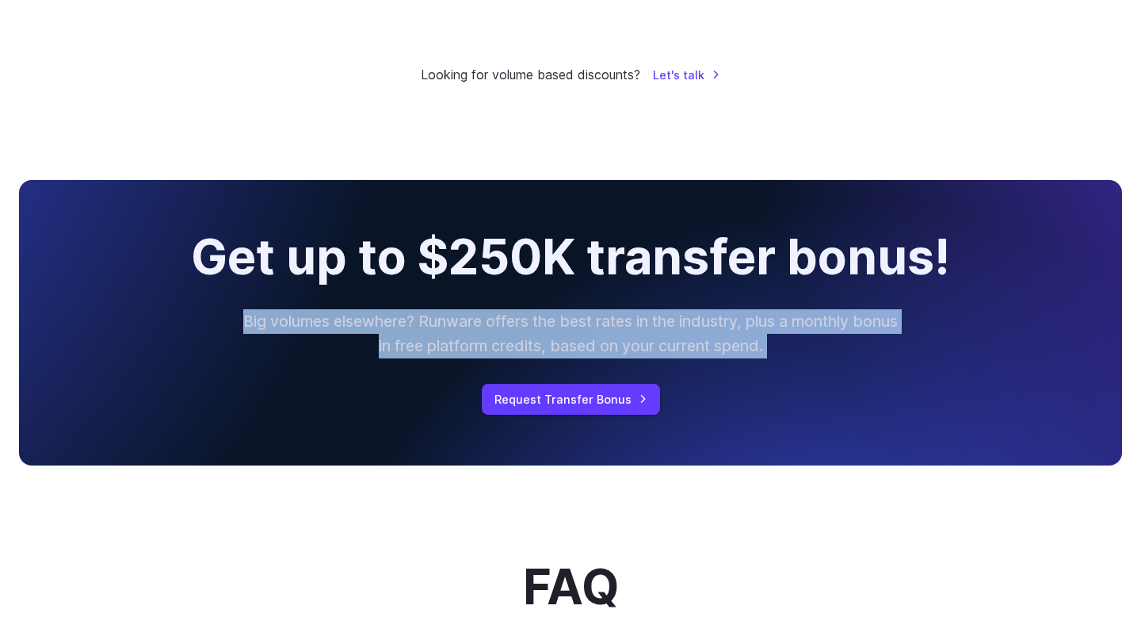
click at [539, 329] on p "Big volumes elsewhere? Runware offers the best rates in the industry, plus a mo…" at bounding box center [570, 333] width 659 height 48
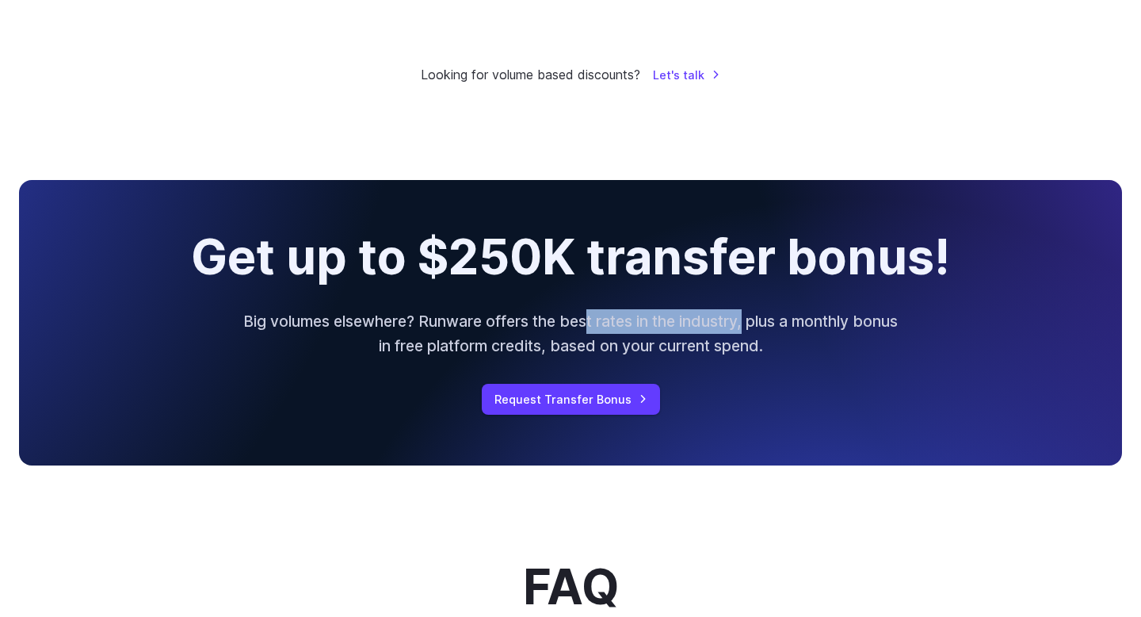
drag, startPoint x: 608, startPoint y: 326, endPoint x: 770, endPoint y: 322, distance: 161.7
click at [770, 322] on p "Big volumes elsewhere? Runware offers the best rates in the industry, plus a mo…" at bounding box center [570, 333] width 659 height 48
click at [812, 322] on p "Big volumes elsewhere? Runware offers the best rates in the industry, plus a mo…" at bounding box center [570, 333] width 659 height 48
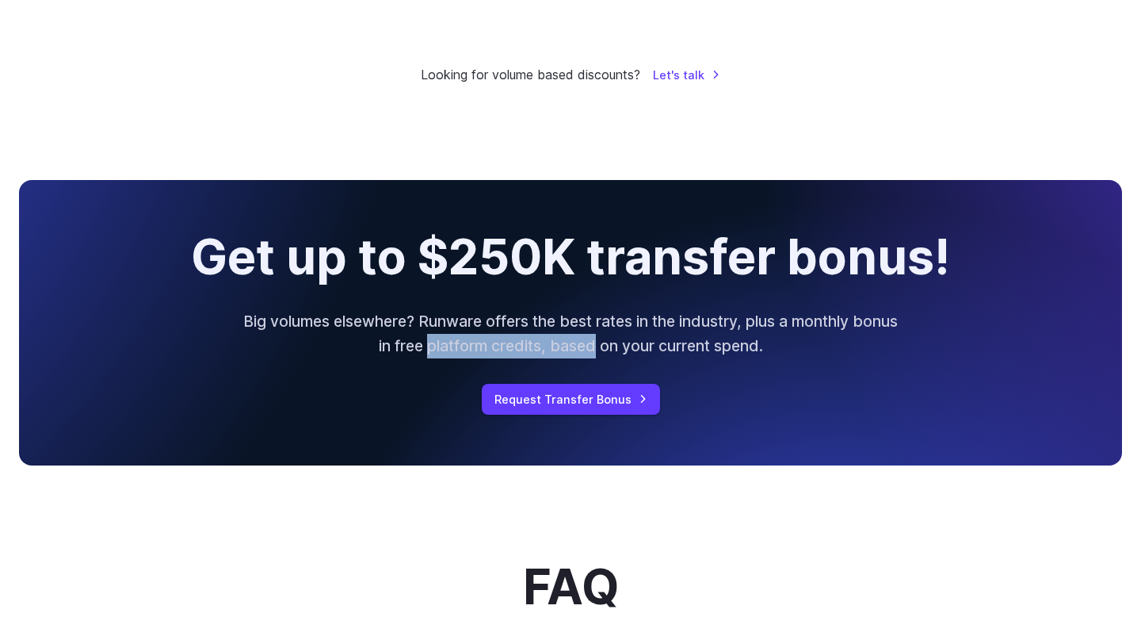
drag, startPoint x: 455, startPoint y: 351, endPoint x: 621, endPoint y: 347, distance: 165.7
click at [621, 347] on p "Big volumes elsewhere? Runware offers the best rates in the industry, plus a mo…" at bounding box center [570, 333] width 659 height 48
click at [650, 347] on p "Big volumes elsewhere? Runware offers the best rates in the industry, plus a mo…" at bounding box center [570, 333] width 659 height 48
click at [584, 353] on p "Big volumes elsewhere? Runware offers the best rates in the industry, plus a mo…" at bounding box center [570, 333] width 659 height 48
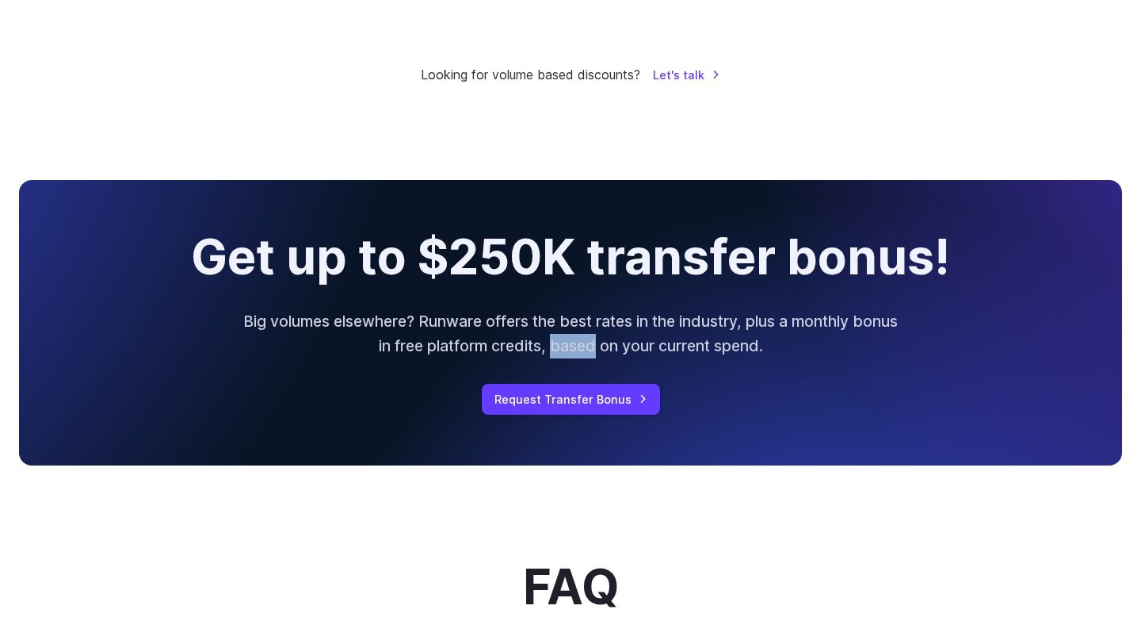
click at [584, 353] on p "Big volumes elsewhere? Runware offers the best rates in the industry, plus a mo…" at bounding box center [570, 333] width 659 height 48
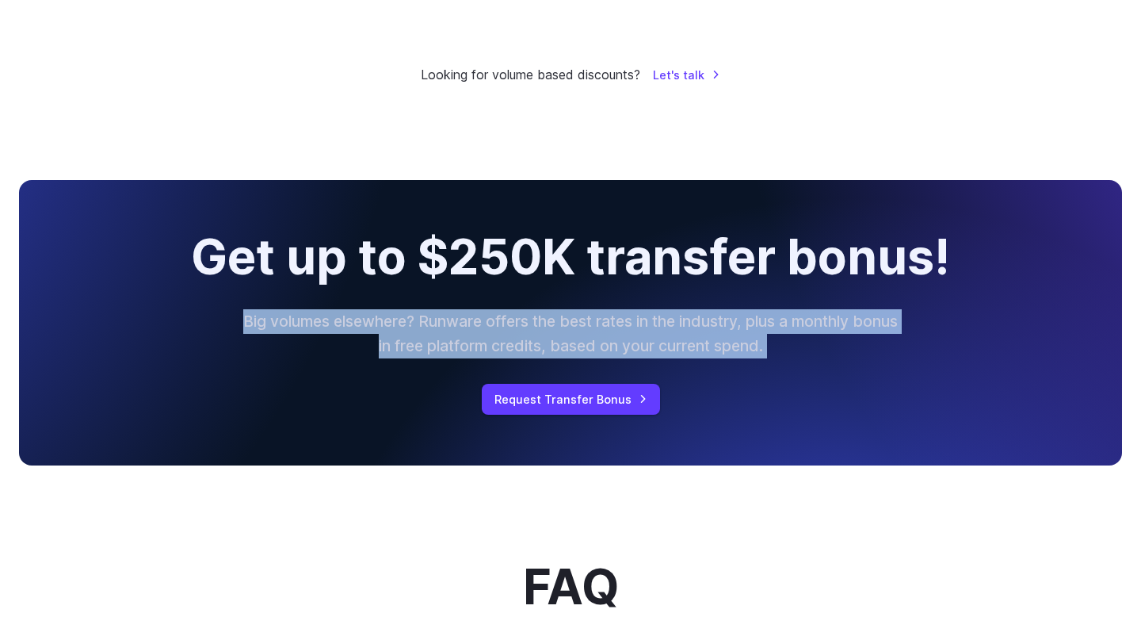
click at [610, 353] on p "Big volumes elsewhere? Runware offers the best rates in the industry, plus a mo…" at bounding box center [570, 333] width 659 height 48
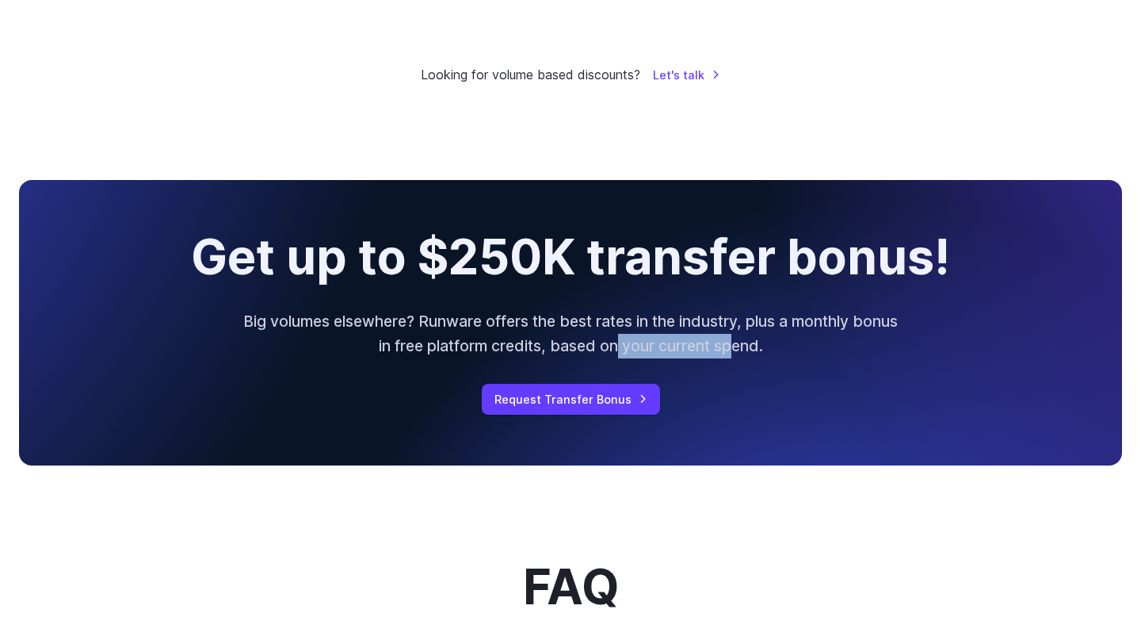
drag, startPoint x: 642, startPoint y: 354, endPoint x: 758, endPoint y: 351, distance: 116.6
click at [758, 351] on p "Big volumes elsewhere? Runware offers the best rates in the industry, plus a mo…" at bounding box center [570, 333] width 659 height 48
click at [739, 324] on p "Big volumes elsewhere? Runware offers the best rates in the industry, plus a mo…" at bounding box center [570, 333] width 659 height 48
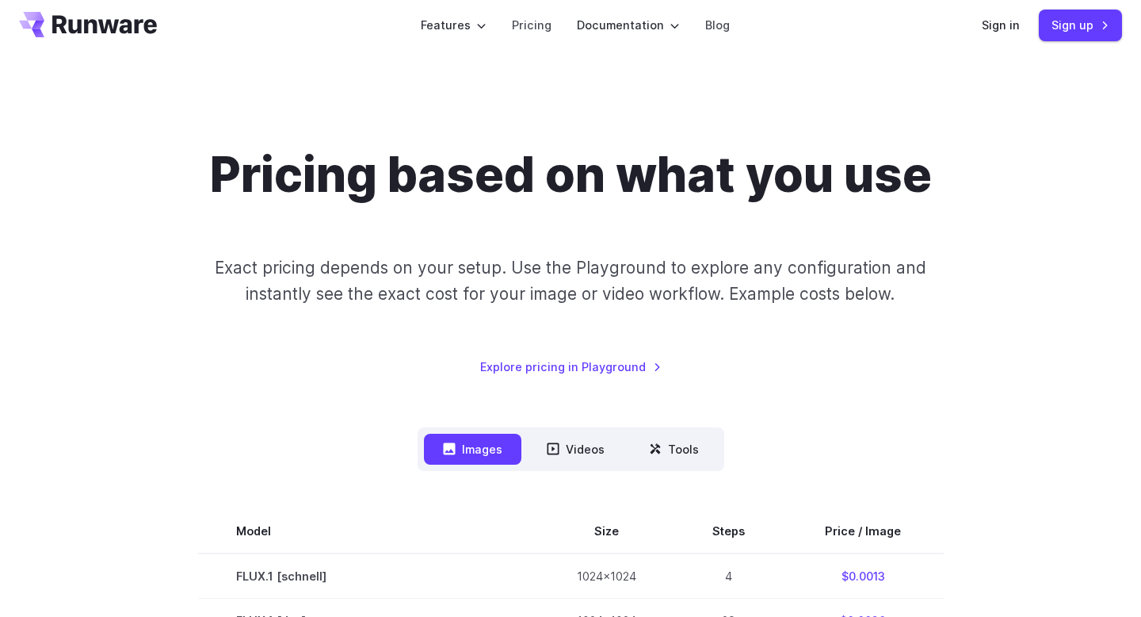
scroll to position [17, 0]
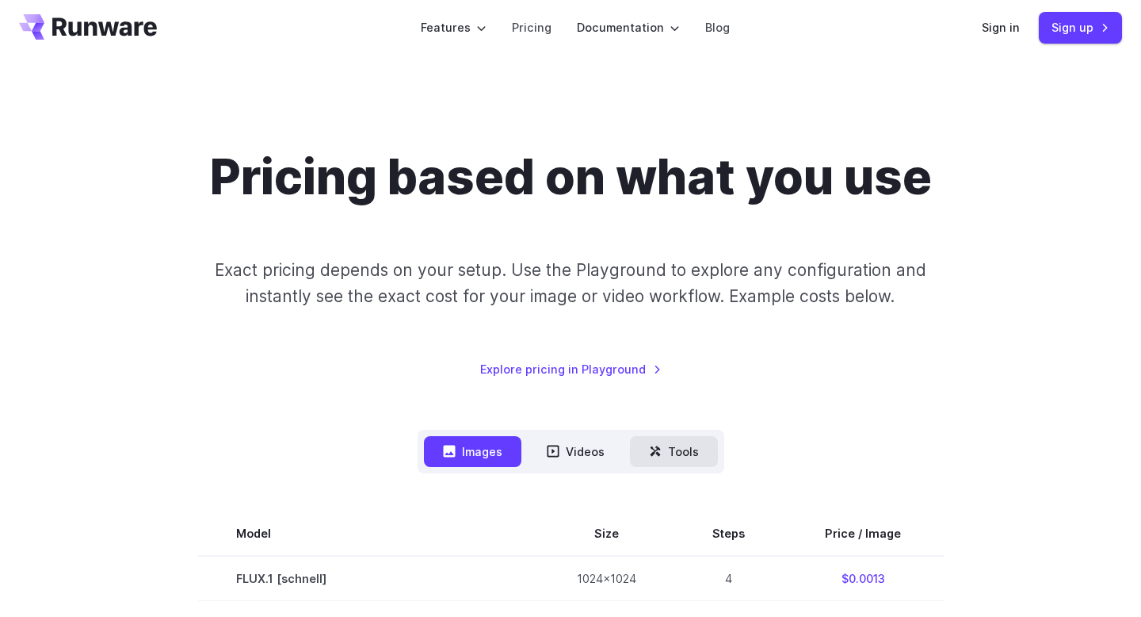
click at [659, 446] on icon at bounding box center [655, 451] width 13 height 13
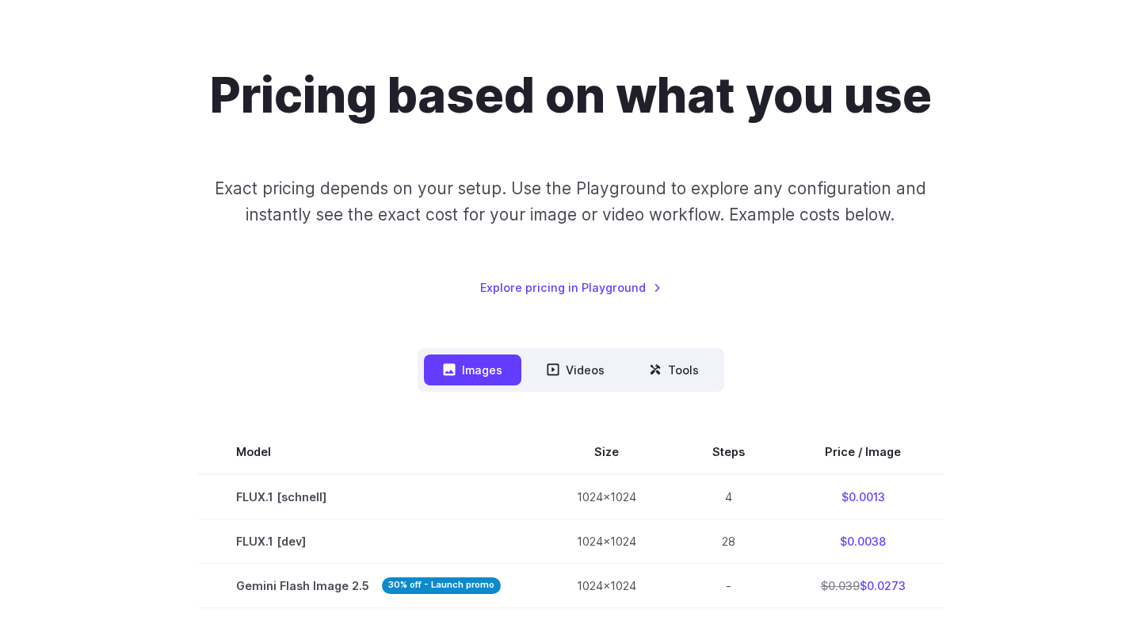
scroll to position [346, 0]
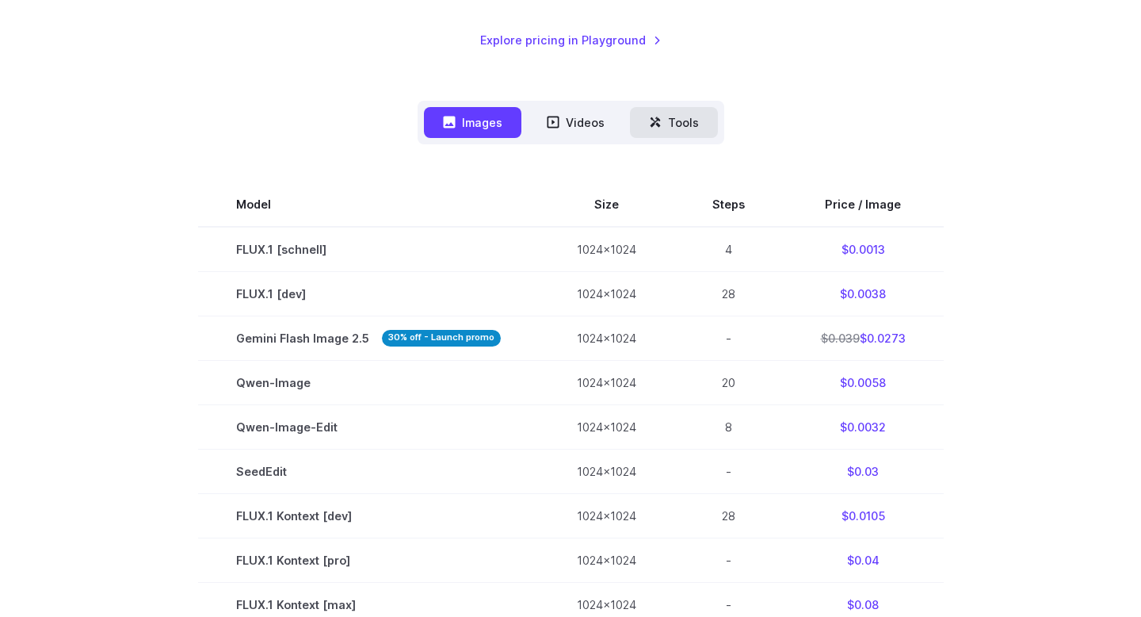
click at [663, 126] on button "Tools" at bounding box center [674, 122] width 88 height 31
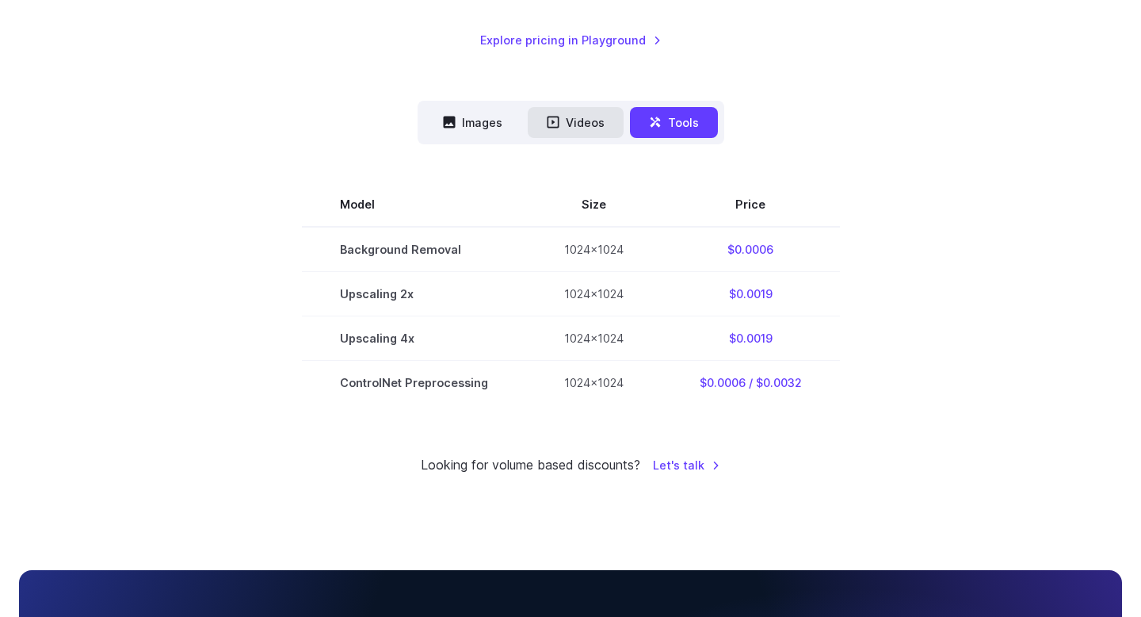
click at [538, 133] on button "Videos" at bounding box center [576, 122] width 96 height 31
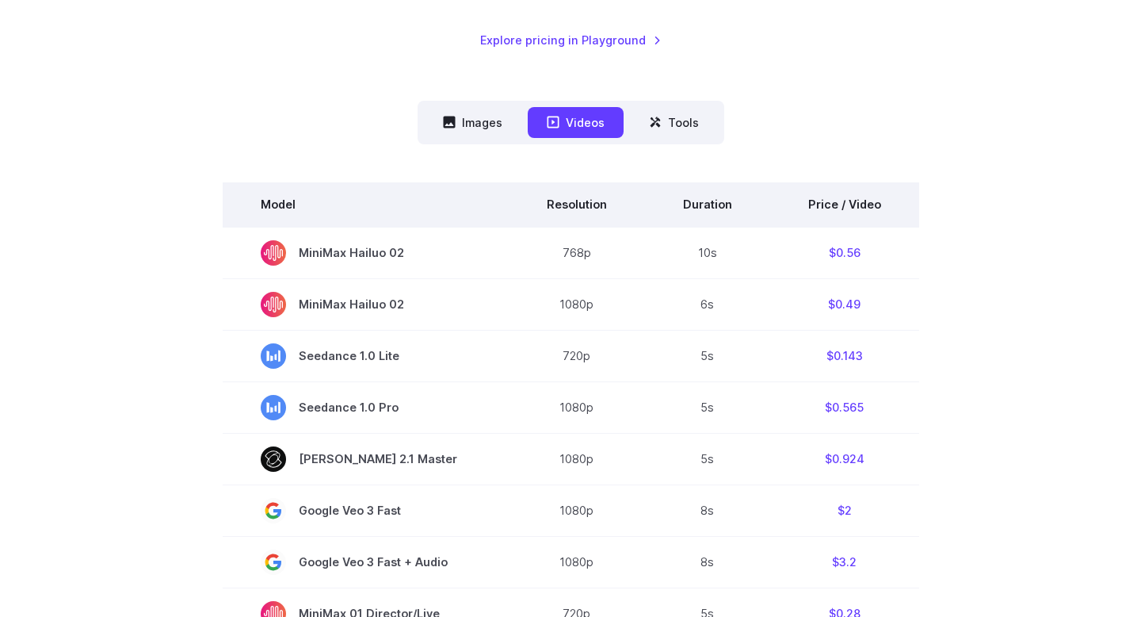
click at [233, 206] on th "Model" at bounding box center [366, 204] width 286 height 44
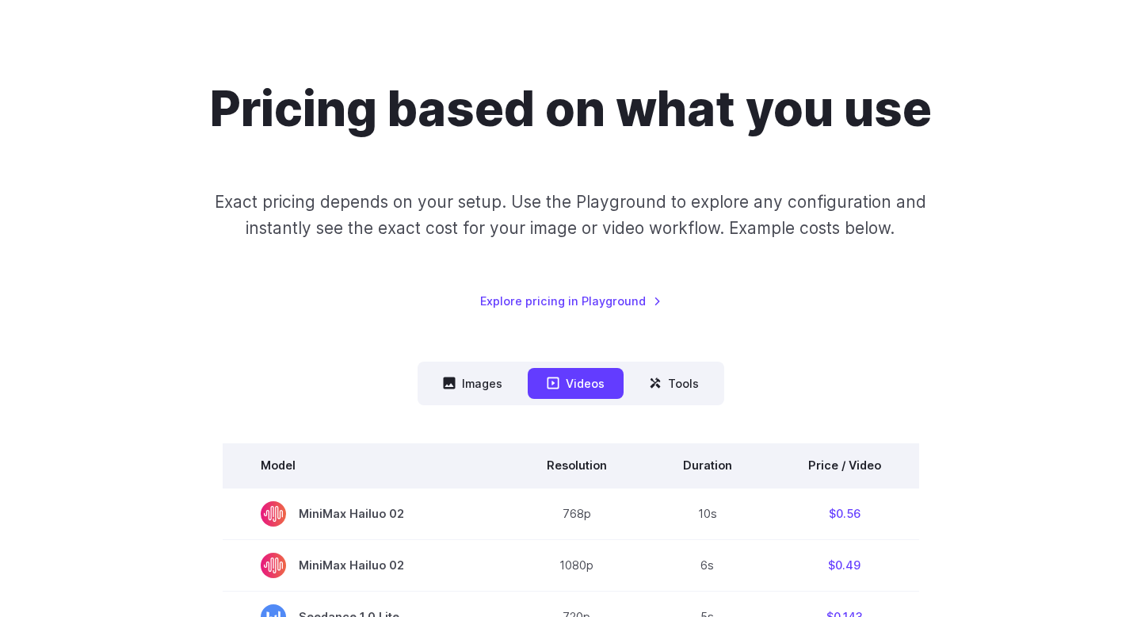
scroll to position [0, 0]
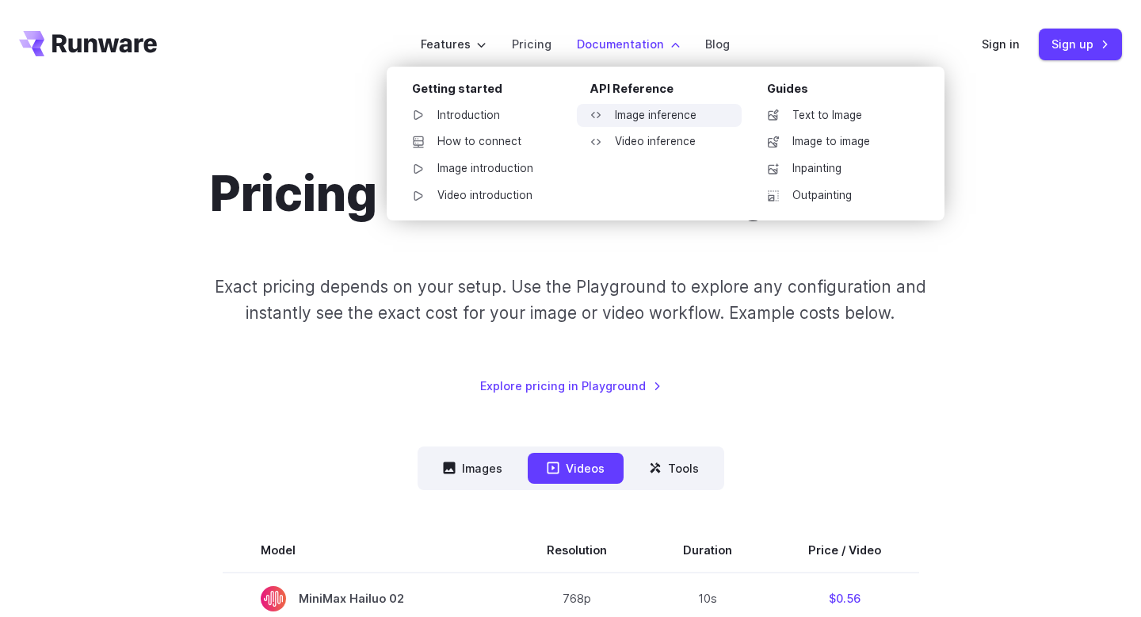
click at [681, 111] on link "Image inference" at bounding box center [659, 116] width 165 height 24
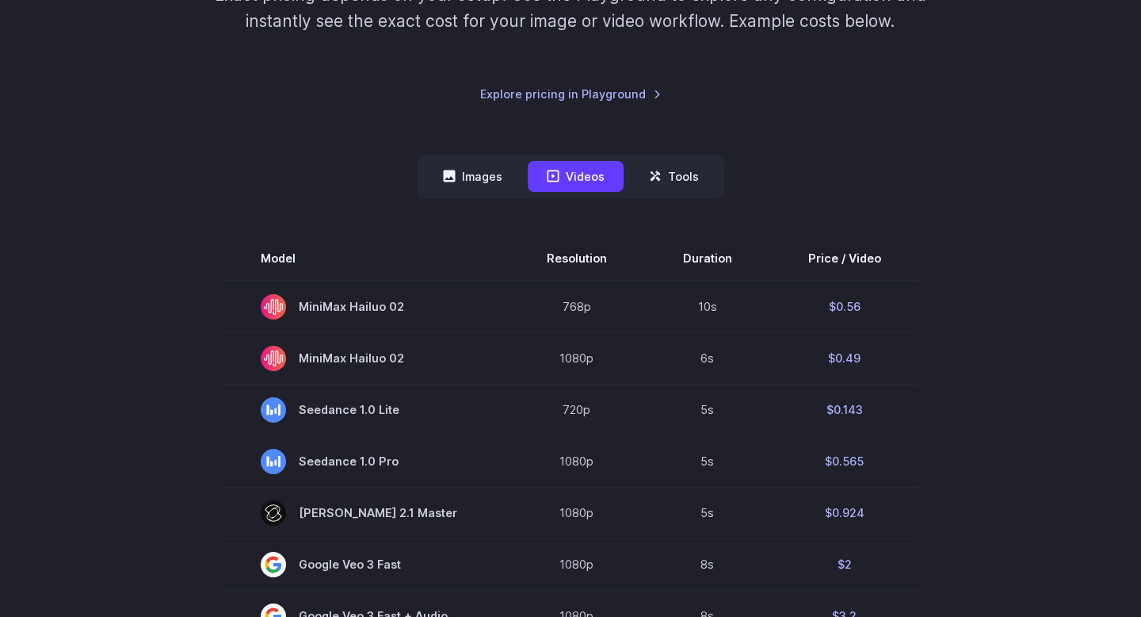
scroll to position [109, 0]
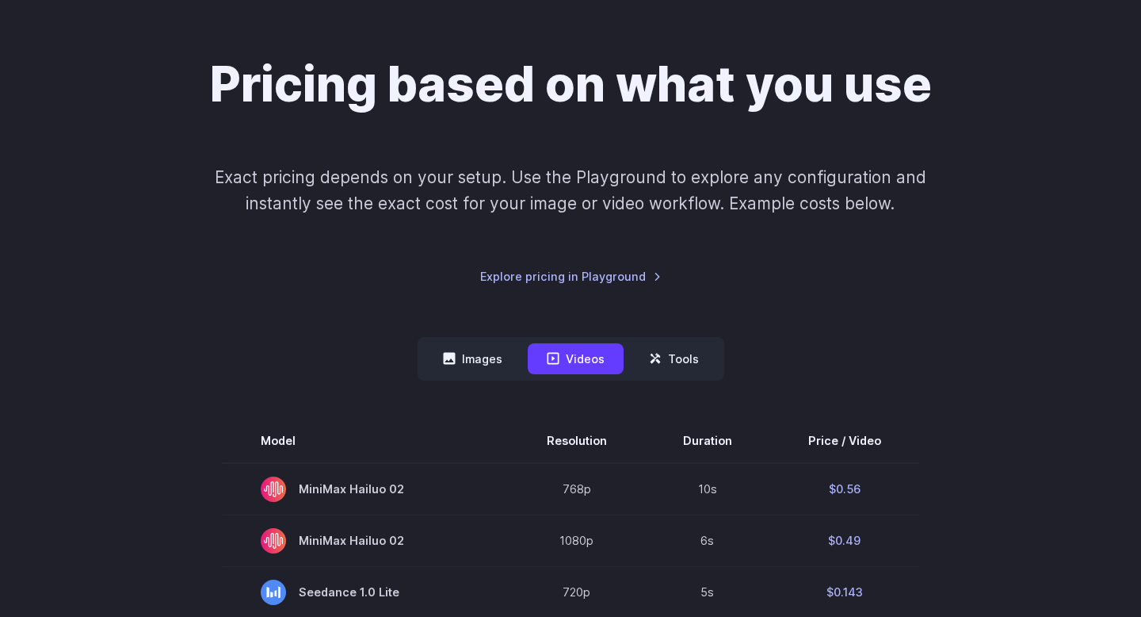
click at [540, 178] on p "Exact pricing depends on your setup. Use the Playground to explore any configur…" at bounding box center [571, 190] width 772 height 53
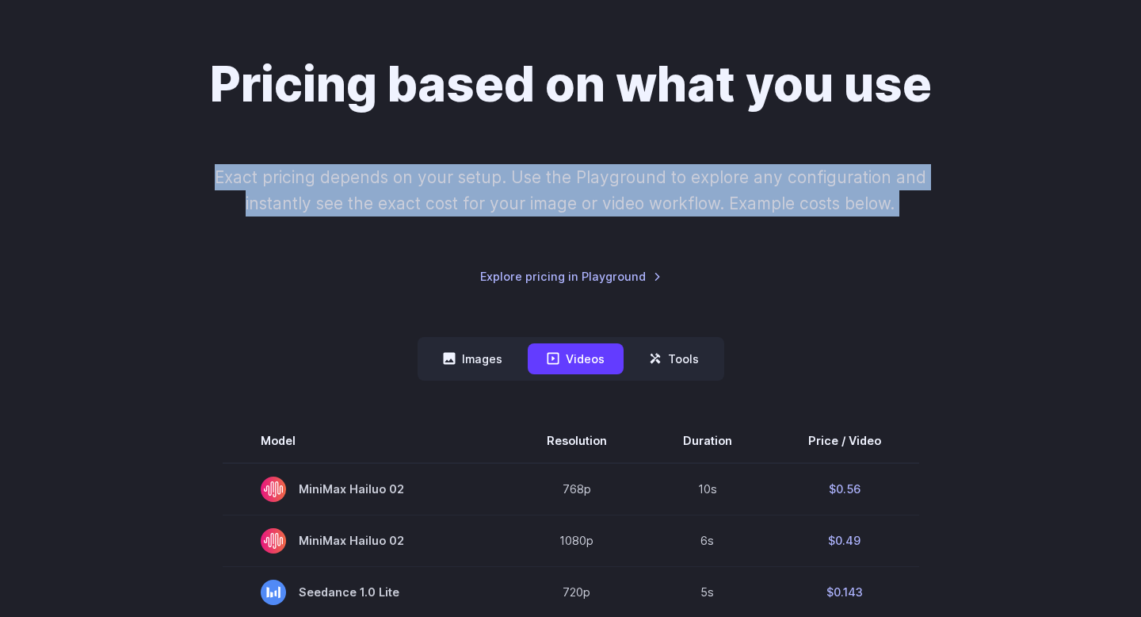
click at [578, 178] on p "Exact pricing depends on your setup. Use the Playground to explore any configur…" at bounding box center [571, 190] width 772 height 53
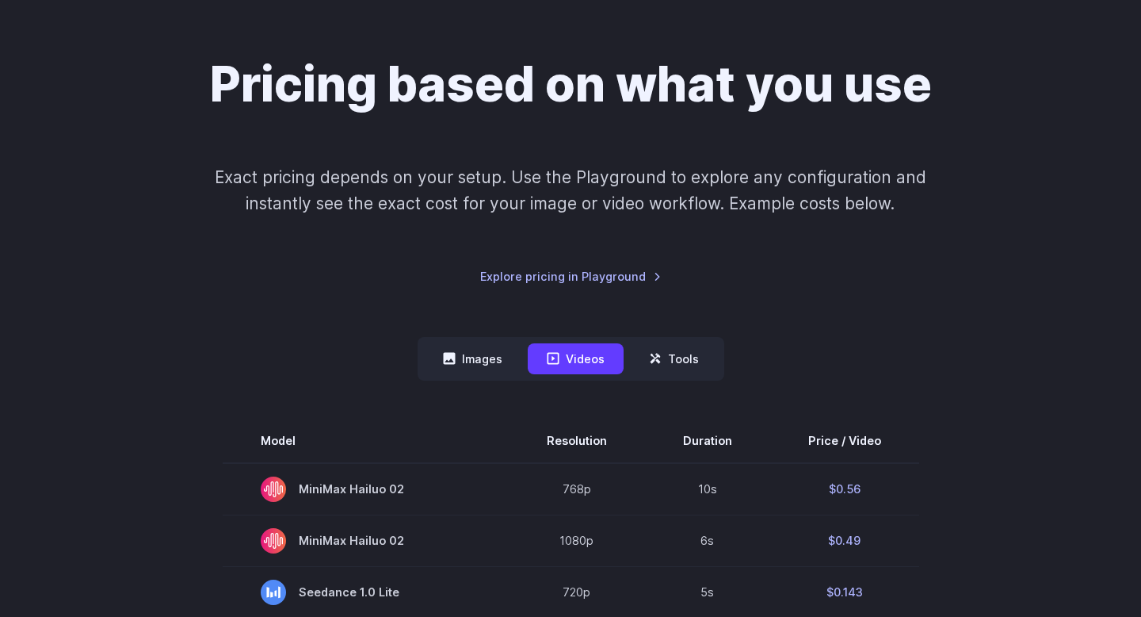
click at [466, 221] on div "Pricing based on what you use Exact pricing depends on your setup. Use the Play…" at bounding box center [570, 170] width 1103 height 231
click at [336, 239] on div "Pricing based on what you use Exact pricing depends on your setup. Use the Play…" at bounding box center [570, 170] width 1103 height 231
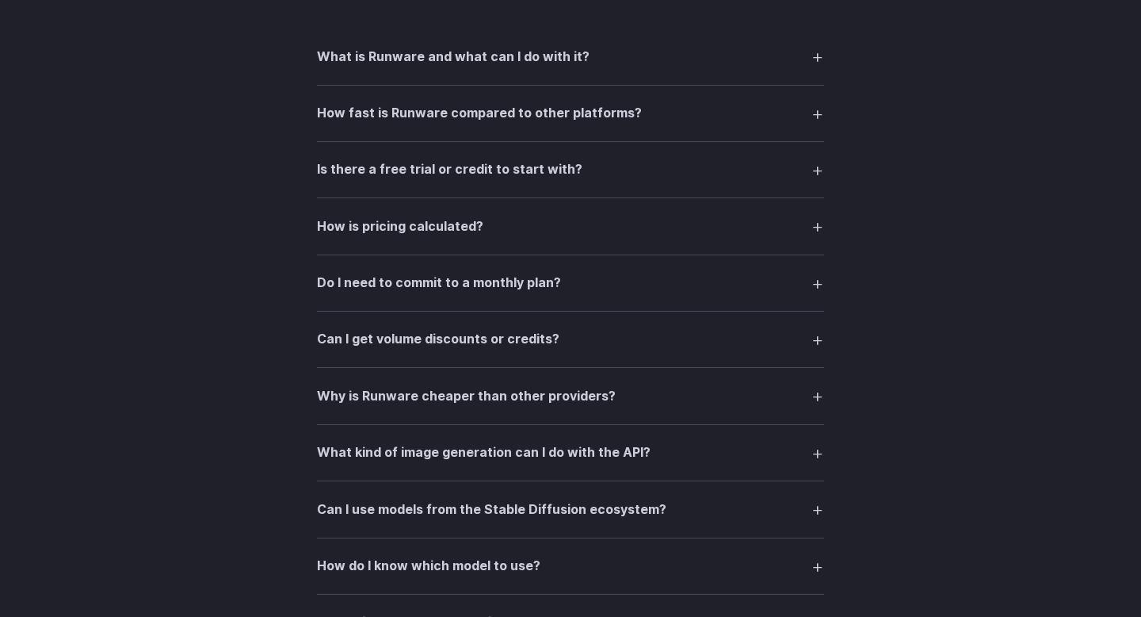
scroll to position [2413, 0]
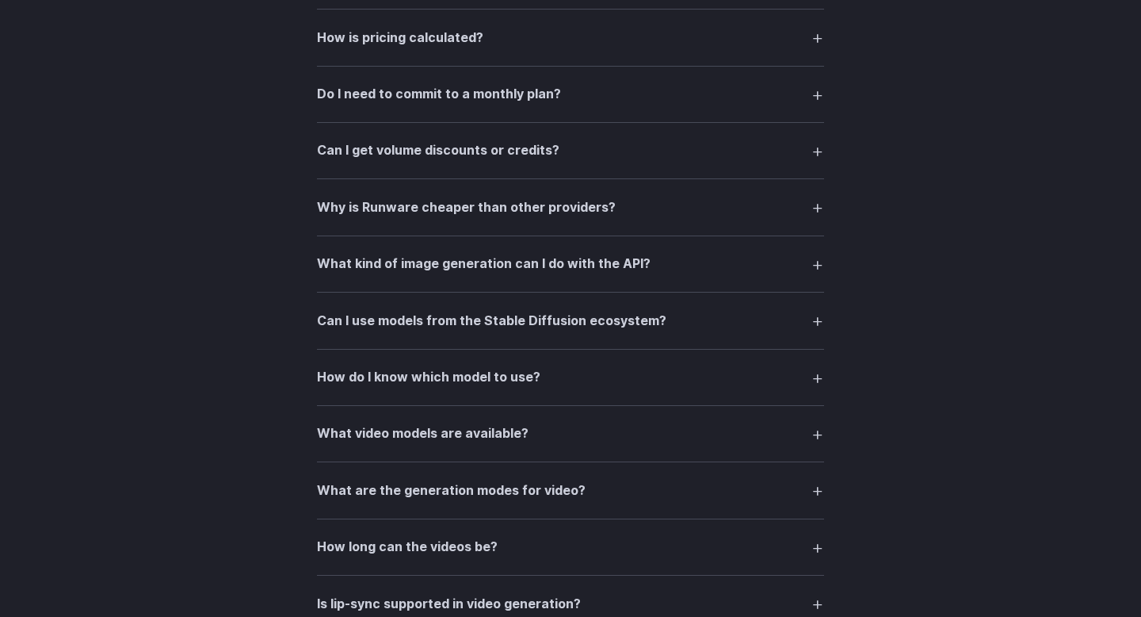
click at [275, 185] on div "FAQ What is Runware and what can I do with it? Runware is a high-performance AI…" at bounding box center [570, 382] width 1141 height 1292
click at [399, 109] on summary "Do I need to commit to a monthly plan?" at bounding box center [570, 94] width 507 height 30
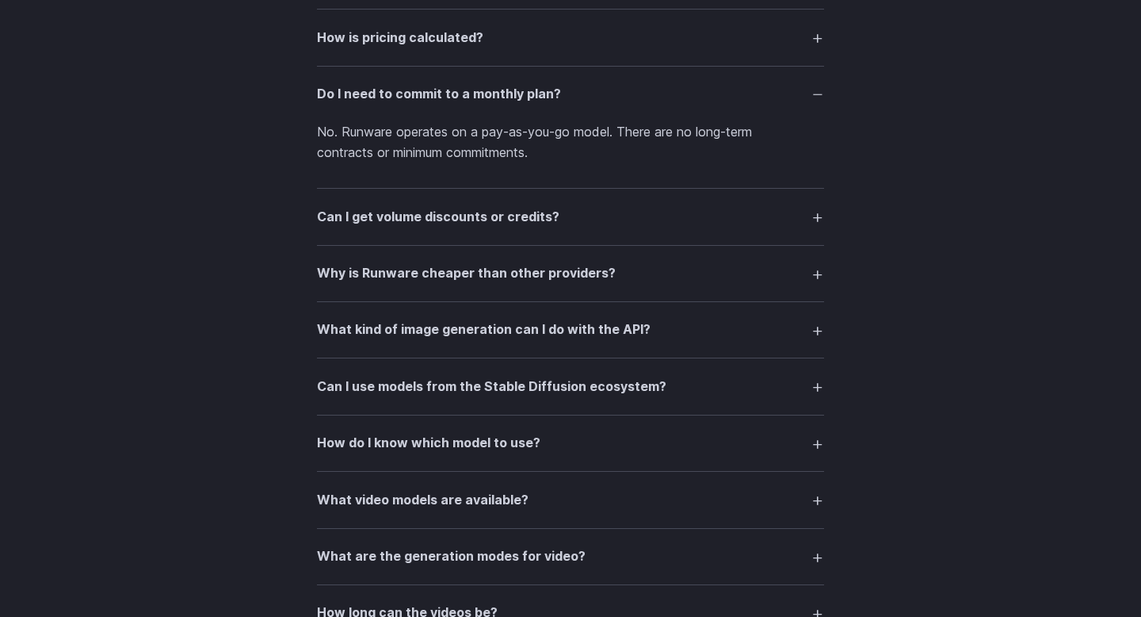
click at [401, 100] on h3 "Do I need to commit to a monthly plan?" at bounding box center [439, 94] width 244 height 21
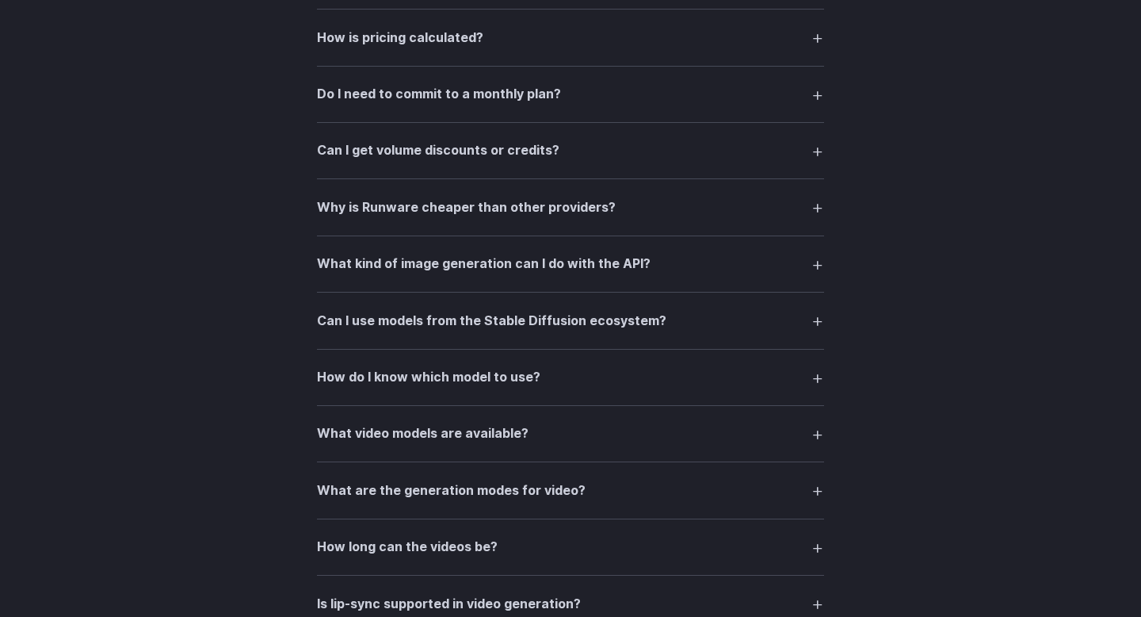
click at [467, 161] on h3 "Can I get volume discounts or credits?" at bounding box center [438, 150] width 243 height 21
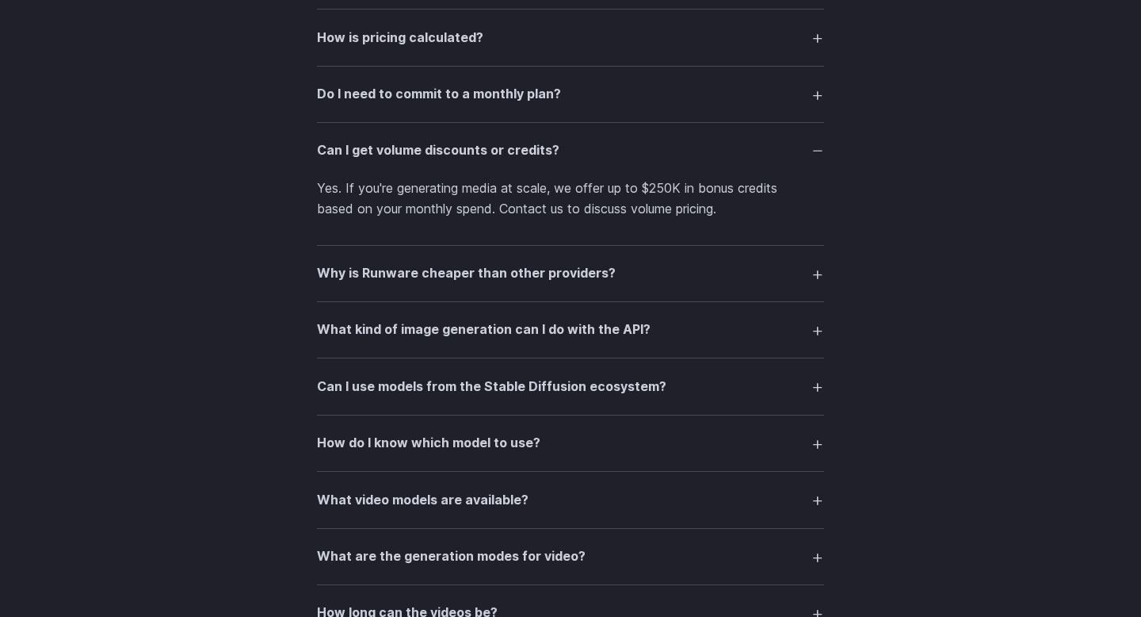
click at [467, 161] on h3 "Can I get volume discounts or credits?" at bounding box center [438, 150] width 243 height 21
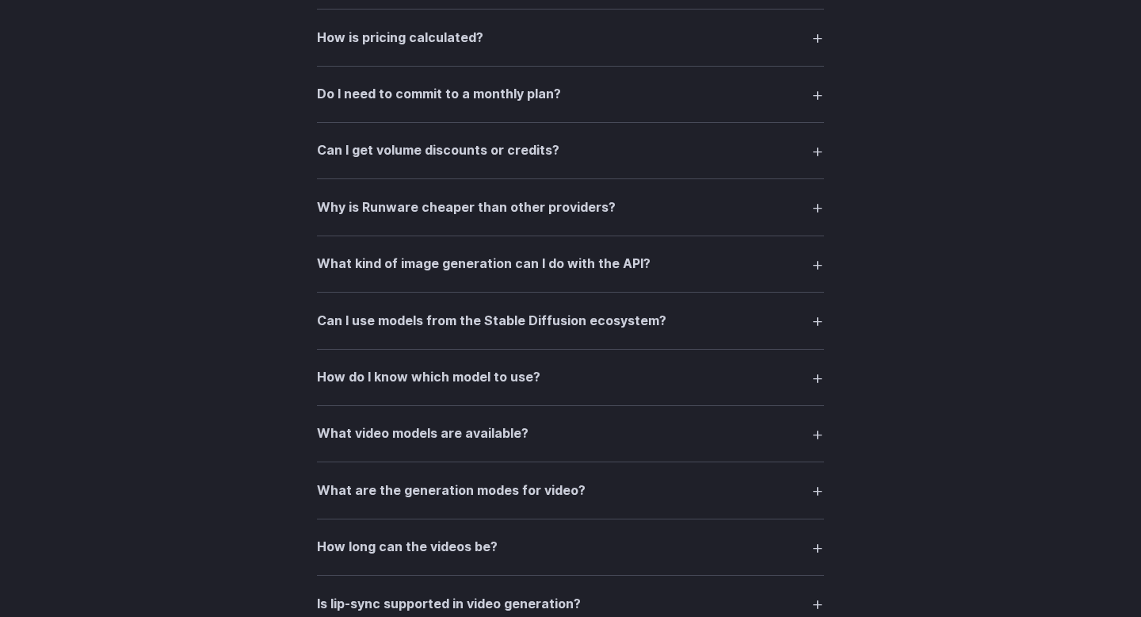
click at [472, 204] on summary "Why is Runware cheaper than other providers?" at bounding box center [570, 207] width 507 height 30
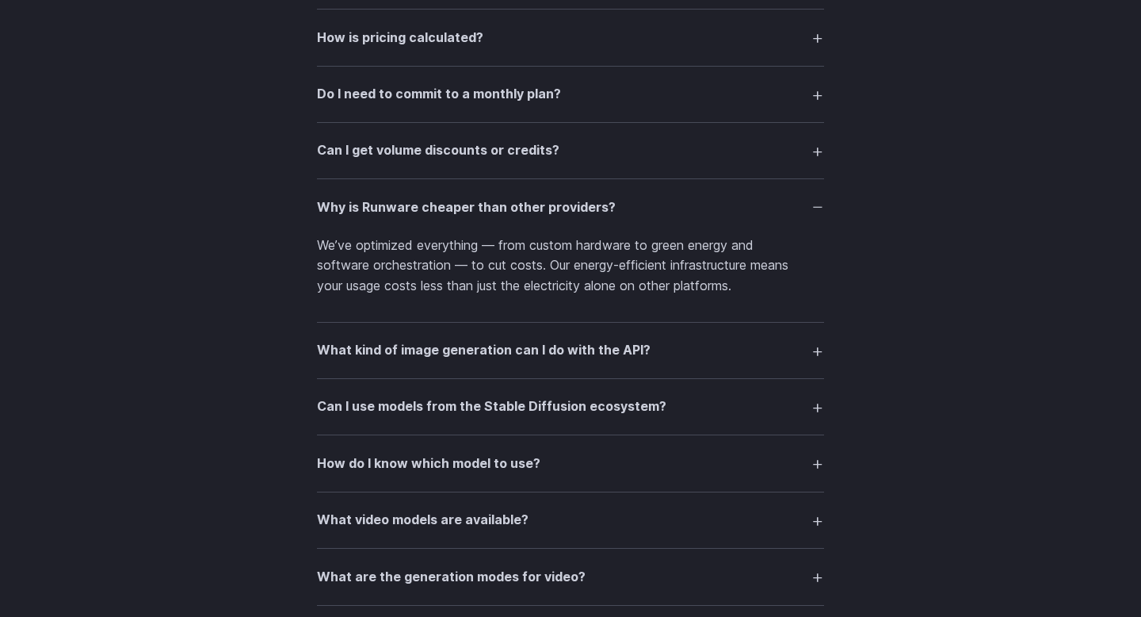
click at [472, 204] on summary "Why is Runware cheaper than other providers?" at bounding box center [570, 207] width 507 height 30
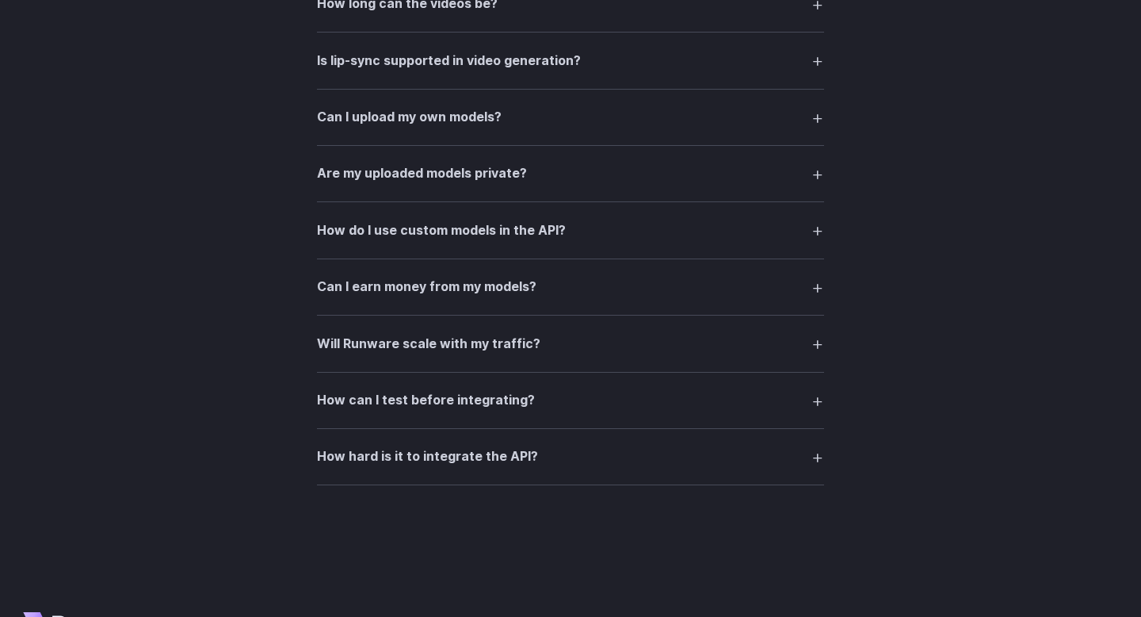
scroll to position [2972, 0]
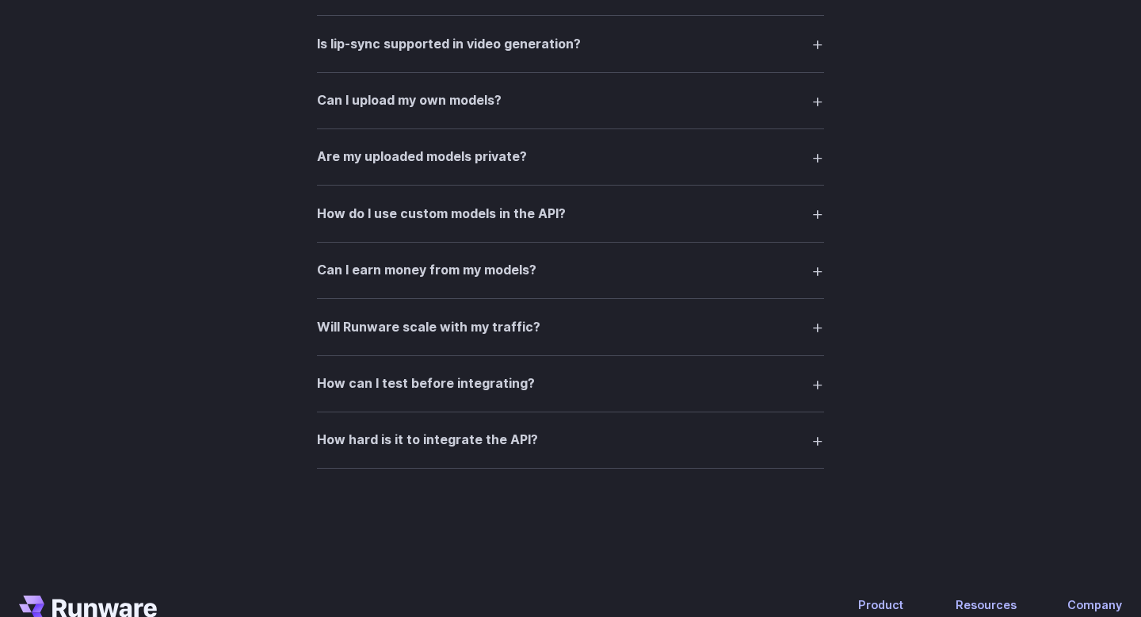
click at [461, 338] on h3 "Will Runware scale with my traffic?" at bounding box center [429, 327] width 224 height 21
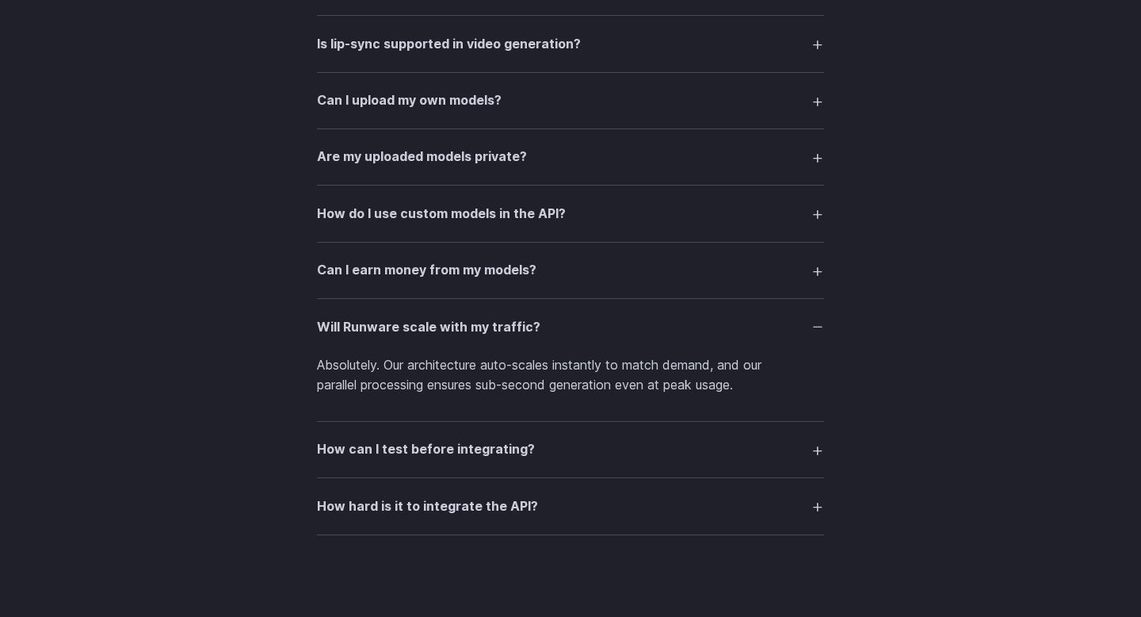
click at [464, 381] on p "Absolutely. Our architecture auto-scales instantly to match demand, and our par…" at bounding box center [570, 375] width 507 height 40
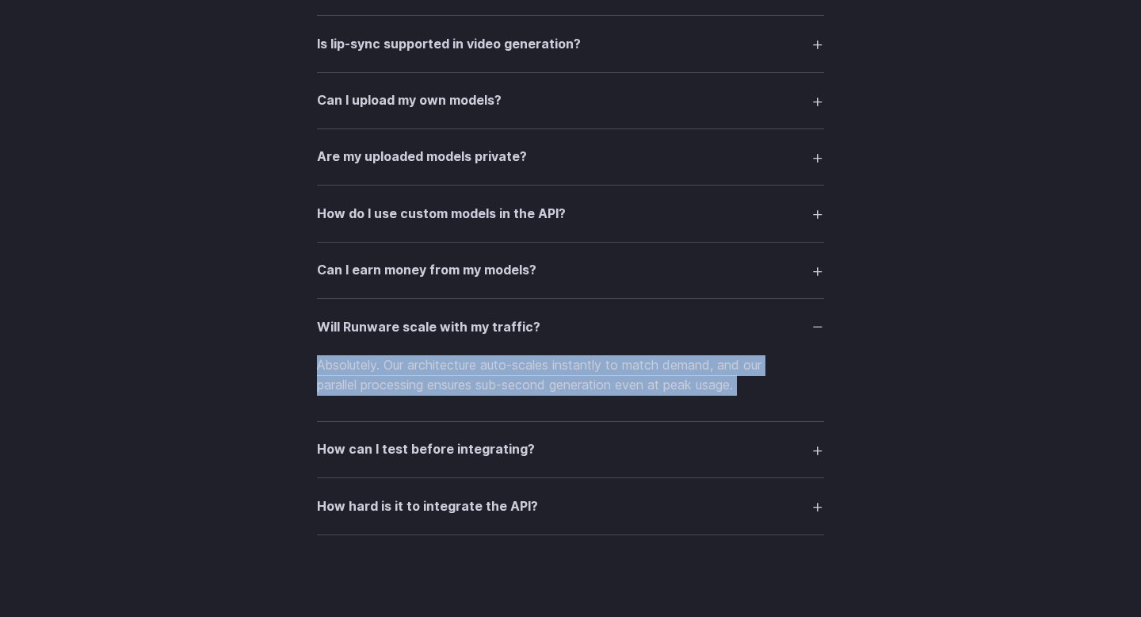
click at [503, 380] on p "Absolutely. Our architecture auto-scales instantly to match demand, and our par…" at bounding box center [570, 375] width 507 height 40
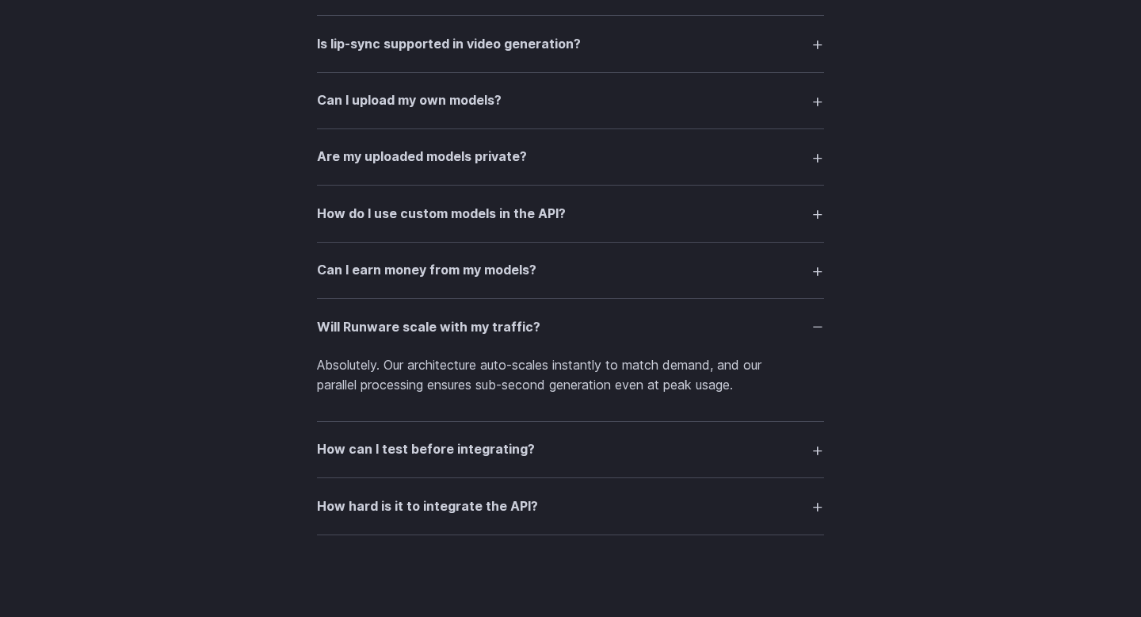
click at [594, 376] on p "Absolutely. Our architecture auto-scales instantly to match demand, and our par…" at bounding box center [570, 375] width 507 height 40
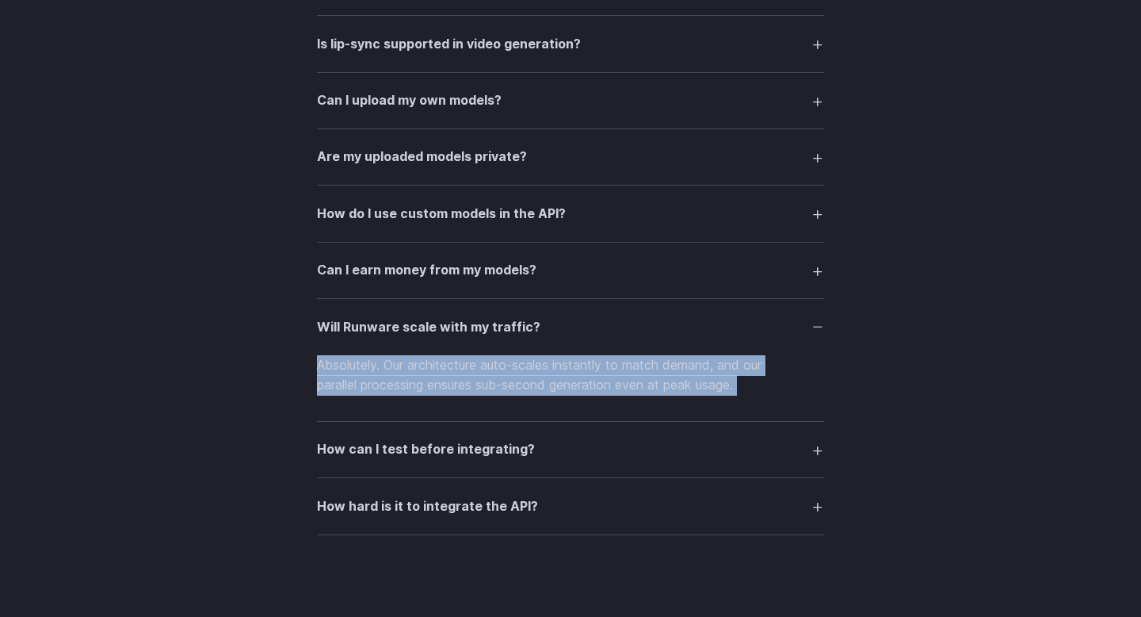
click at [627, 376] on p "Absolutely. Our architecture auto-scales instantly to match demand, and our par…" at bounding box center [570, 375] width 507 height 40
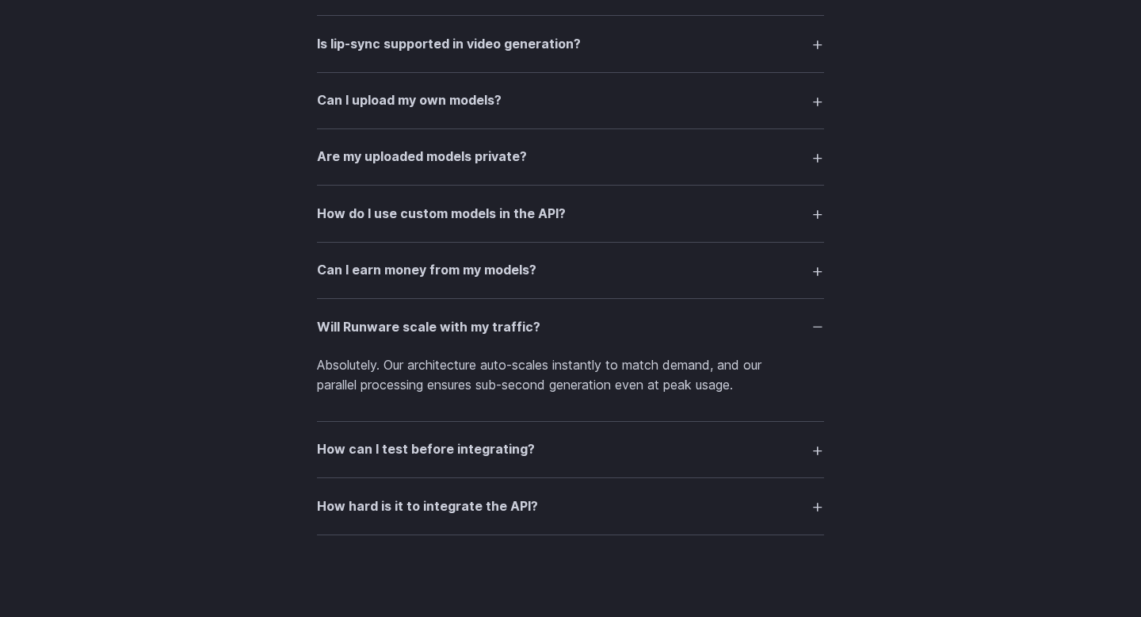
click at [353, 395] on p "Absolutely. Our architecture auto-scales instantly to match demand, and our par…" at bounding box center [570, 375] width 507 height 40
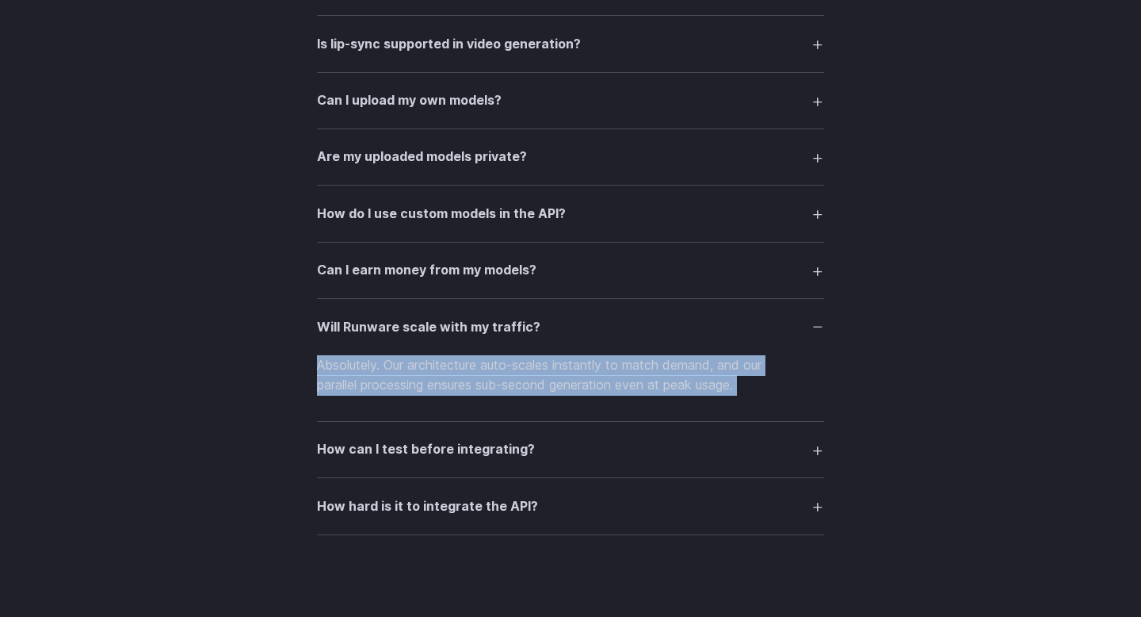
click at [384, 395] on p "Absolutely. Our architecture auto-scales instantly to match demand, and our par…" at bounding box center [570, 375] width 507 height 40
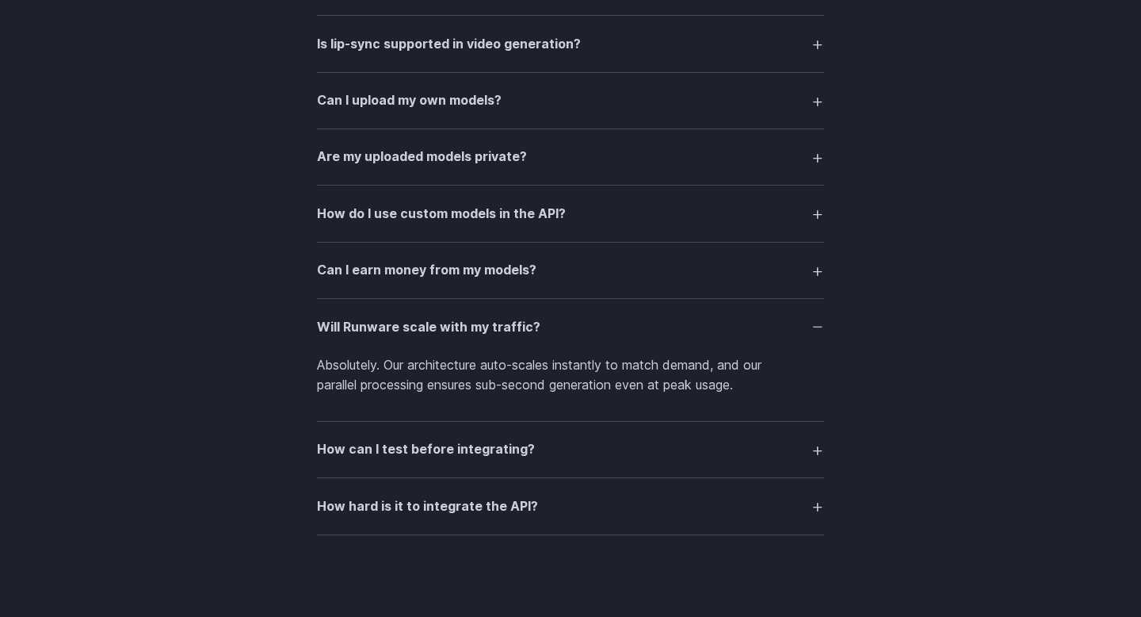
click at [518, 395] on p "Absolutely. Our architecture auto-scales instantly to match demand, and our par…" at bounding box center [570, 375] width 507 height 40
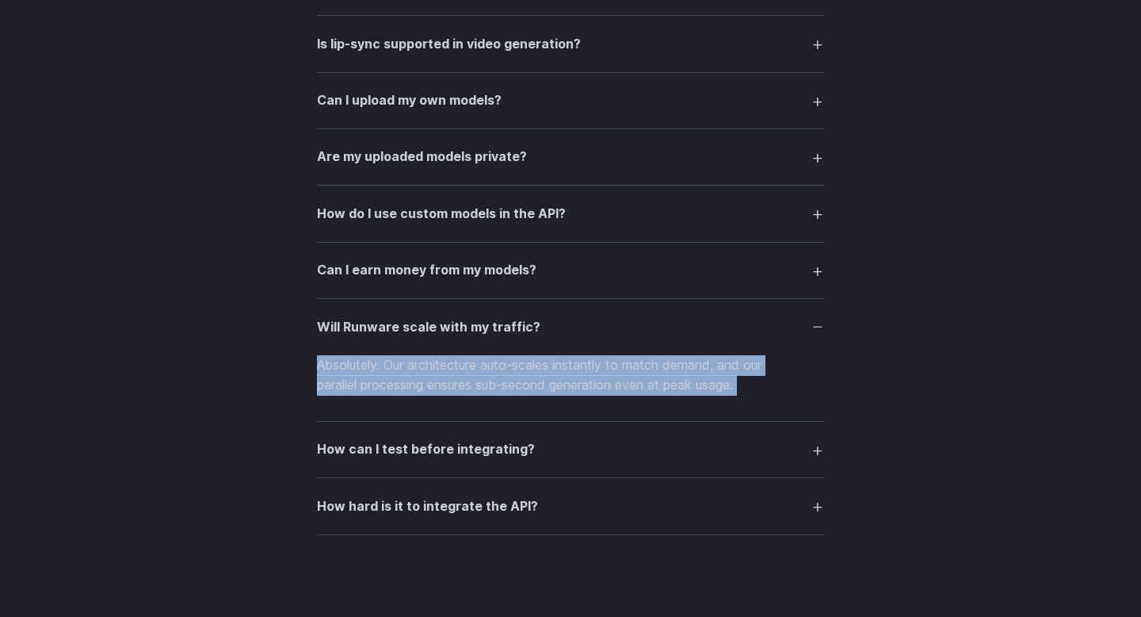
click at [534, 395] on p "Absolutely. Our architecture auto-scales instantly to match demand, and our par…" at bounding box center [570, 375] width 507 height 40
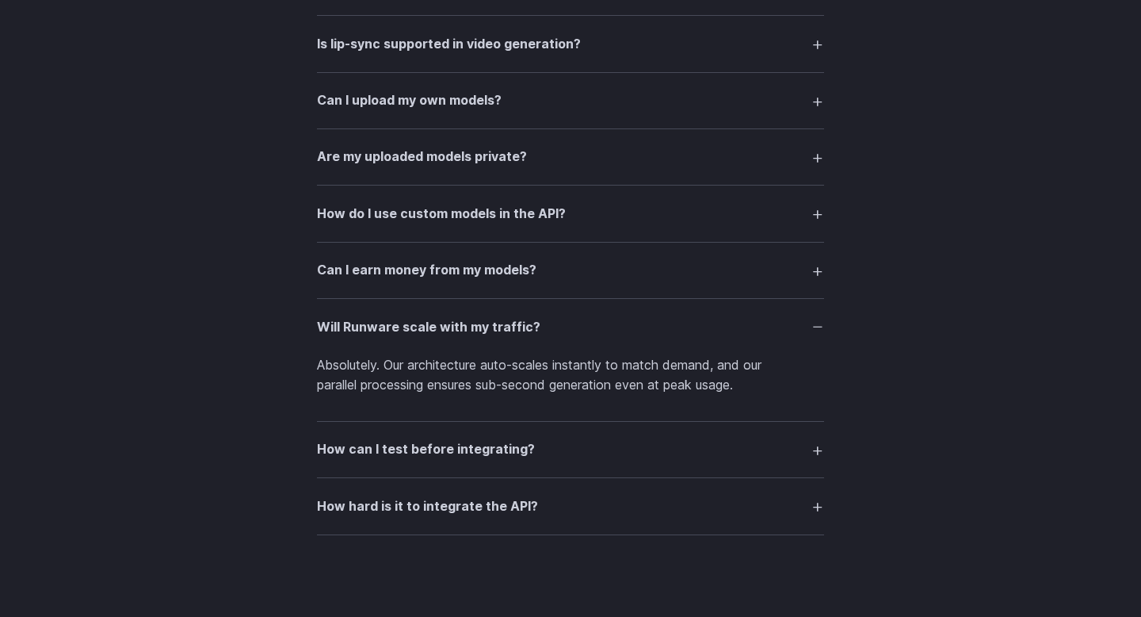
click at [586, 395] on p "Absolutely. Our architecture auto-scales instantly to match demand, and our par…" at bounding box center [570, 375] width 507 height 40
click at [603, 395] on p "Absolutely. Our architecture auto-scales instantly to match demand, and our par…" at bounding box center [570, 375] width 507 height 40
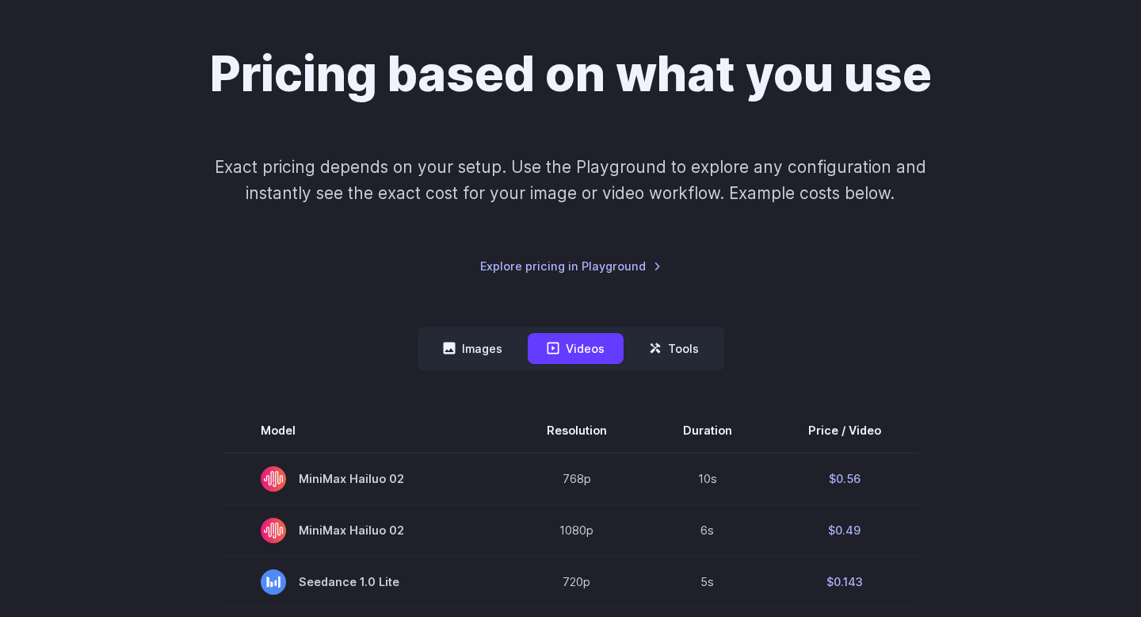
scroll to position [0, 0]
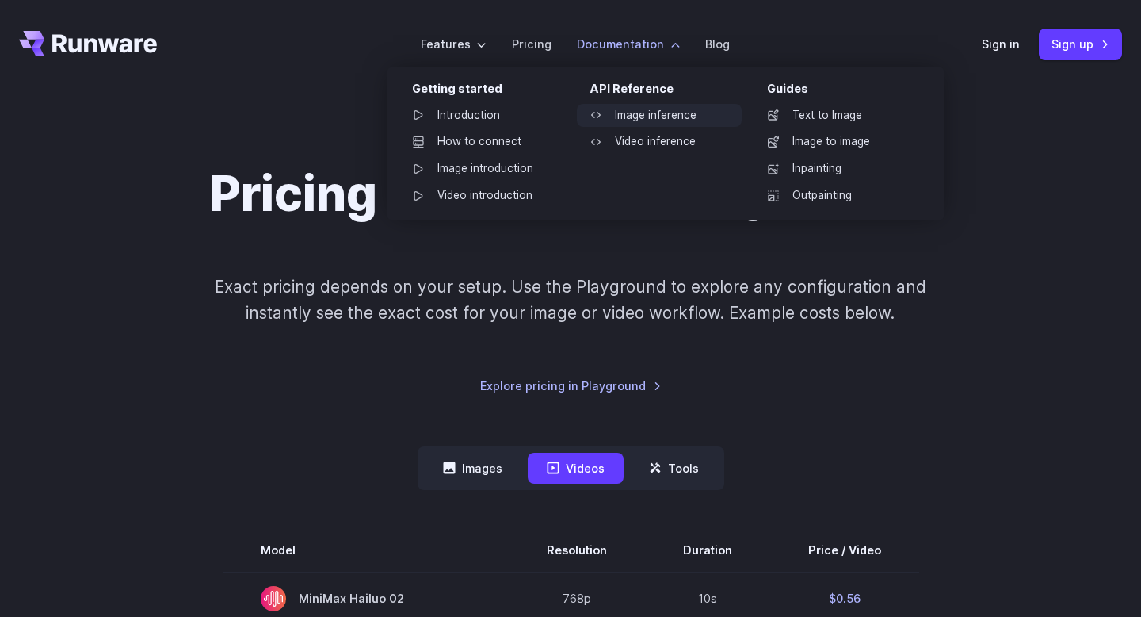
click at [662, 113] on link "Image inference" at bounding box center [659, 116] width 165 height 24
